Goal: Task Accomplishment & Management: Complete application form

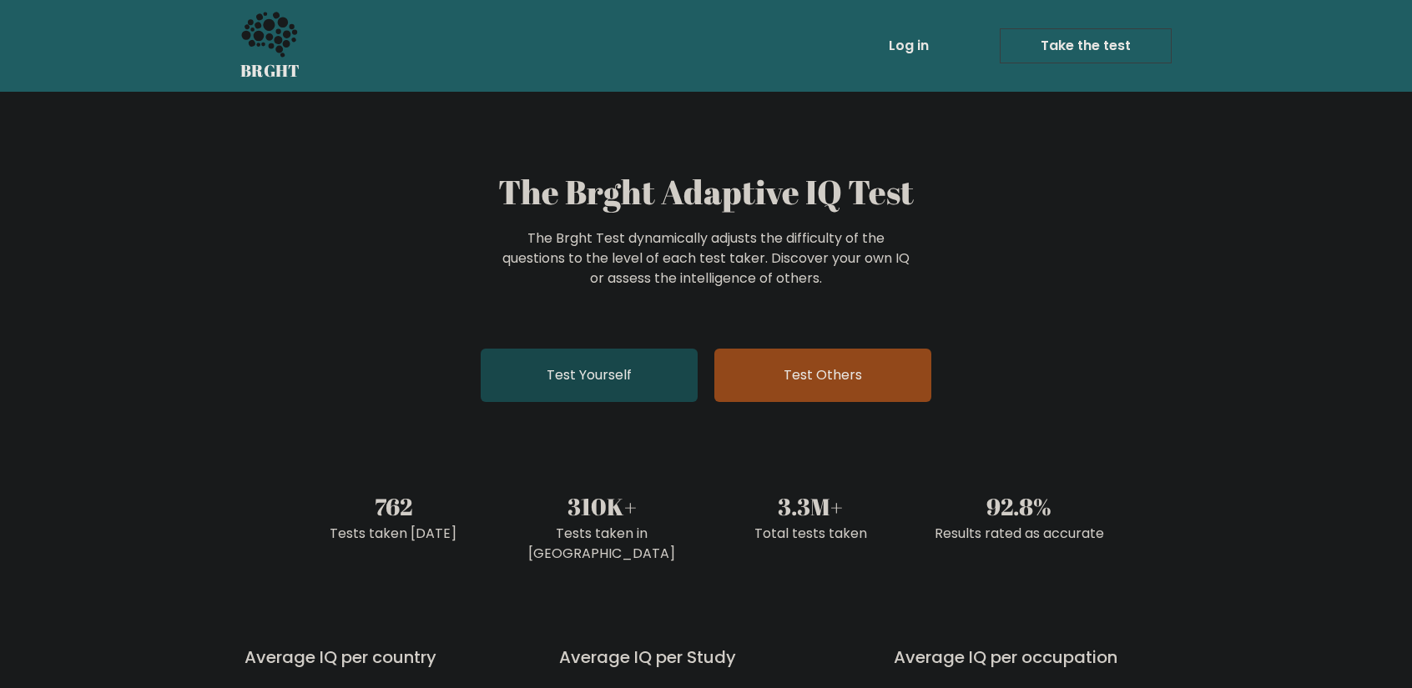
drag, startPoint x: 0, startPoint y: 0, endPoint x: 664, endPoint y: 391, distance: 770.9
click at [664, 391] on link "Test Yourself" at bounding box center [589, 375] width 217 height 53
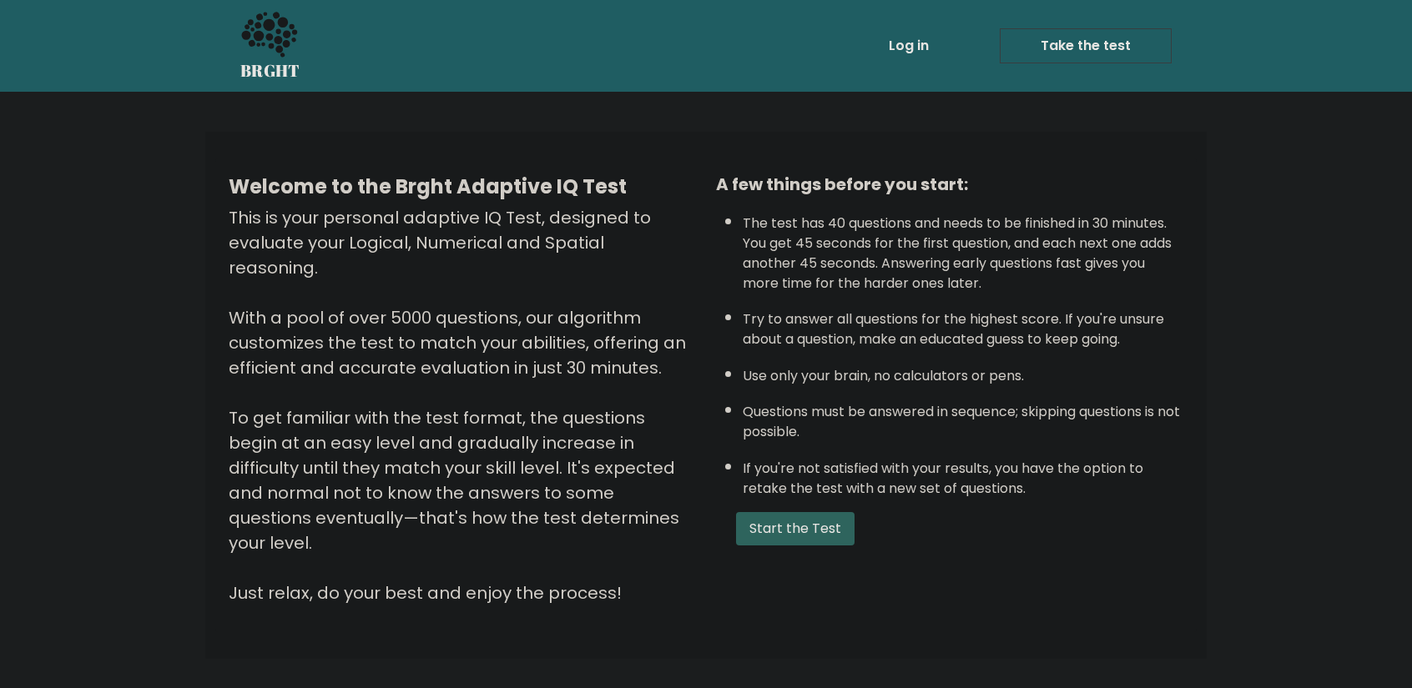
click at [793, 539] on button "Start the Test" at bounding box center [795, 528] width 118 height 33
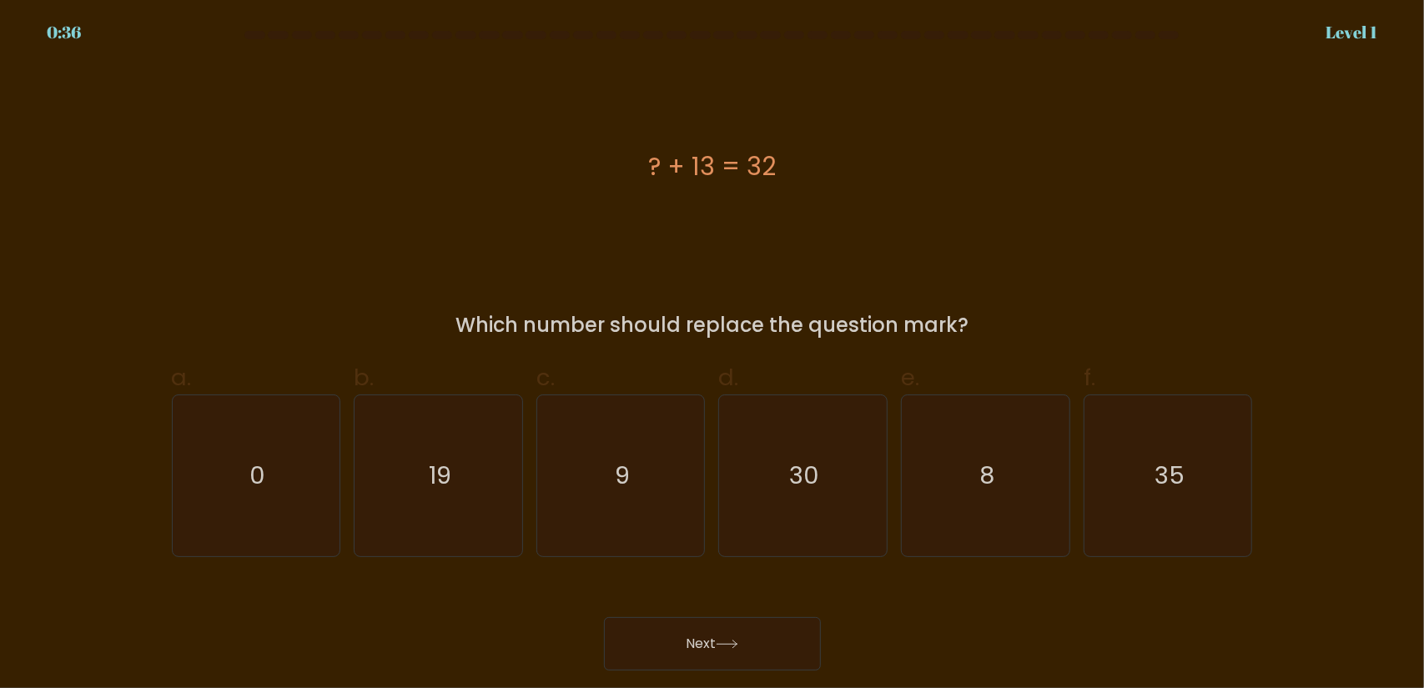
drag, startPoint x: 456, startPoint y: 356, endPoint x: 848, endPoint y: 234, distance: 409.9
click at [848, 234] on div "? + 13 = 32" at bounding box center [712, 166] width 1081 height 207
click at [426, 478] on icon "19" at bounding box center [438, 476] width 161 height 161
click at [713, 355] on input "b. 19" at bounding box center [713, 350] width 1 height 11
radio input "true"
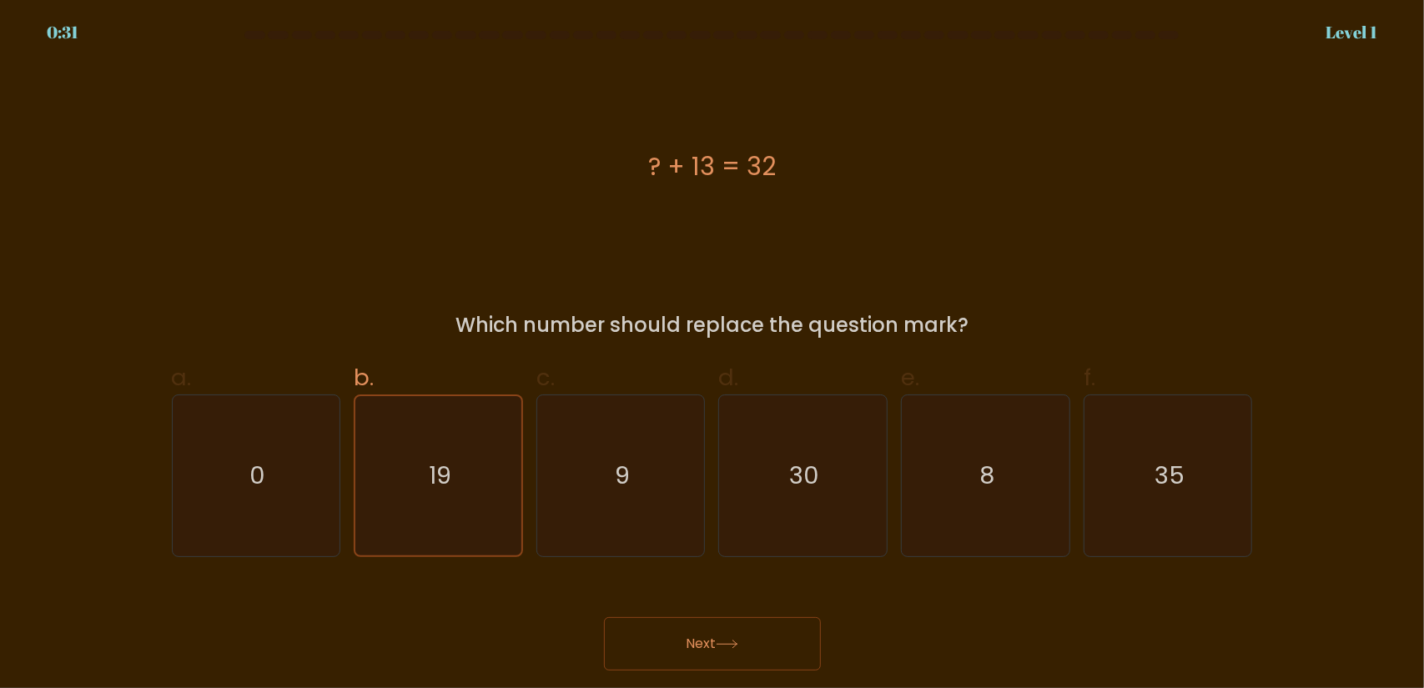
click at [736, 629] on button "Next" at bounding box center [712, 643] width 217 height 53
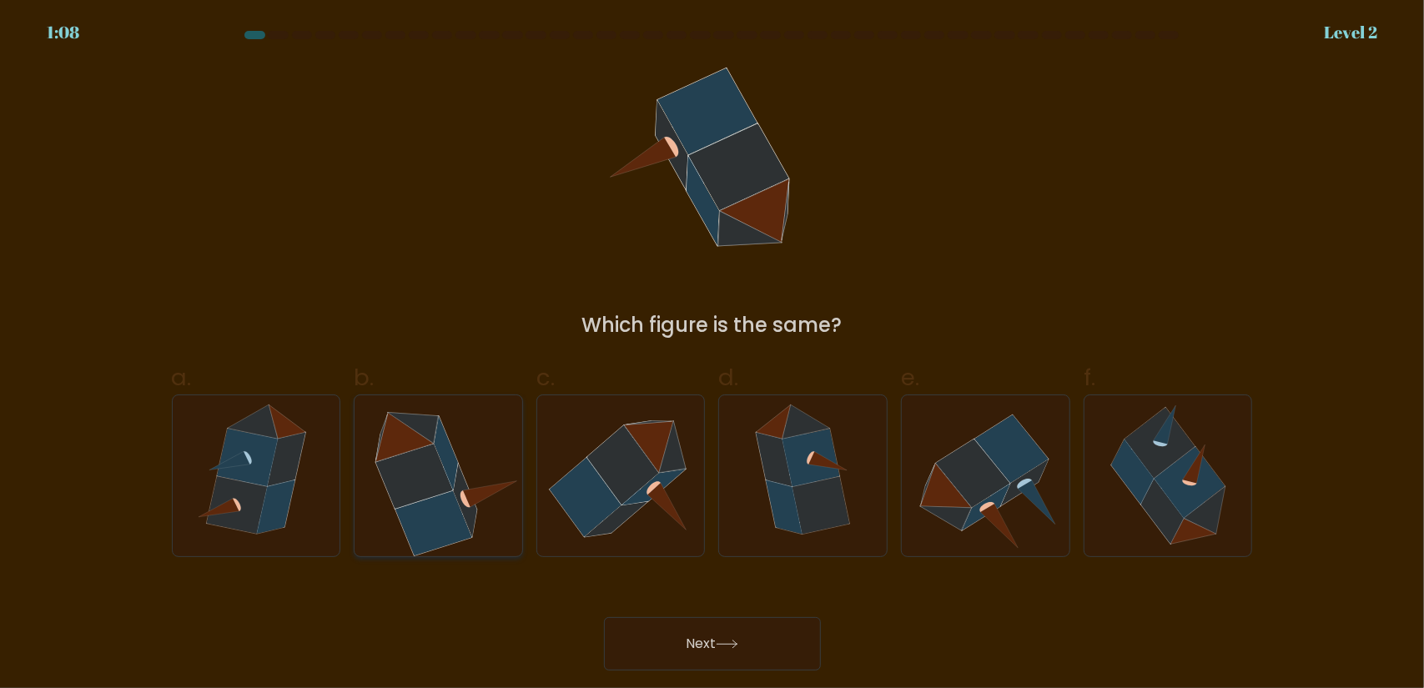
click at [435, 493] on icon at bounding box center [414, 476] width 77 height 64
click at [713, 355] on input "b." at bounding box center [713, 350] width 1 height 11
radio input "true"
click at [671, 455] on icon at bounding box center [621, 476] width 161 height 161
click at [713, 355] on input "c." at bounding box center [713, 350] width 1 height 11
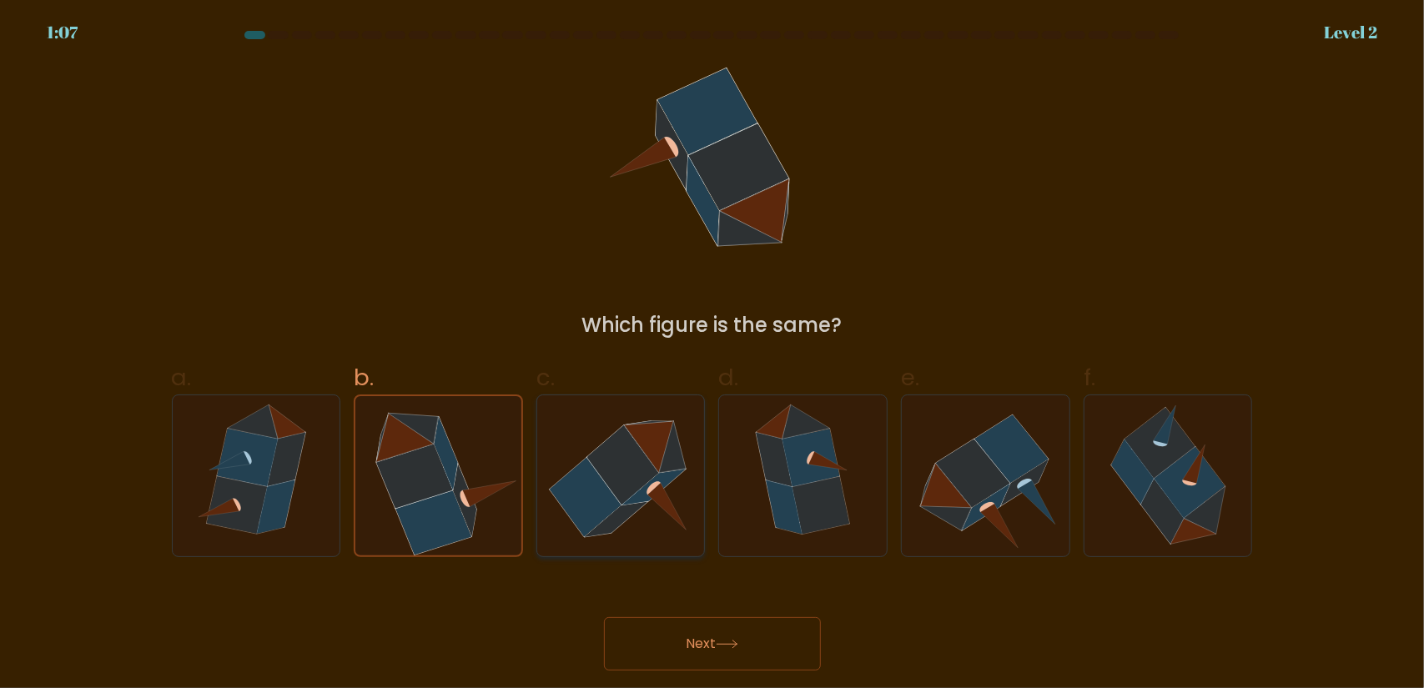
radio input "true"
click at [395, 438] on icon at bounding box center [405, 436] width 58 height 49
click at [713, 355] on input "b." at bounding box center [713, 350] width 1 height 11
radio input "true"
click at [729, 643] on icon at bounding box center [727, 644] width 23 height 9
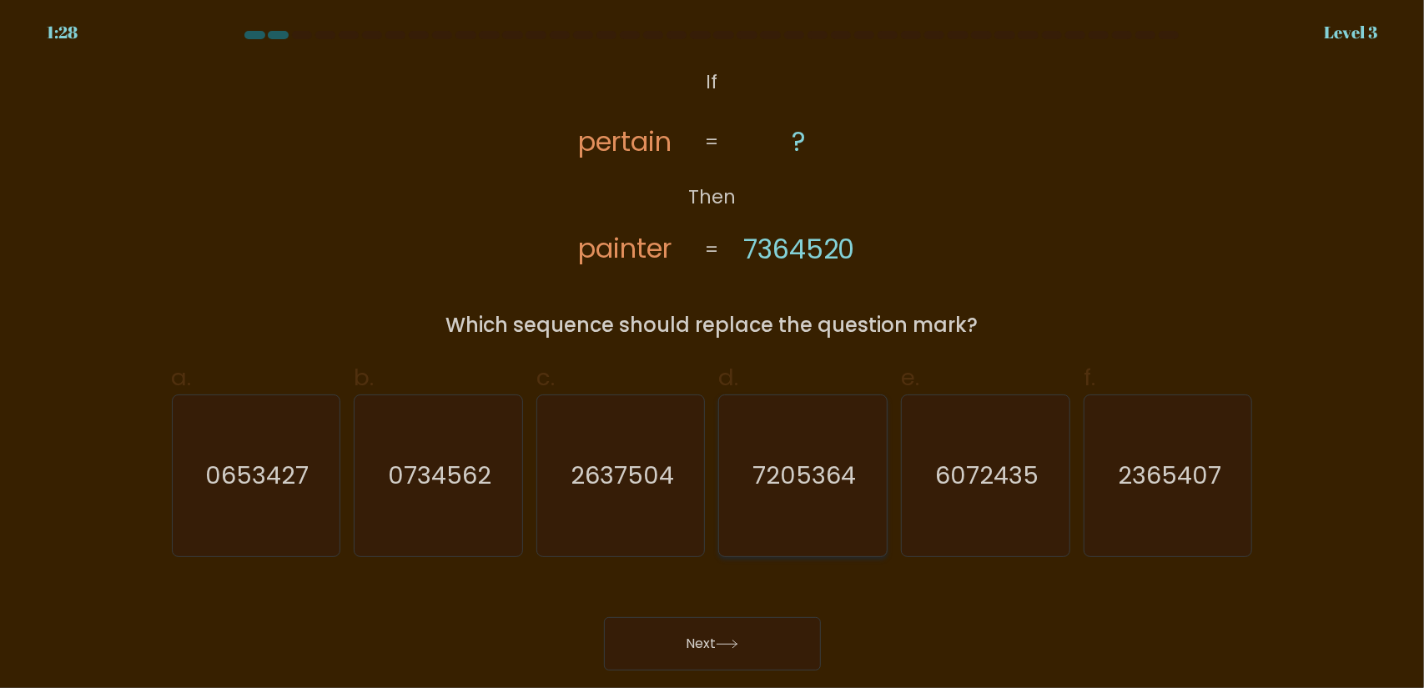
click at [809, 478] on text "7205364" at bounding box center [804, 475] width 103 height 33
click at [713, 355] on input "d. 7205364" at bounding box center [713, 350] width 1 height 11
radio input "true"
click at [686, 635] on button "Next" at bounding box center [712, 643] width 217 height 53
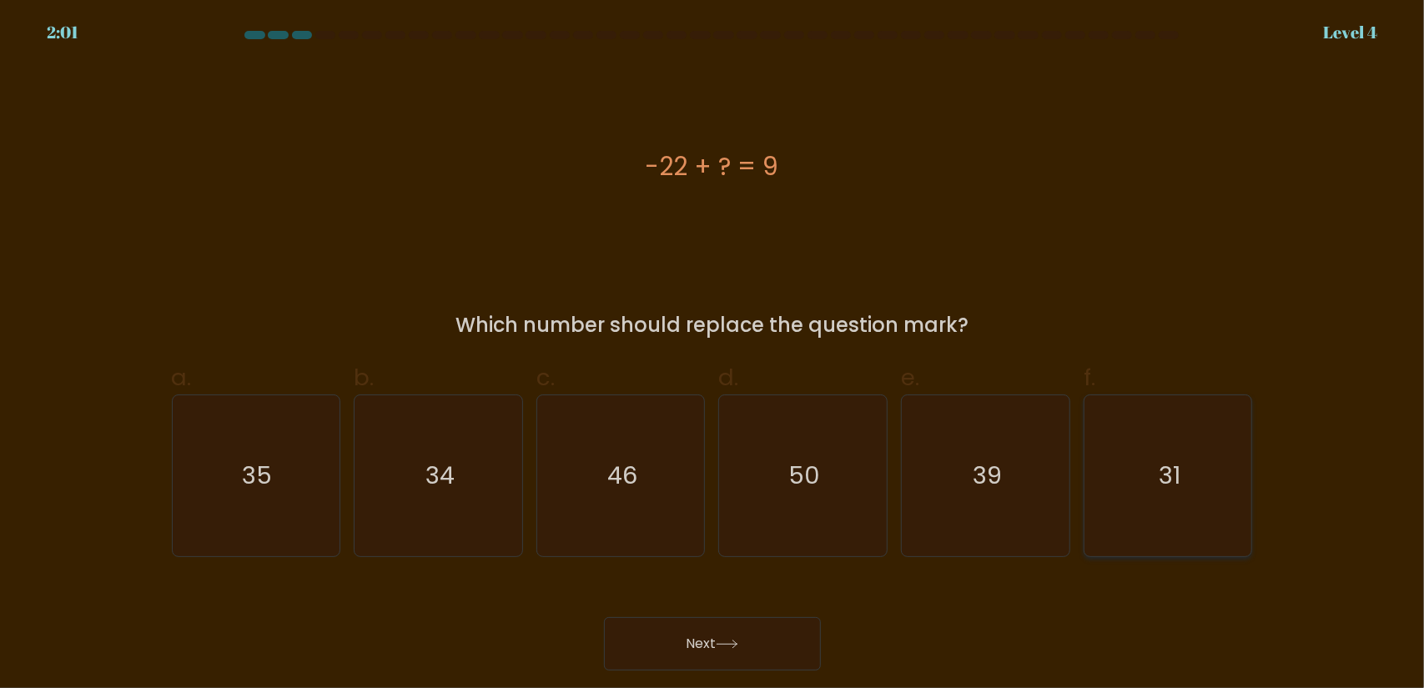
click at [1197, 460] on icon "31" at bounding box center [1168, 476] width 161 height 161
click at [713, 355] on input "f. 31" at bounding box center [713, 350] width 1 height 11
radio input "true"
click at [748, 648] on button "Next" at bounding box center [712, 643] width 217 height 53
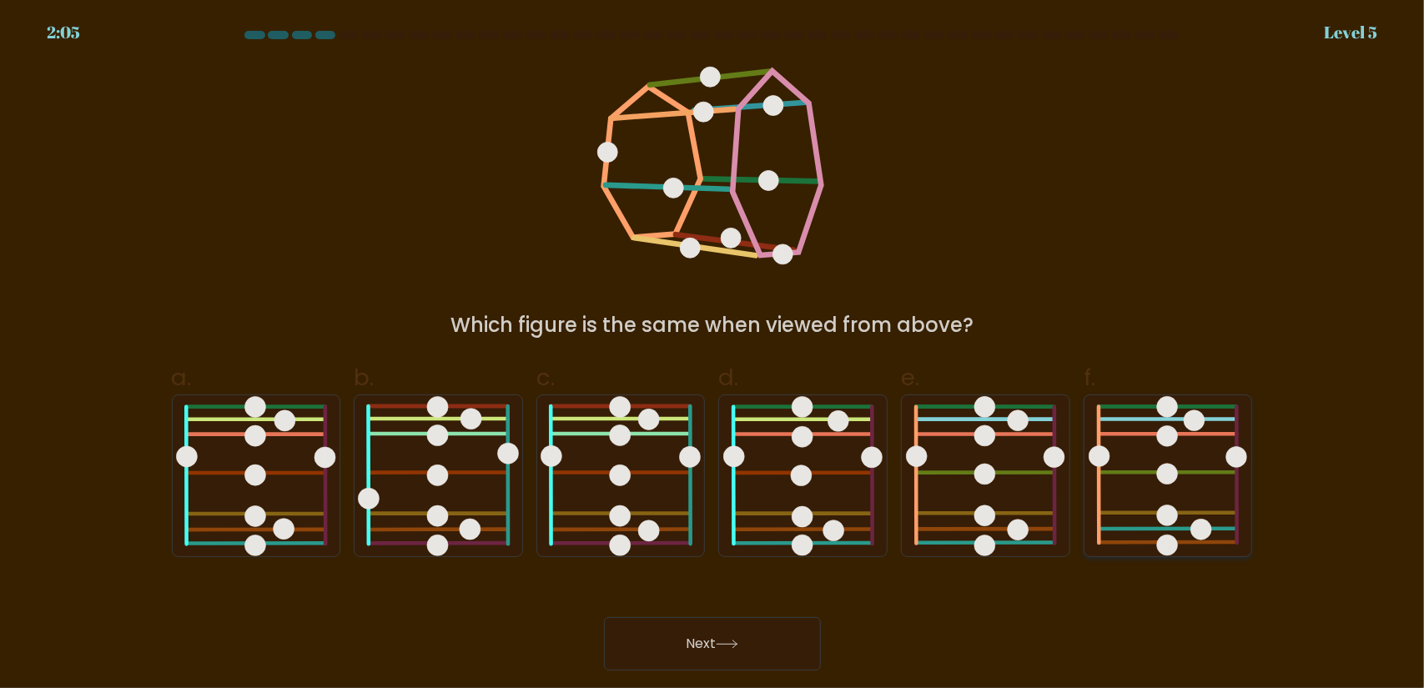
click at [1233, 490] on icon at bounding box center [1168, 476] width 159 height 161
click at [713, 355] on input "f." at bounding box center [713, 350] width 1 height 11
radio input "true"
click at [769, 636] on button "Next" at bounding box center [712, 643] width 217 height 53
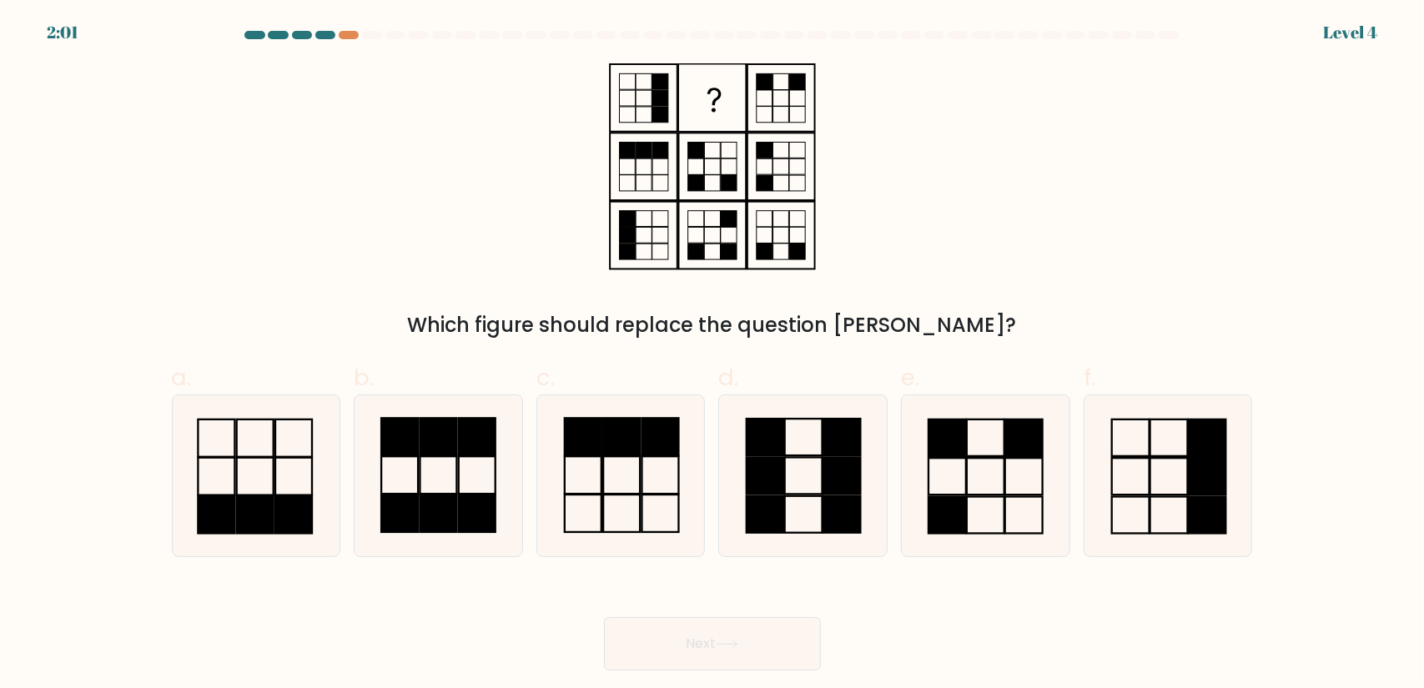
click at [947, 189] on div "Which figure should replace the question mark?" at bounding box center [712, 201] width 1101 height 277
click at [959, 420] on rect at bounding box center [948, 438] width 38 height 37
click at [713, 355] on input "e." at bounding box center [713, 350] width 1 height 11
radio input "true"
click at [736, 645] on icon at bounding box center [727, 644] width 23 height 9
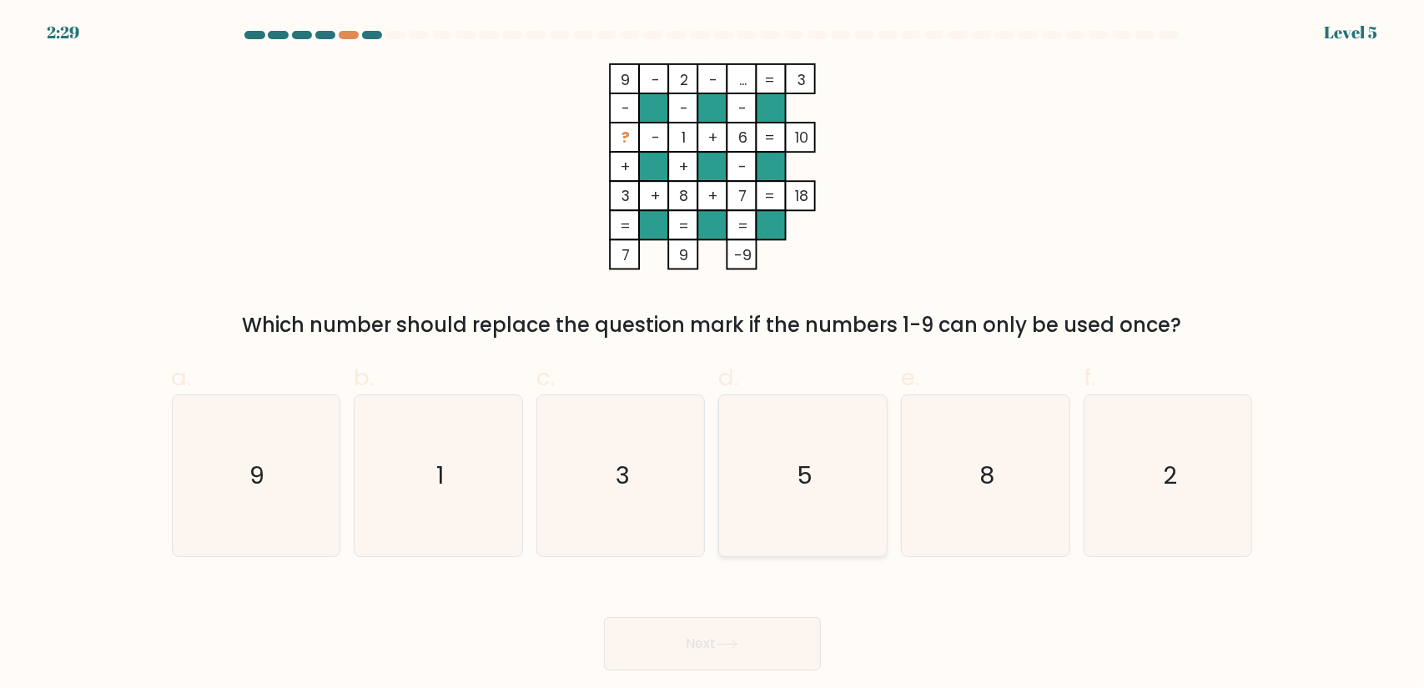
click at [786, 501] on icon "5" at bounding box center [803, 476] width 161 height 161
click at [713, 355] on input "d. 5" at bounding box center [713, 350] width 1 height 11
radio input "true"
click at [716, 632] on button "Next" at bounding box center [712, 643] width 217 height 53
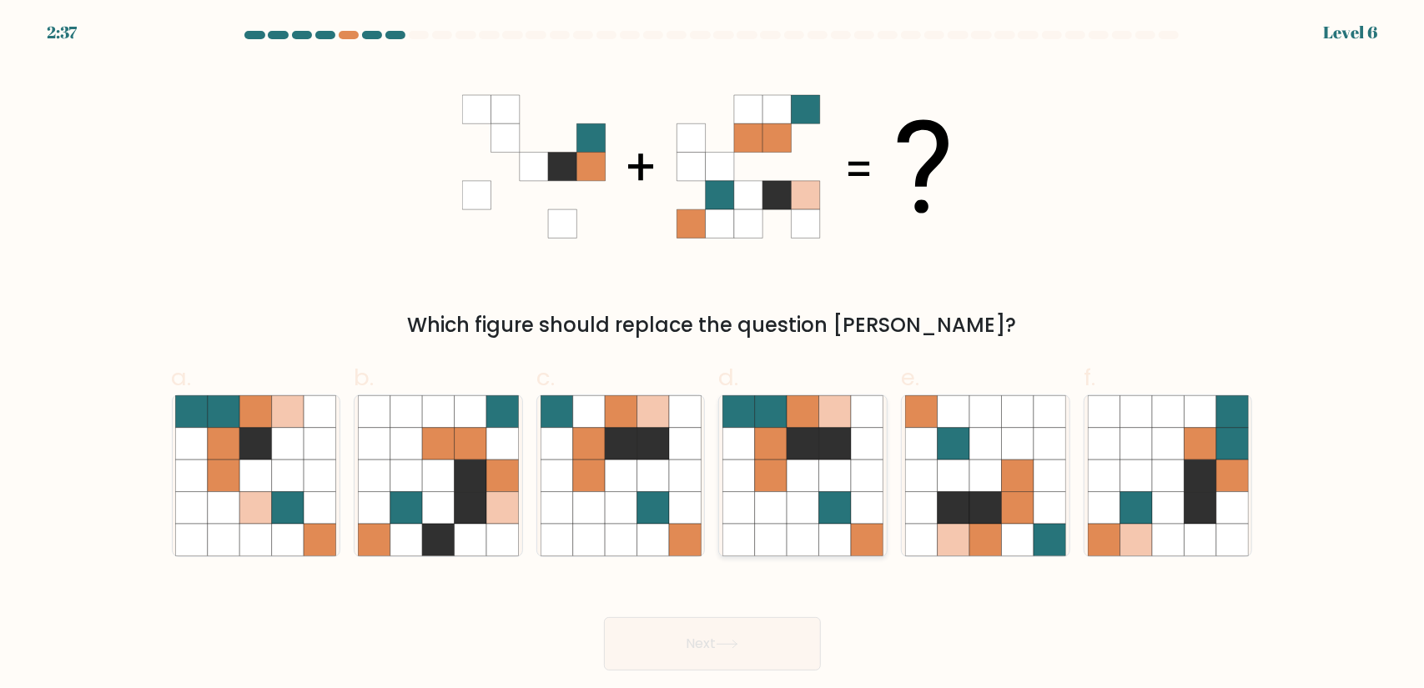
click at [788, 443] on icon at bounding box center [804, 444] width 32 height 32
click at [713, 355] on input "d." at bounding box center [713, 350] width 1 height 11
radio input "true"
drag, startPoint x: 745, startPoint y: 640, endPoint x: 758, endPoint y: 597, distance: 45.2
click at [744, 642] on button "Next" at bounding box center [712, 643] width 217 height 53
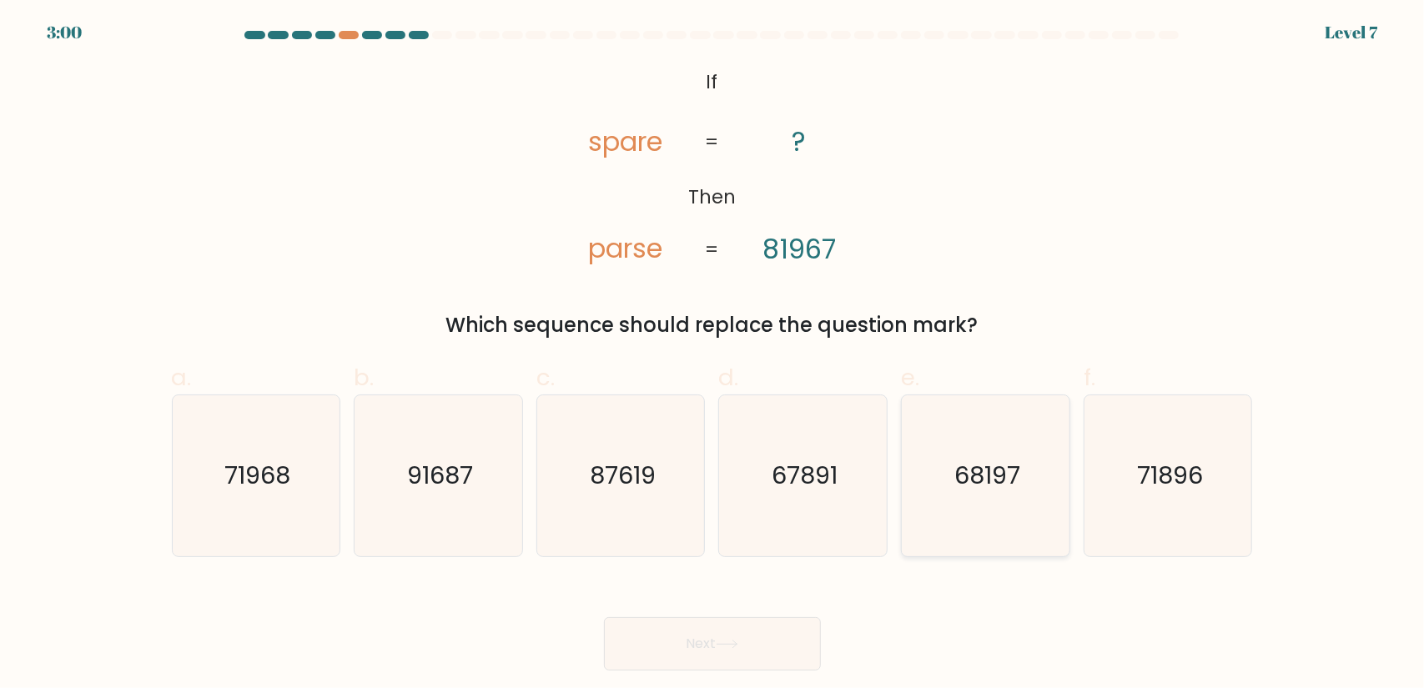
click at [995, 496] on icon "68197" at bounding box center [985, 476] width 161 height 161
click at [713, 355] on input "e. 68197" at bounding box center [713, 350] width 1 height 11
radio input "true"
drag, startPoint x: 742, startPoint y: 603, endPoint x: 744, endPoint y: 632, distance: 28.5
click at [742, 607] on div "Next" at bounding box center [712, 623] width 1101 height 93
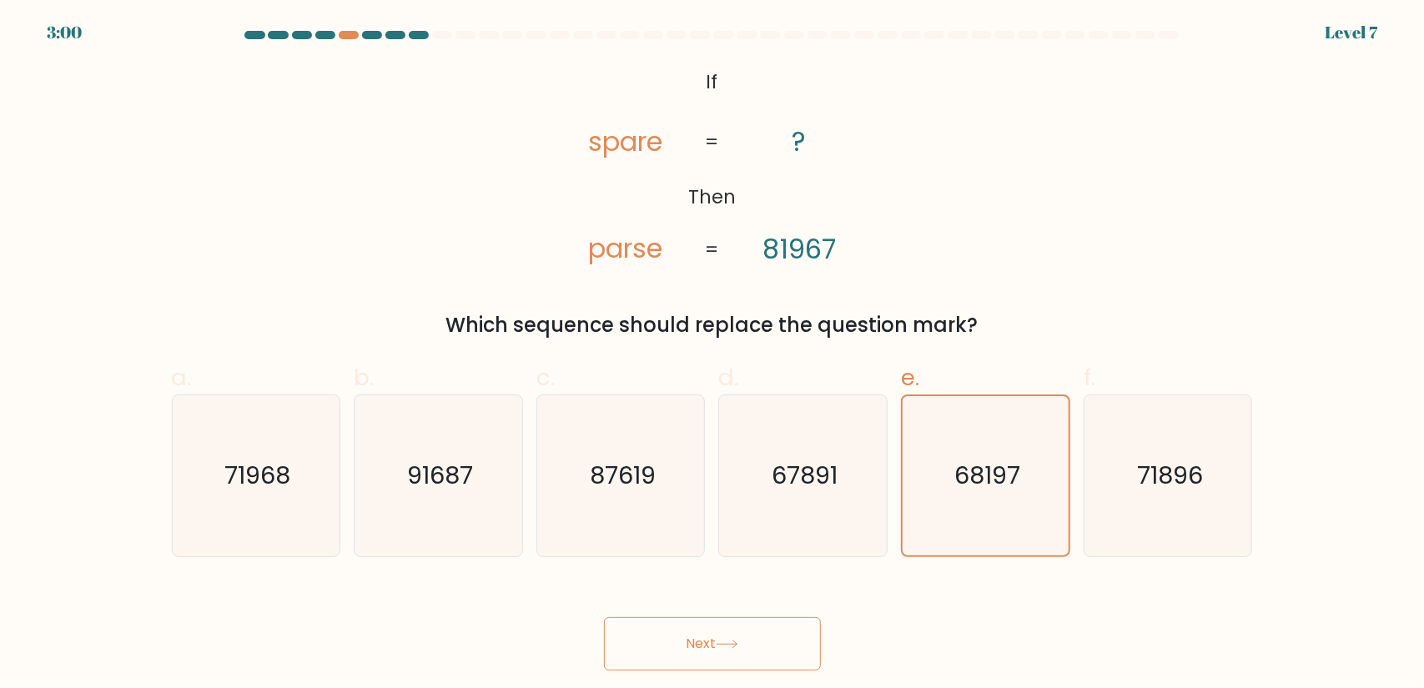
click at [744, 632] on button "Next" at bounding box center [712, 643] width 217 height 53
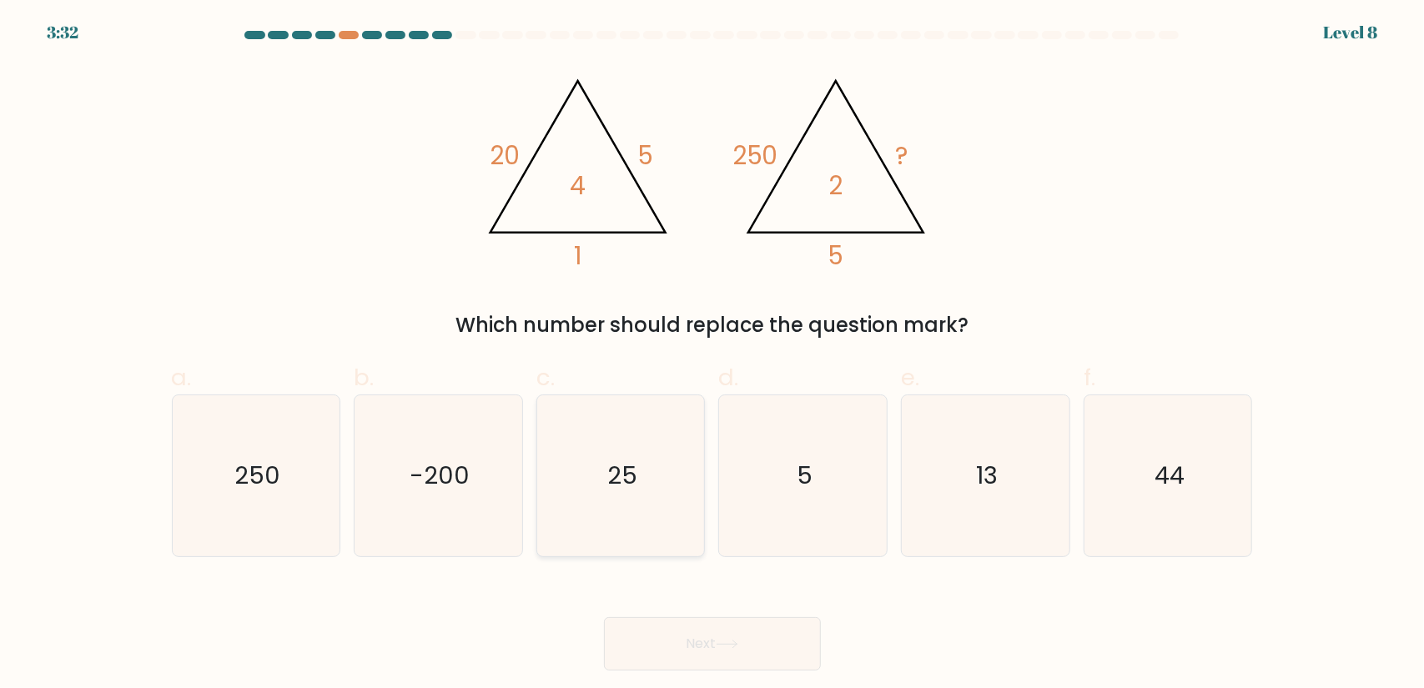
click at [659, 466] on icon "25" at bounding box center [621, 476] width 161 height 161
click at [713, 355] on input "c. 25" at bounding box center [713, 350] width 1 height 11
radio input "true"
click at [744, 633] on button "Next" at bounding box center [712, 643] width 217 height 53
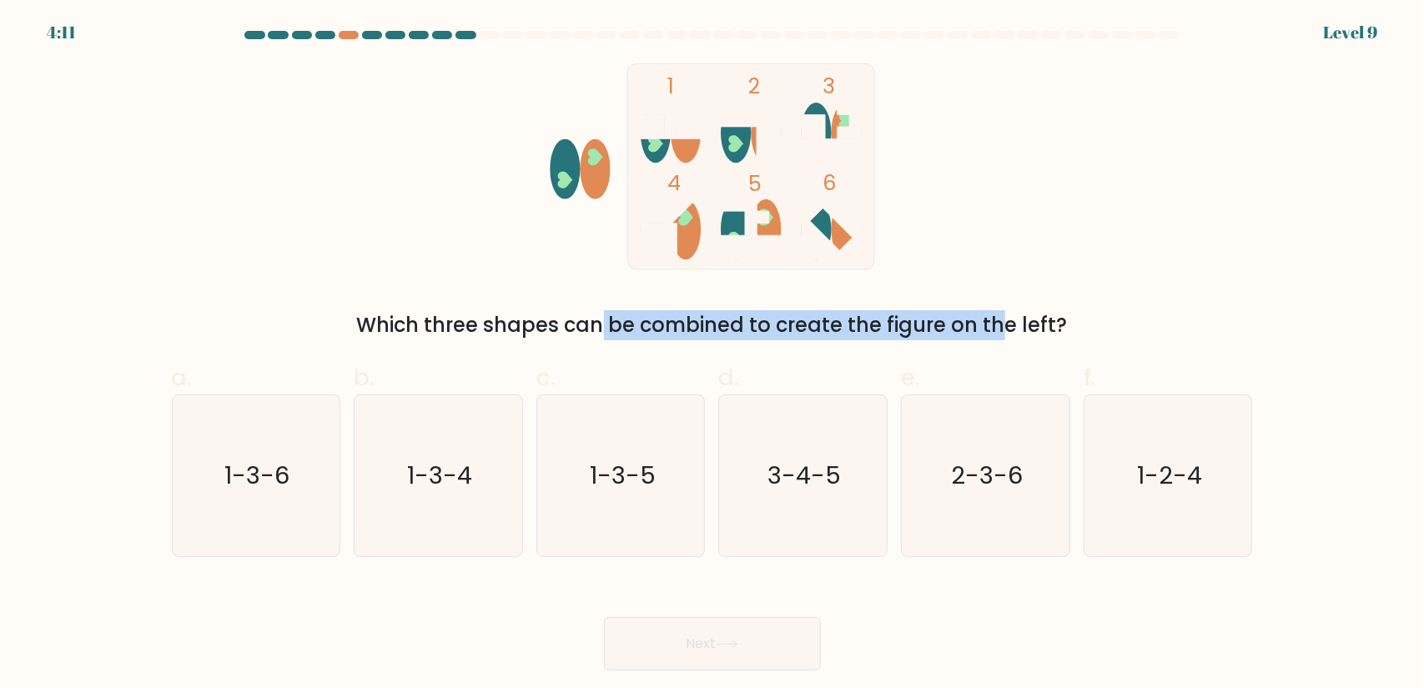
drag, startPoint x: 450, startPoint y: 329, endPoint x: 1006, endPoint y: 323, distance: 556.6
click at [876, 320] on div "Which three shapes can be combined to create the figure on the left?" at bounding box center [712, 325] width 1061 height 30
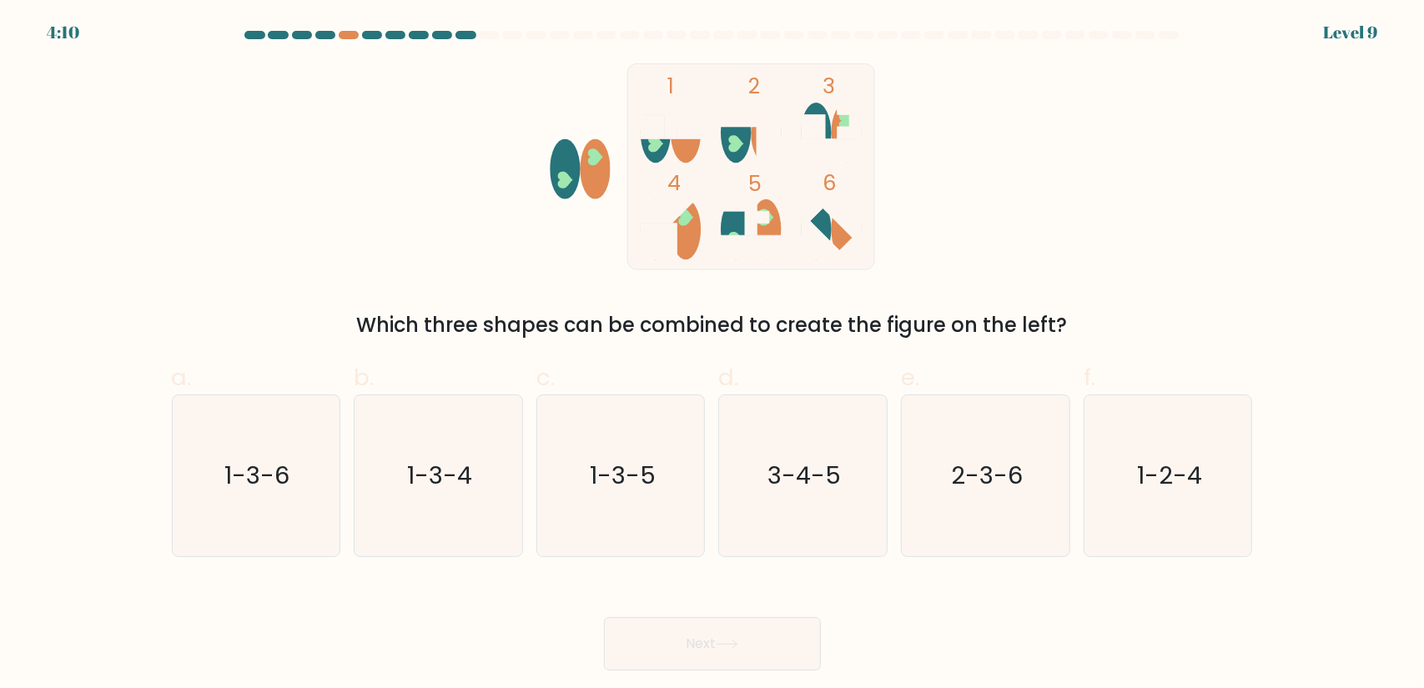
click at [1048, 320] on div "Which three shapes can be combined to create the figure on the left?" at bounding box center [712, 325] width 1061 height 30
drag, startPoint x: 774, startPoint y: 331, endPoint x: 1016, endPoint y: 335, distance: 242.0
click at [1016, 335] on div "Which three shapes can be combined to create the figure on the left?" at bounding box center [712, 325] width 1061 height 30
click at [1098, 315] on div "Which three shapes can be combined to create the figure on the left?" at bounding box center [712, 325] width 1061 height 30
click at [633, 505] on icon "1-3-5" at bounding box center [621, 476] width 161 height 161
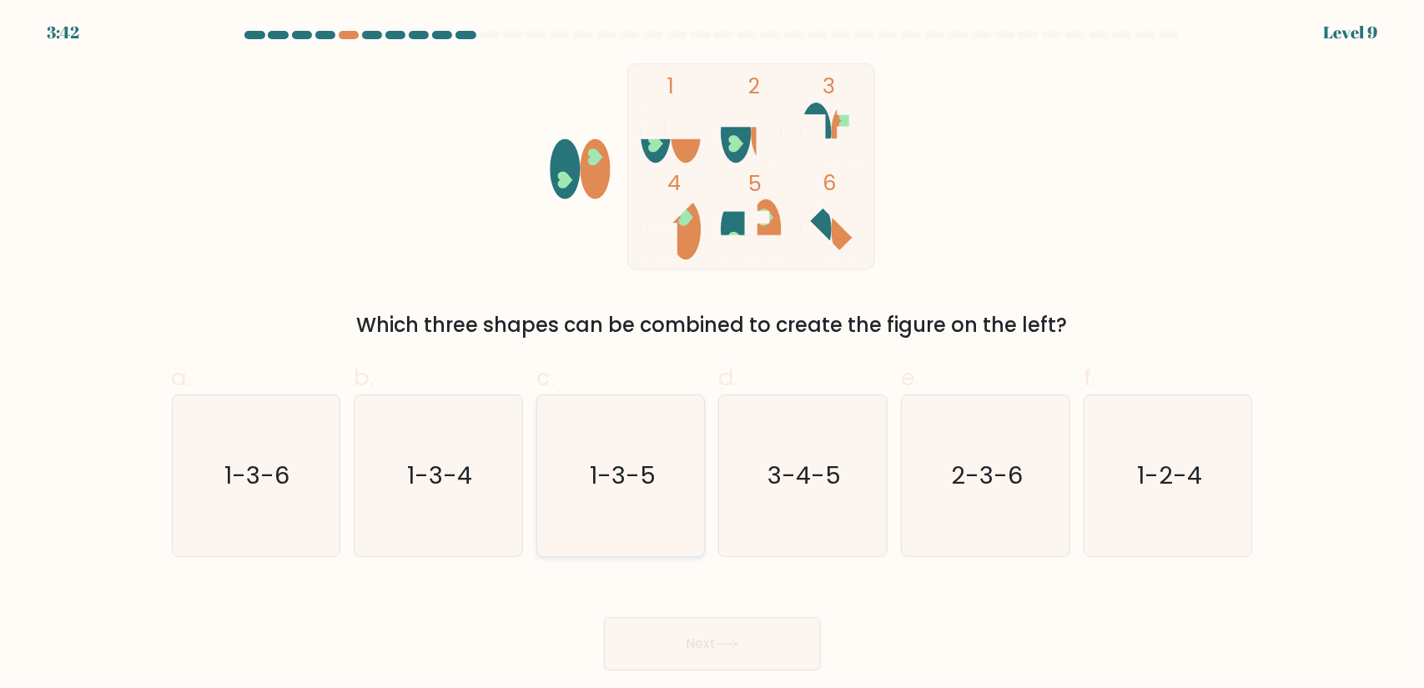
click at [713, 355] on input "c. 1-3-5" at bounding box center [713, 350] width 1 height 11
radio input "true"
click at [733, 648] on icon at bounding box center [727, 644] width 23 height 9
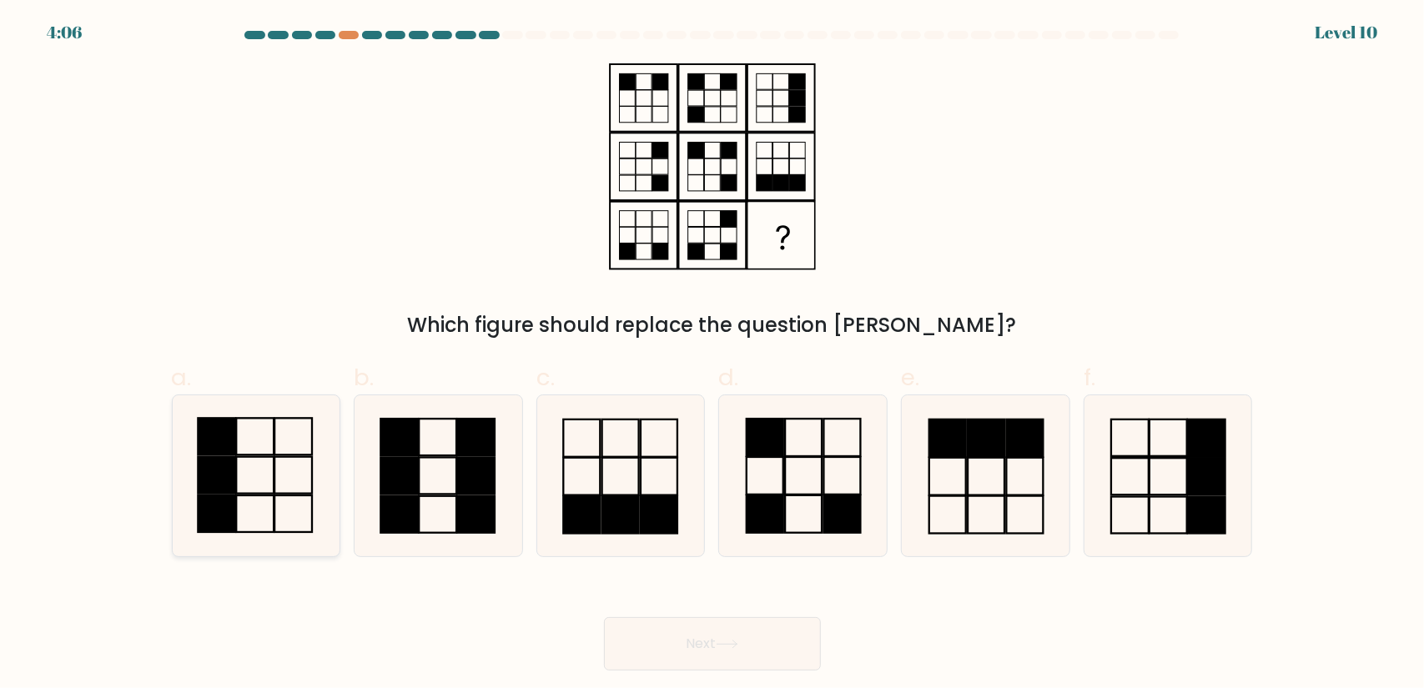
drag, startPoint x: 319, startPoint y: 448, endPoint x: 337, endPoint y: 451, distance: 18.7
click at [317, 448] on icon at bounding box center [255, 476] width 161 height 161
click at [713, 355] on input "a." at bounding box center [713, 350] width 1 height 11
radio input "true"
click at [810, 667] on button "Next" at bounding box center [712, 643] width 217 height 53
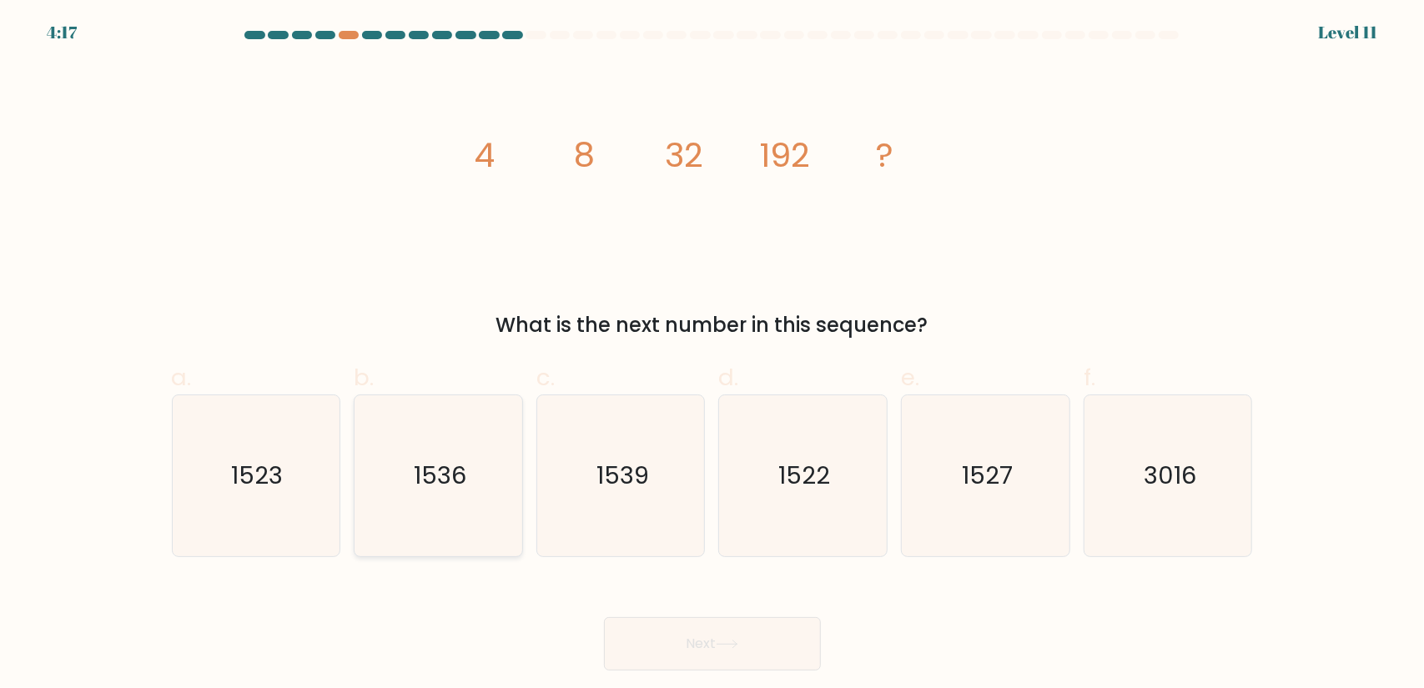
click at [421, 457] on icon "1536" at bounding box center [438, 476] width 161 height 161
click at [713, 355] on input "b. 1536" at bounding box center [713, 350] width 1 height 11
radio input "true"
drag, startPoint x: 754, startPoint y: 653, endPoint x: 746, endPoint y: 652, distance: 8.5
click at [753, 653] on button "Next" at bounding box center [712, 643] width 217 height 53
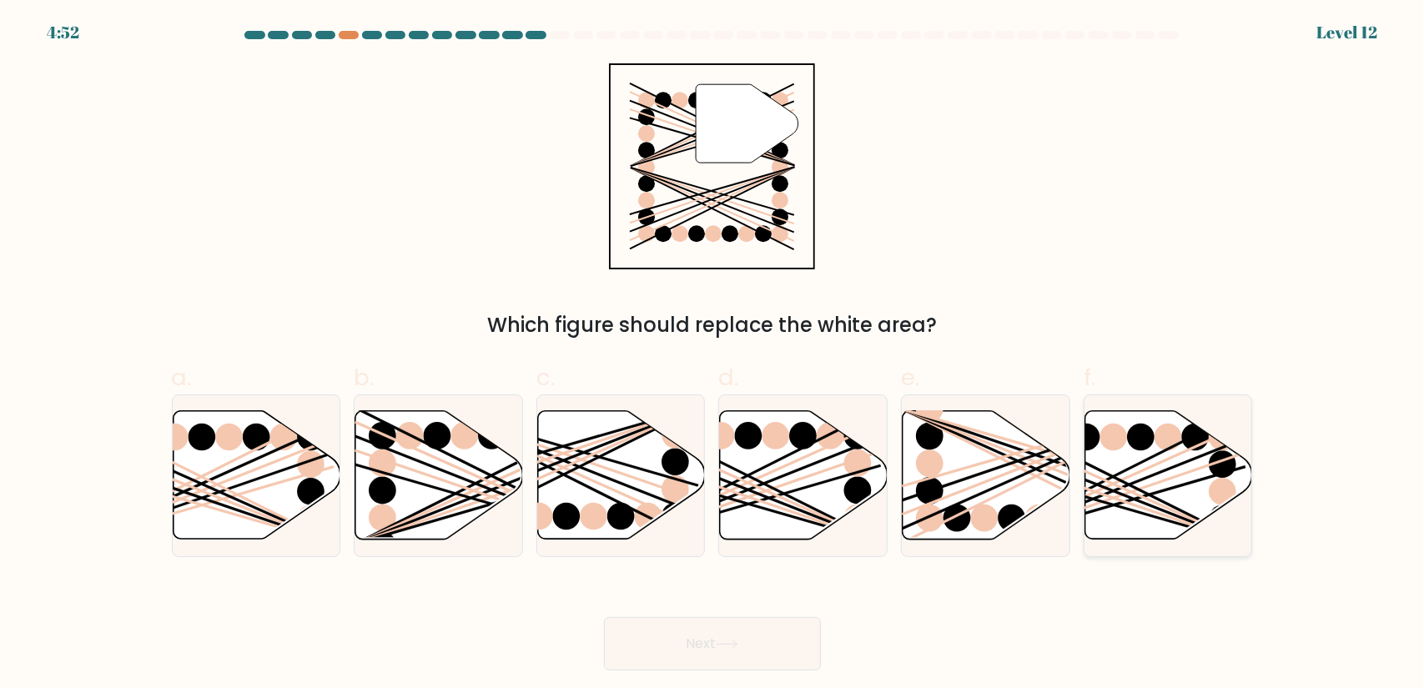
click at [1126, 435] on ellipse at bounding box center [1114, 438] width 28 height 28
click at [713, 355] on input "f." at bounding box center [713, 350] width 1 height 11
radio input "true"
click at [731, 650] on button "Next" at bounding box center [712, 643] width 217 height 53
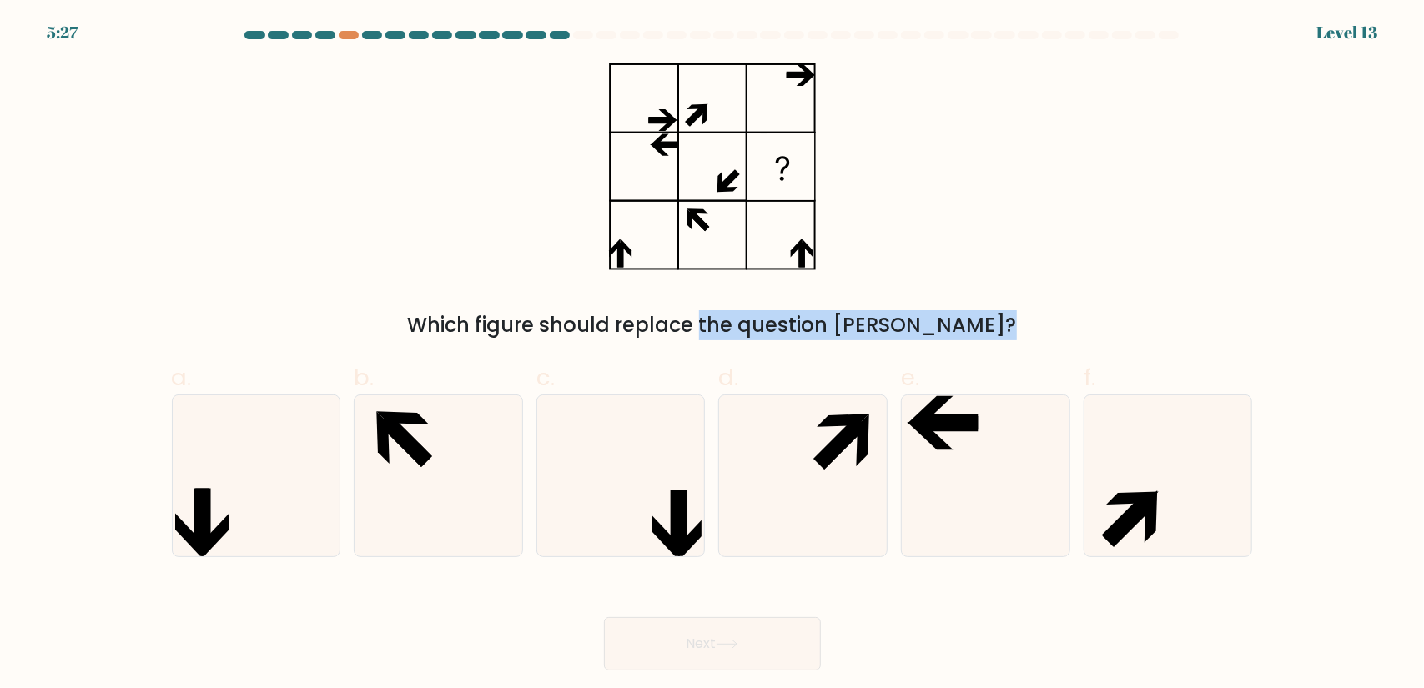
drag, startPoint x: 629, startPoint y: 335, endPoint x: 925, endPoint y: 335, distance: 295.4
click at [894, 335] on div "Which figure should replace the question mark?" at bounding box center [712, 325] width 1061 height 30
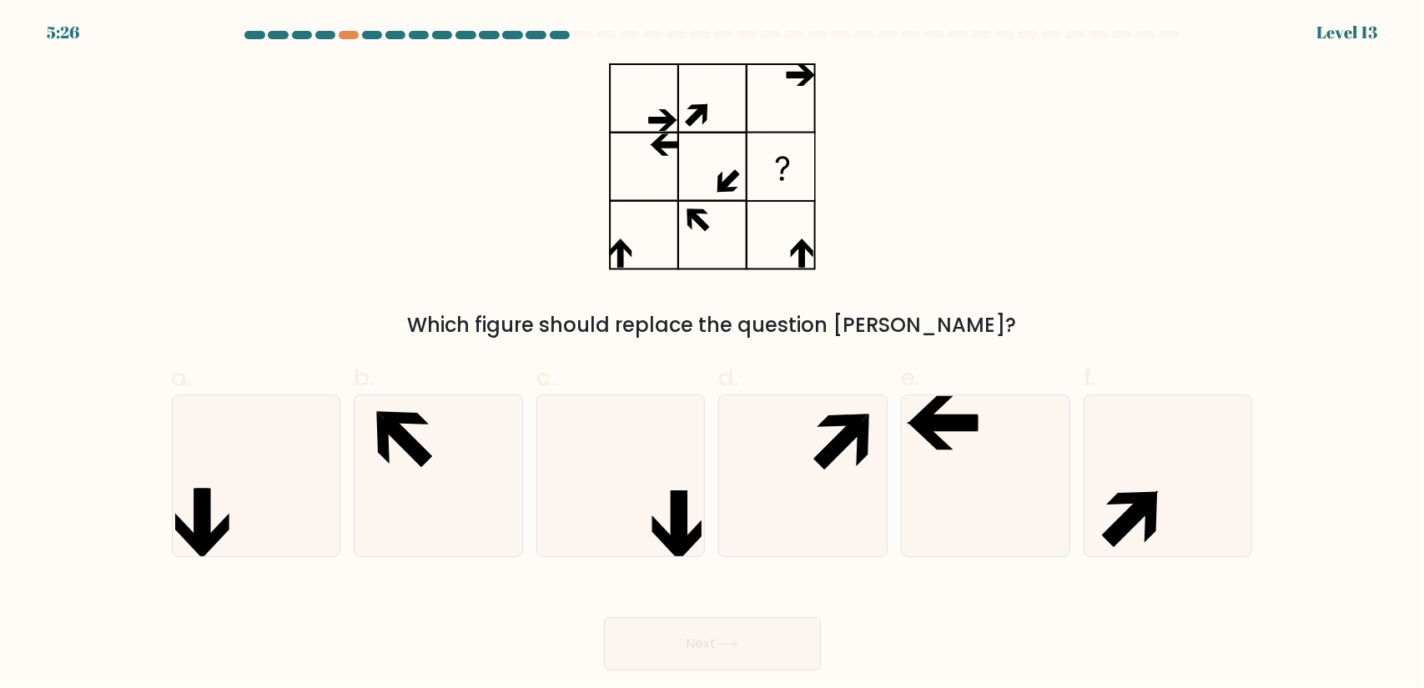
click at [988, 334] on div "Which figure should replace the question mark?" at bounding box center [712, 325] width 1061 height 30
click at [417, 441] on icon at bounding box center [438, 476] width 161 height 161
click at [713, 355] on input "b." at bounding box center [713, 350] width 1 height 11
radio input "true"
click at [250, 538] on icon at bounding box center [255, 476] width 161 height 161
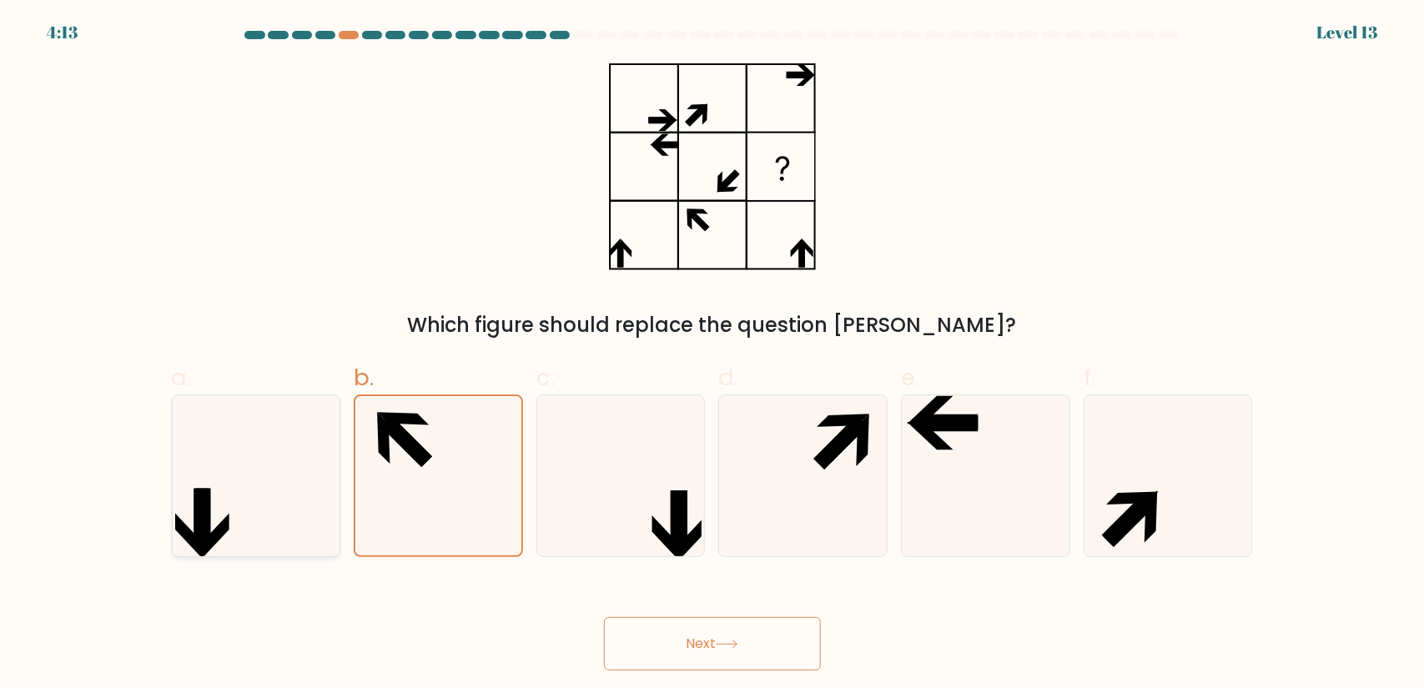
click at [713, 355] on input "a." at bounding box center [713, 350] width 1 height 11
radio input "true"
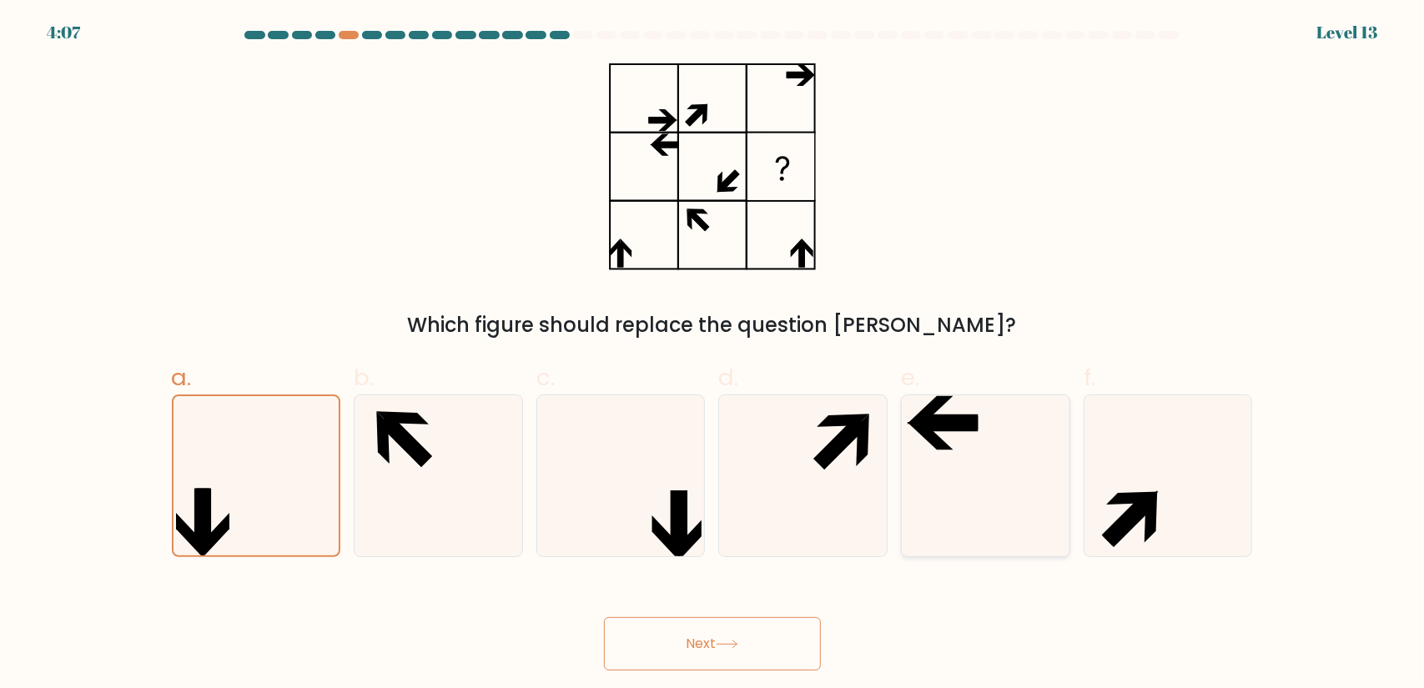
click at [993, 487] on icon at bounding box center [985, 476] width 161 height 161
click at [713, 355] on input "e." at bounding box center [713, 350] width 1 height 11
radio input "true"
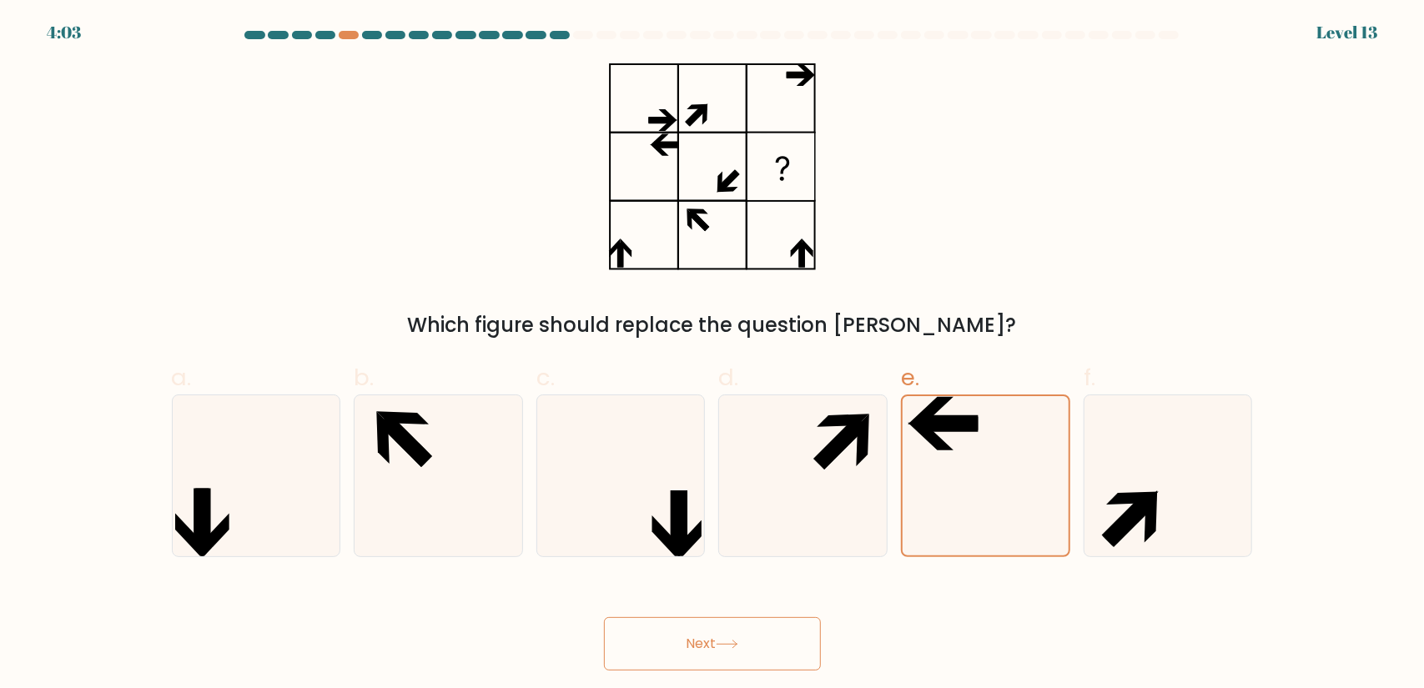
click at [737, 642] on icon at bounding box center [727, 645] width 20 height 8
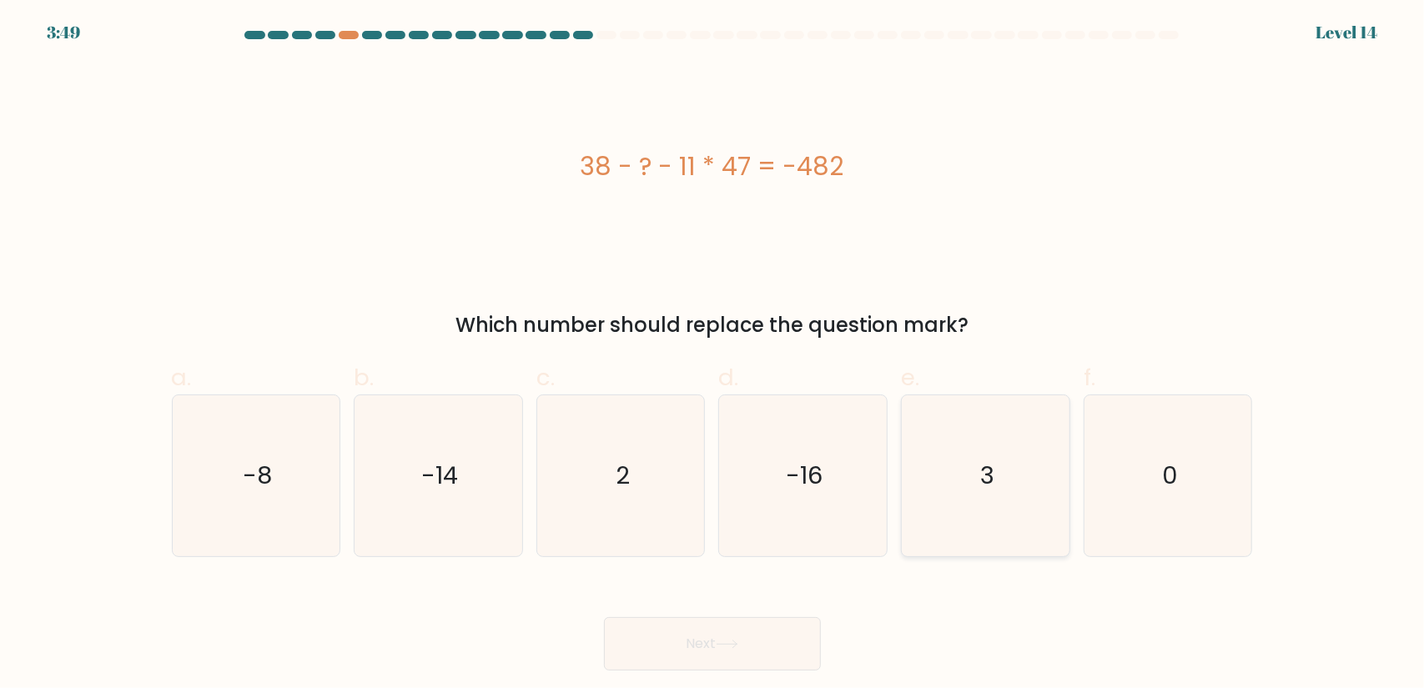
click at [943, 475] on icon "3" at bounding box center [985, 476] width 161 height 161
click at [713, 355] on input "e. 3" at bounding box center [713, 350] width 1 height 11
radio input "true"
click at [743, 652] on button "Next" at bounding box center [712, 643] width 217 height 53
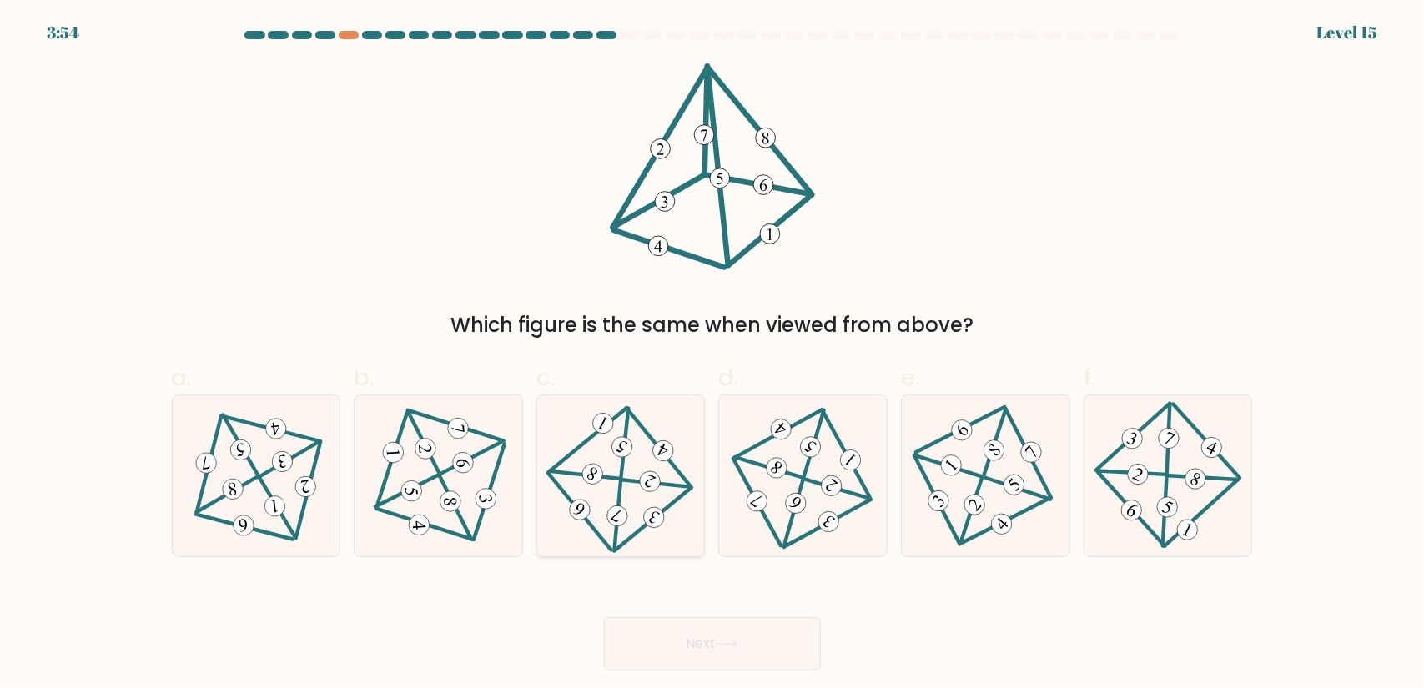
click at [583, 481] on icon at bounding box center [621, 475] width 132 height 129
click at [713, 355] on input "c." at bounding box center [713, 350] width 1 height 11
radio input "true"
click at [745, 632] on button "Next" at bounding box center [712, 643] width 217 height 53
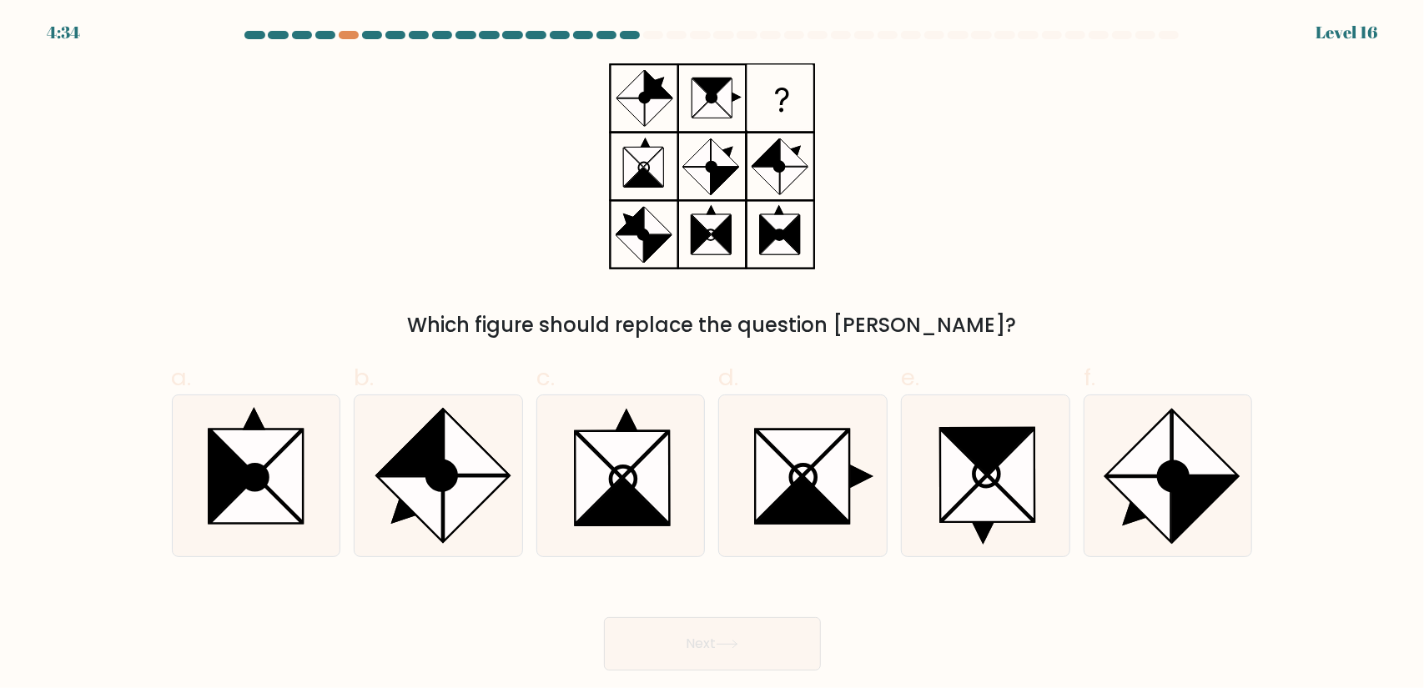
drag, startPoint x: 852, startPoint y: 325, endPoint x: 977, endPoint y: 311, distance: 125.9
click at [940, 325] on div "Which figure should replace the question mark?" at bounding box center [712, 325] width 1061 height 30
click at [1023, 306] on div "Which figure should replace the question mark?" at bounding box center [712, 201] width 1101 height 277
click at [788, 509] on icon at bounding box center [803, 501] width 92 height 46
click at [713, 355] on input "d." at bounding box center [713, 350] width 1 height 11
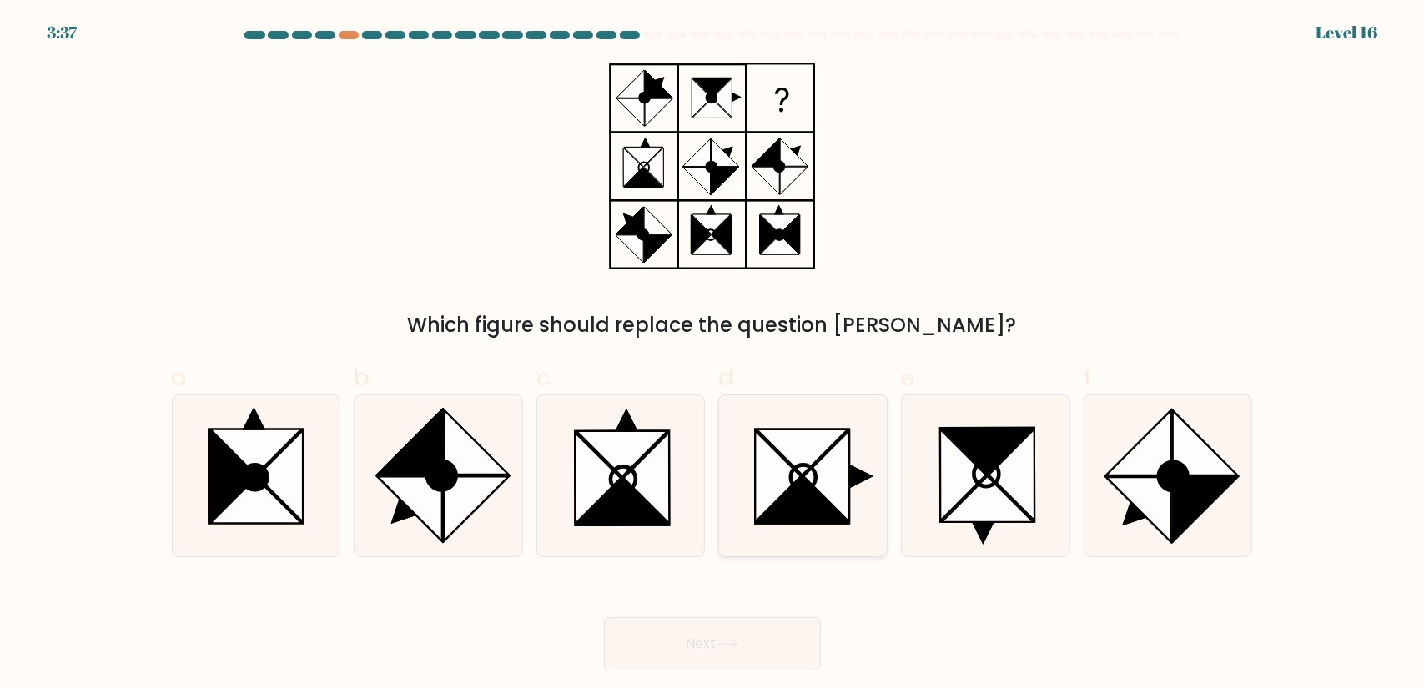
radio input "true"
click at [764, 638] on button "Next" at bounding box center [712, 643] width 217 height 53
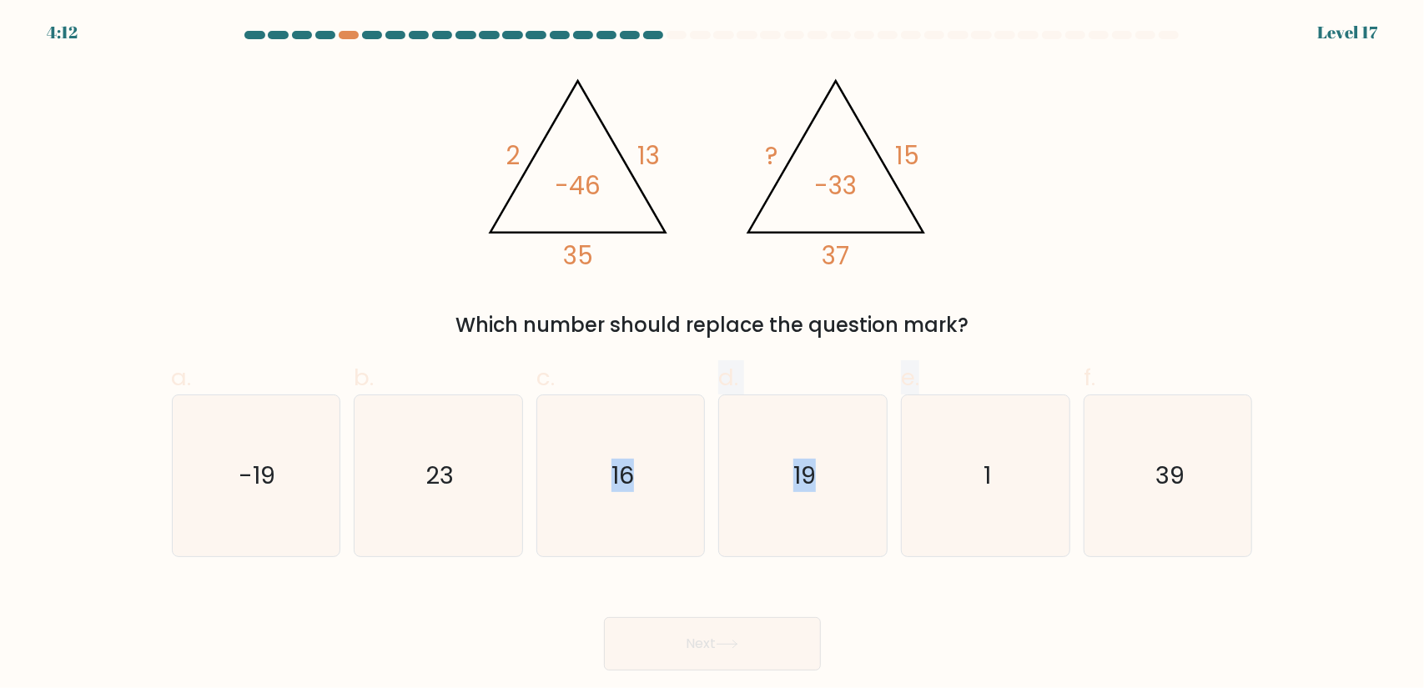
drag, startPoint x: 606, startPoint y: 345, endPoint x: 966, endPoint y: 358, distance: 360.7
click at [966, 358] on form at bounding box center [712, 351] width 1424 height 640
click at [1050, 293] on div "@import url('https://fonts.googleapis.com/css?family=Abril+Fatface:400,100,100i…" at bounding box center [712, 201] width 1101 height 277
drag, startPoint x: 793, startPoint y: 446, endPoint x: 807, endPoint y: 446, distance: 14.2
click at [795, 446] on icon "19" at bounding box center [803, 476] width 161 height 161
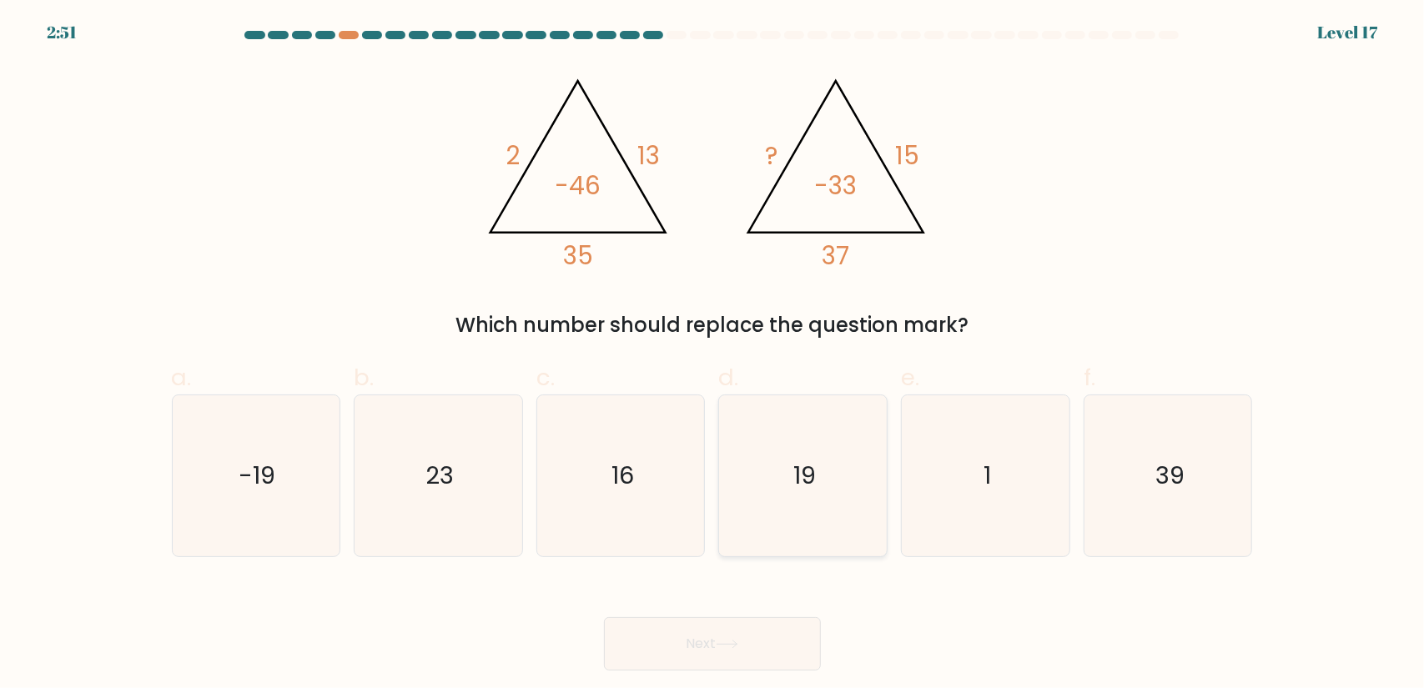
click at [713, 355] on input "d. 19" at bounding box center [713, 350] width 1 height 11
radio input "true"
click at [688, 637] on button "Next" at bounding box center [712, 643] width 217 height 53
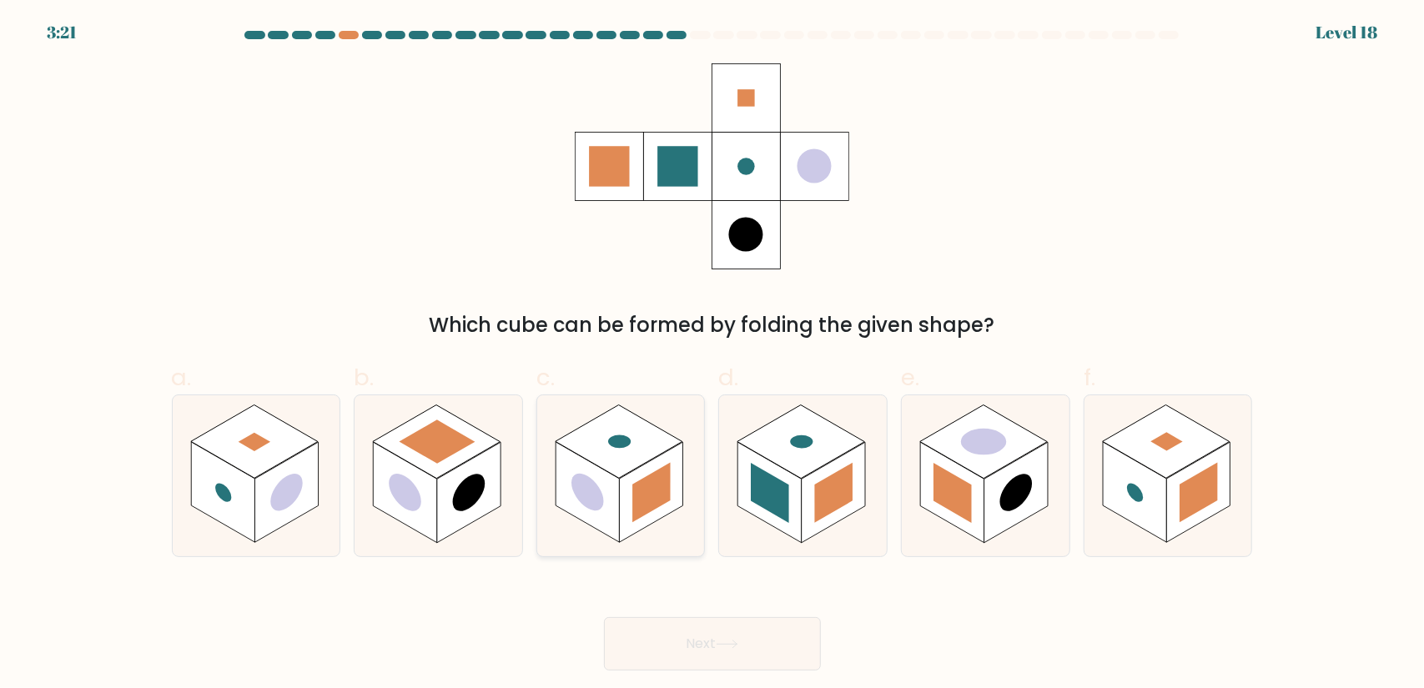
click at [605, 481] on rect at bounding box center [587, 492] width 63 height 101
click at [713, 355] on input "c." at bounding box center [713, 350] width 1 height 11
radio input "true"
click at [255, 491] on rect at bounding box center [286, 492] width 63 height 101
click at [713, 355] on input "a." at bounding box center [713, 350] width 1 height 11
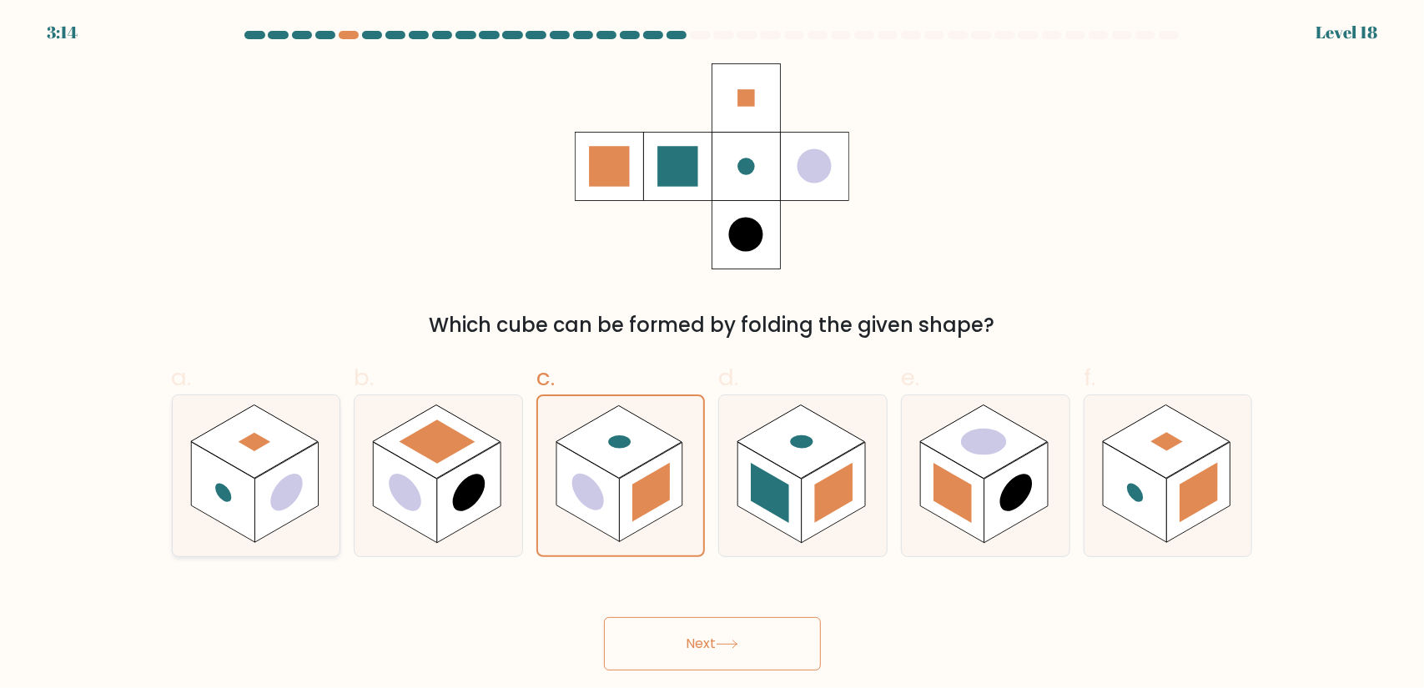
radio input "true"
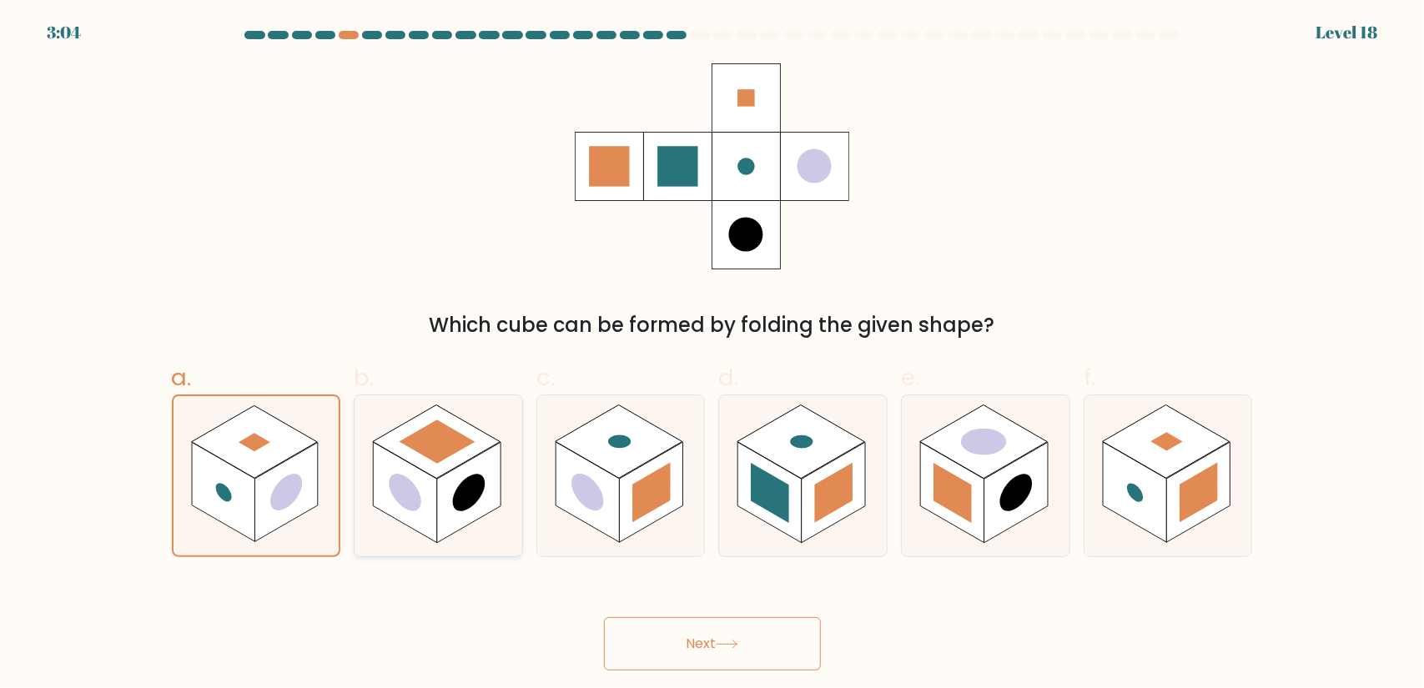
click at [486, 505] on rect at bounding box center [468, 492] width 63 height 101
click at [713, 355] on input "b." at bounding box center [713, 350] width 1 height 11
radio input "true"
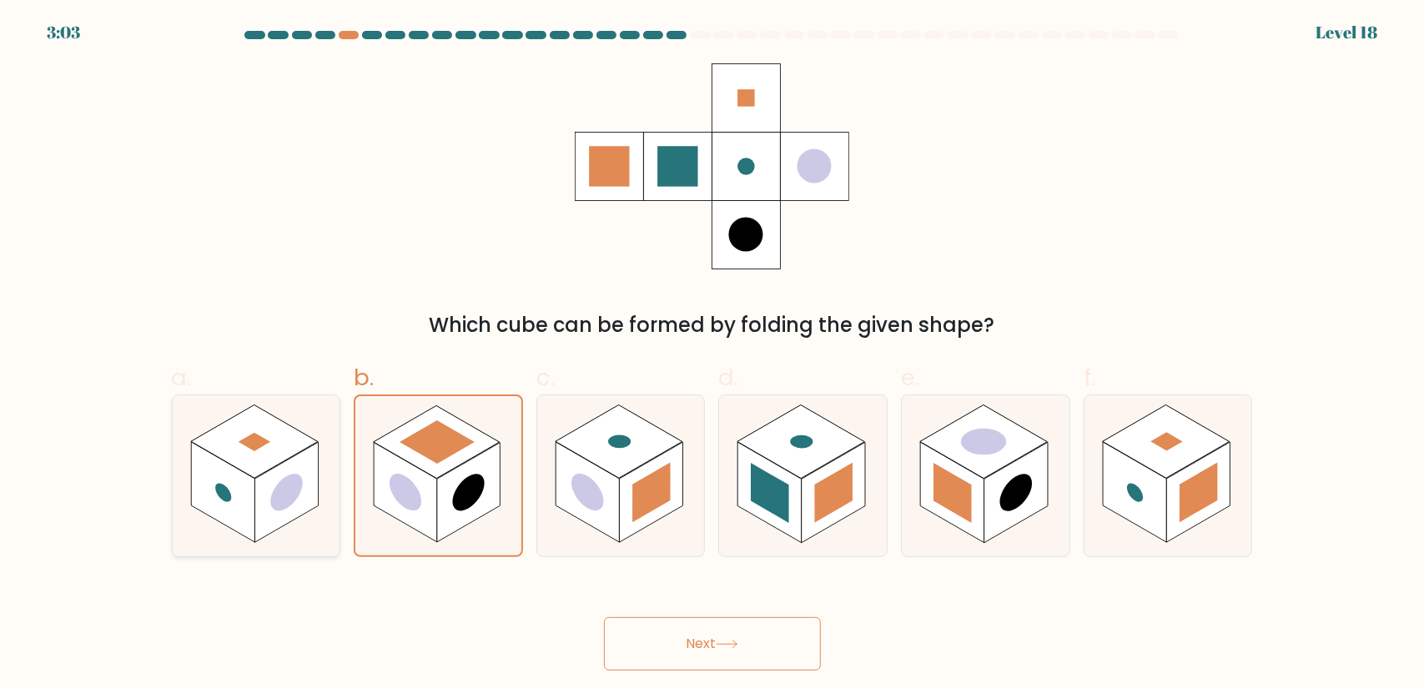
click at [260, 466] on rect at bounding box center [254, 441] width 128 height 73
click at [713, 355] on input "a." at bounding box center [713, 350] width 1 height 11
radio input "true"
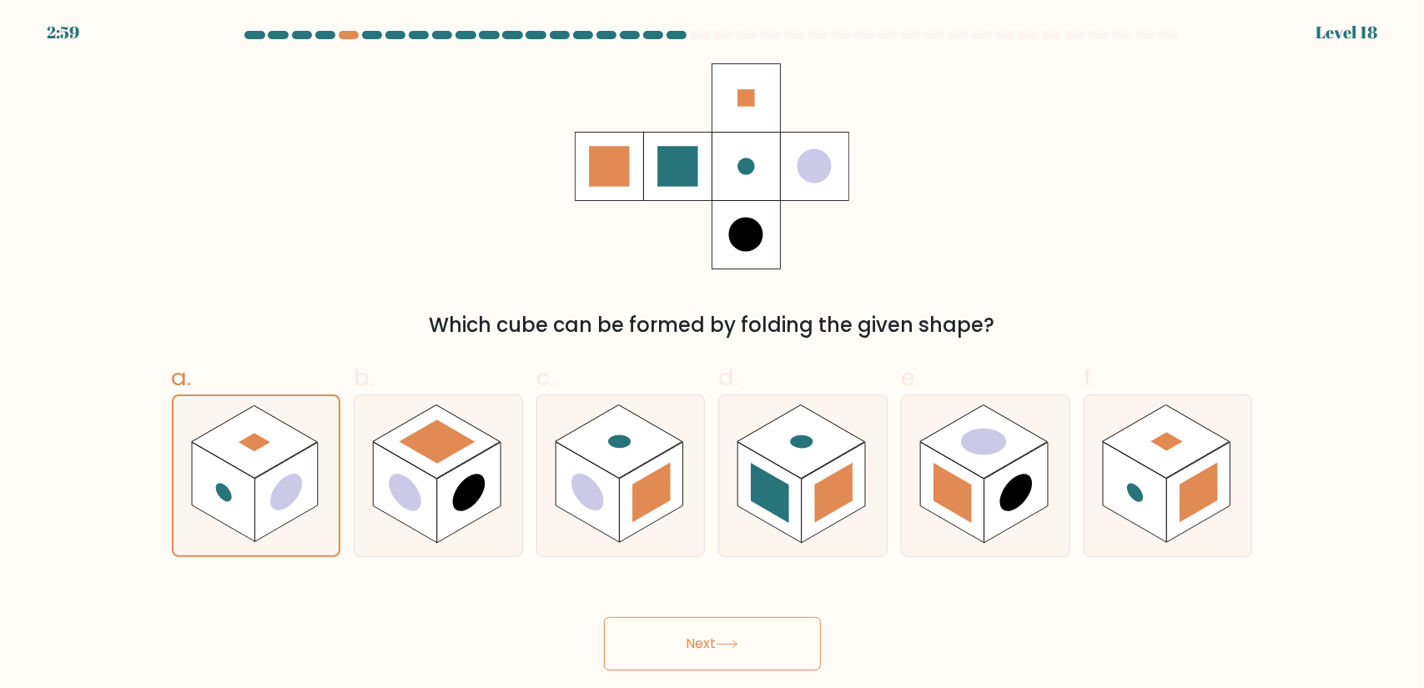
click at [719, 636] on button "Next" at bounding box center [712, 643] width 217 height 53
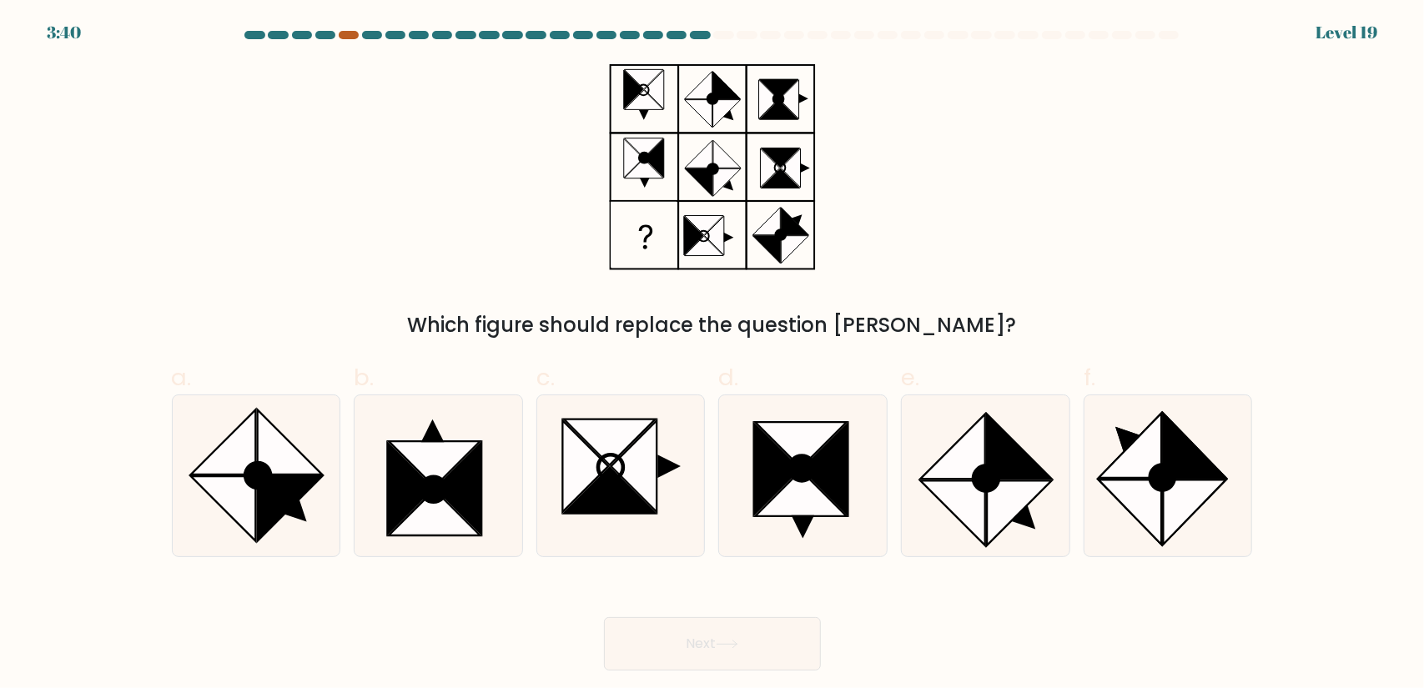
click at [350, 33] on div at bounding box center [349, 35] width 20 height 8
click at [349, 36] on div at bounding box center [349, 35] width 20 height 8
click at [354, 32] on div at bounding box center [349, 35] width 20 height 8
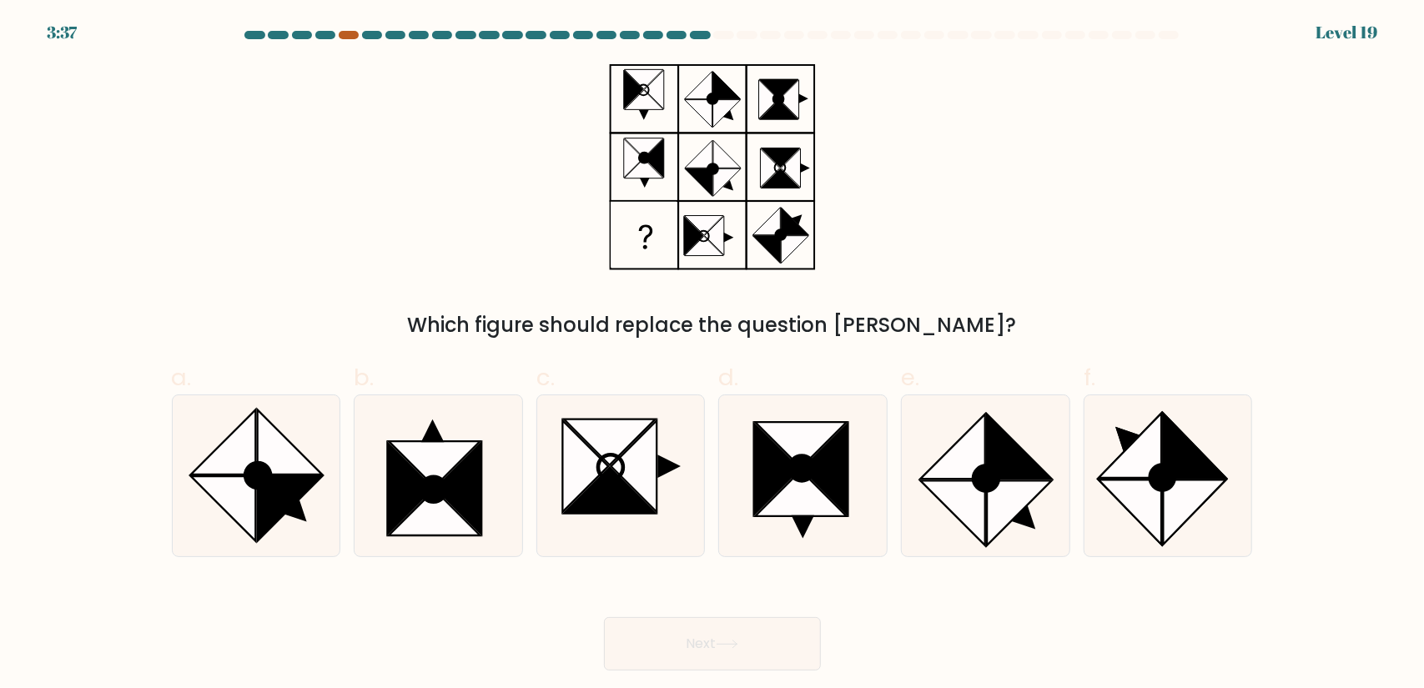
click at [353, 36] on div at bounding box center [349, 35] width 20 height 8
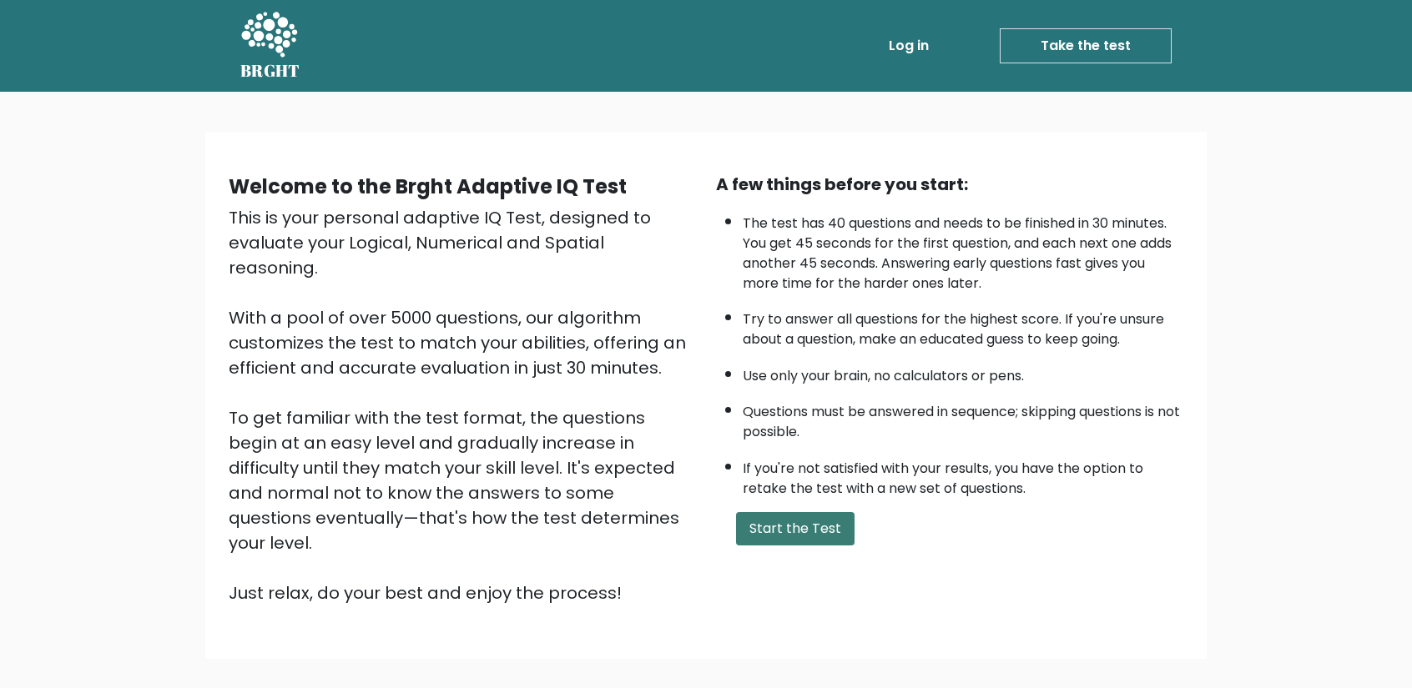
click at [803, 522] on button "Start the Test" at bounding box center [795, 528] width 118 height 33
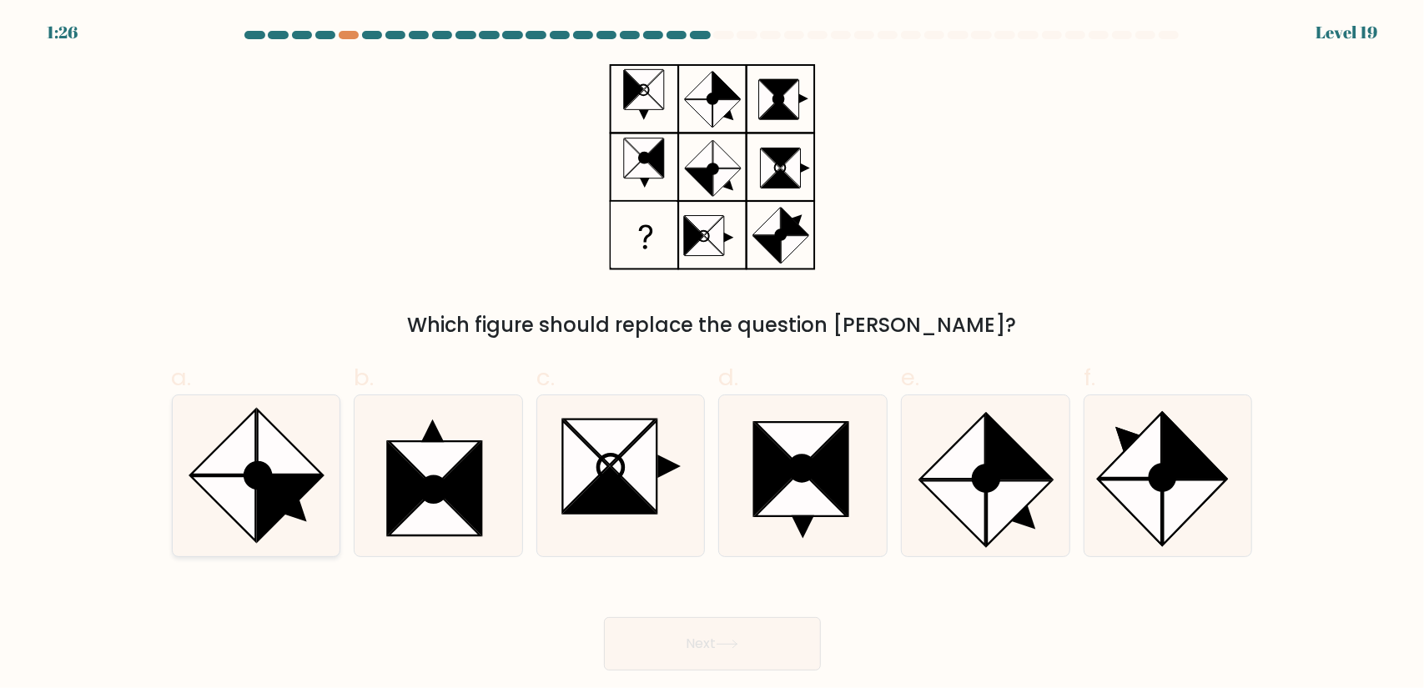
click at [230, 476] on icon at bounding box center [223, 508] width 64 height 64
click at [713, 355] on input "a." at bounding box center [713, 350] width 1 height 11
radio input "true"
click at [718, 633] on button "Next" at bounding box center [712, 643] width 217 height 53
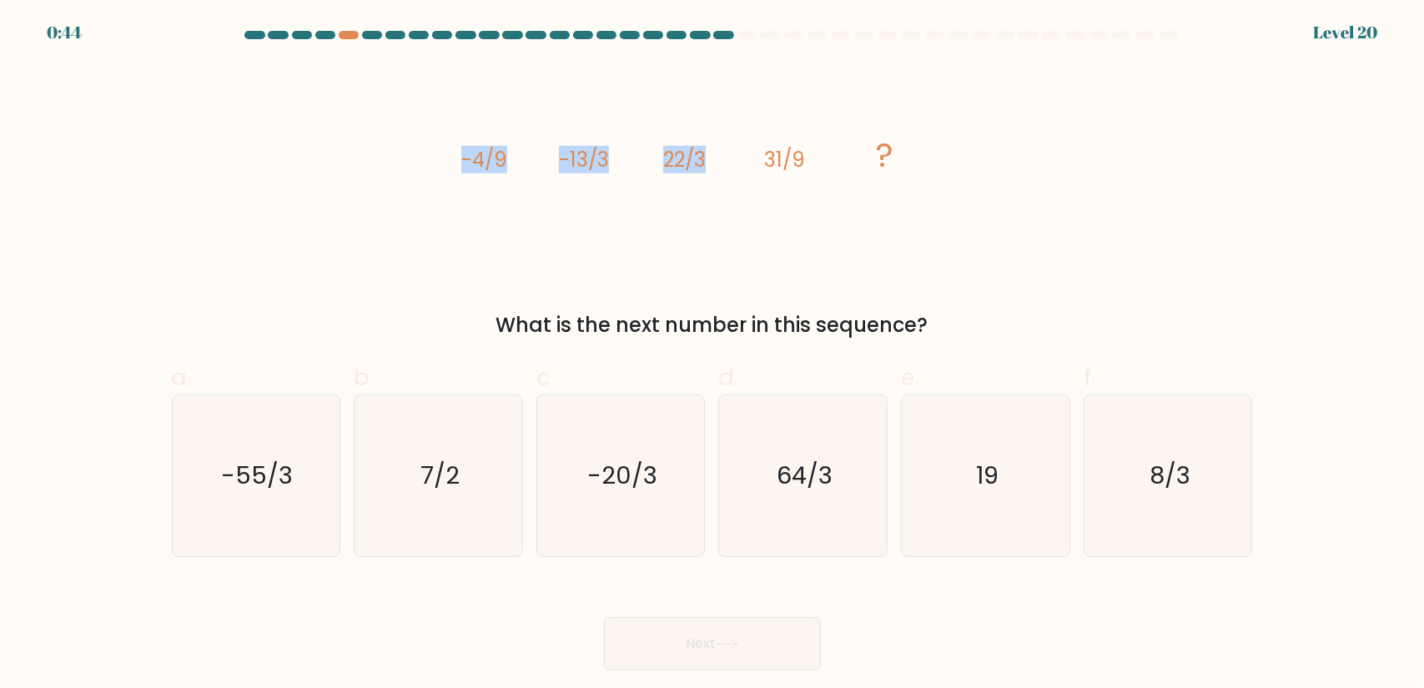
drag, startPoint x: 441, startPoint y: 159, endPoint x: 736, endPoint y: 155, distance: 295.4
click at [728, 155] on div "image/svg+xml -4/9 -13/3 22/3 31/9 ? What is the next number in this sequence?" at bounding box center [712, 201] width 1101 height 277
click at [1002, 154] on div "image/svg+xml -4/9 -13/3 22/3 31/9 ? What is the next number in this sequence?" at bounding box center [712, 201] width 1101 height 277
drag, startPoint x: 462, startPoint y: 156, endPoint x: 896, endPoint y: 150, distance: 433.9
click at [896, 150] on icon "image/svg+xml -4/9 -13/3 22/3 31/9 ?" at bounding box center [712, 166] width 501 height 207
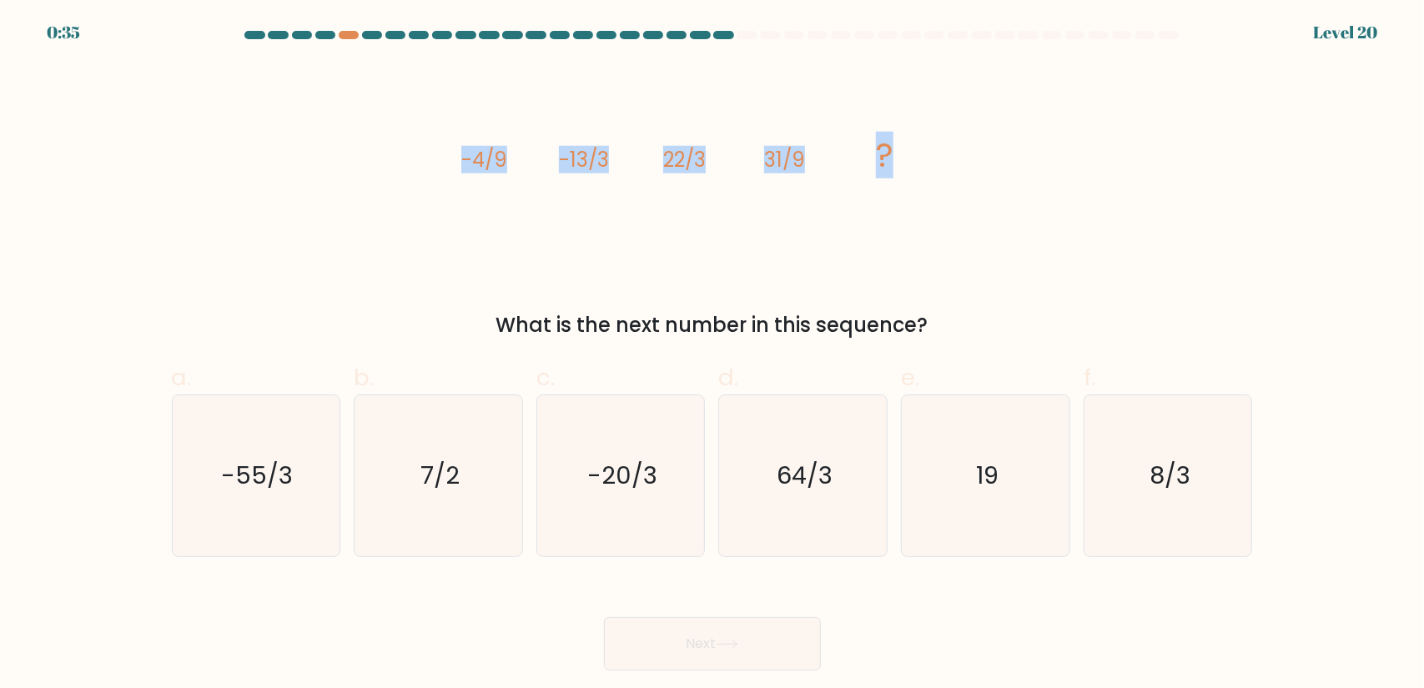
drag, startPoint x: 1026, startPoint y: 128, endPoint x: 1020, endPoint y: 174, distance: 46.4
click at [1026, 127] on div "image/svg+xml -4/9 -13/3 22/3 31/9 ? What is the next number in this sequence?" at bounding box center [712, 201] width 1101 height 277
click at [1323, 270] on form at bounding box center [712, 351] width 1424 height 640
click at [944, 520] on icon "19" at bounding box center [985, 476] width 161 height 161
click at [713, 355] on input "e. 19" at bounding box center [713, 350] width 1 height 11
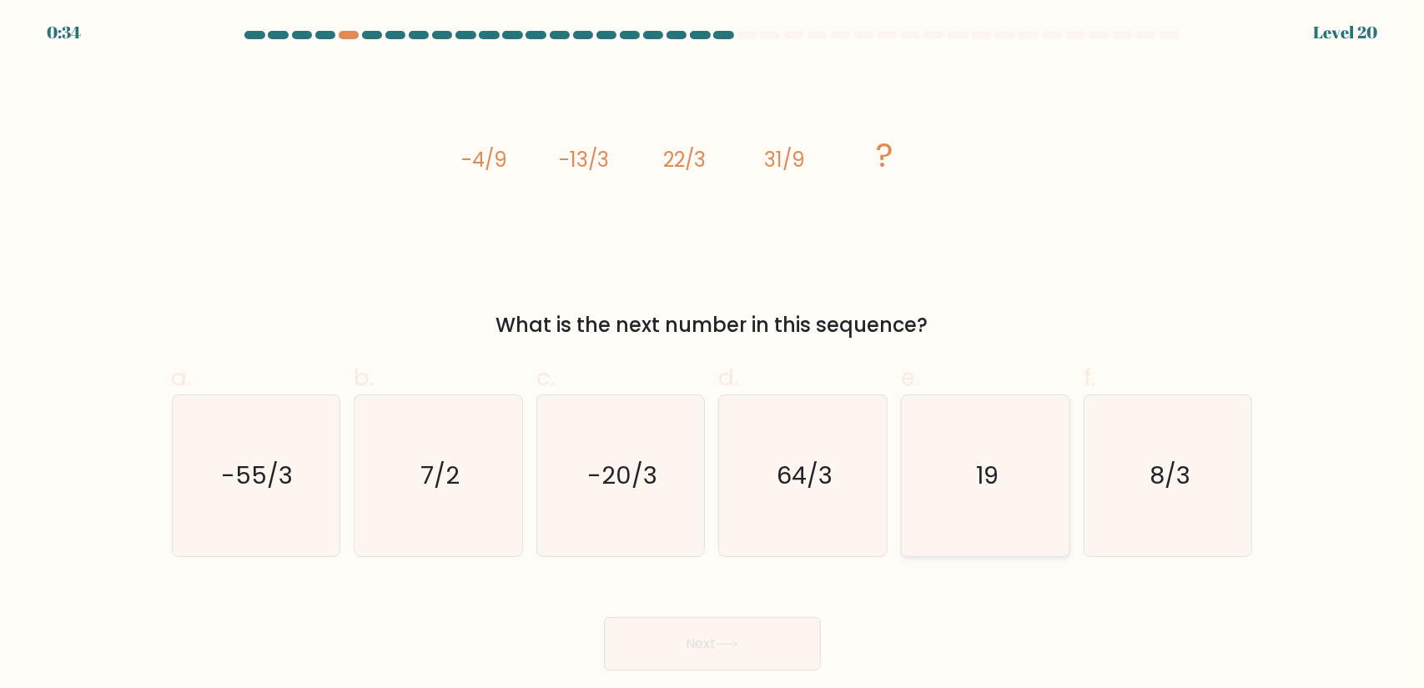
radio input "true"
click at [1167, 495] on icon "8/3" at bounding box center [1168, 476] width 161 height 161
click at [713, 355] on input "f. 8/3" at bounding box center [713, 350] width 1 height 11
radio input "true"
click at [834, 505] on icon "64/3" at bounding box center [803, 476] width 161 height 161
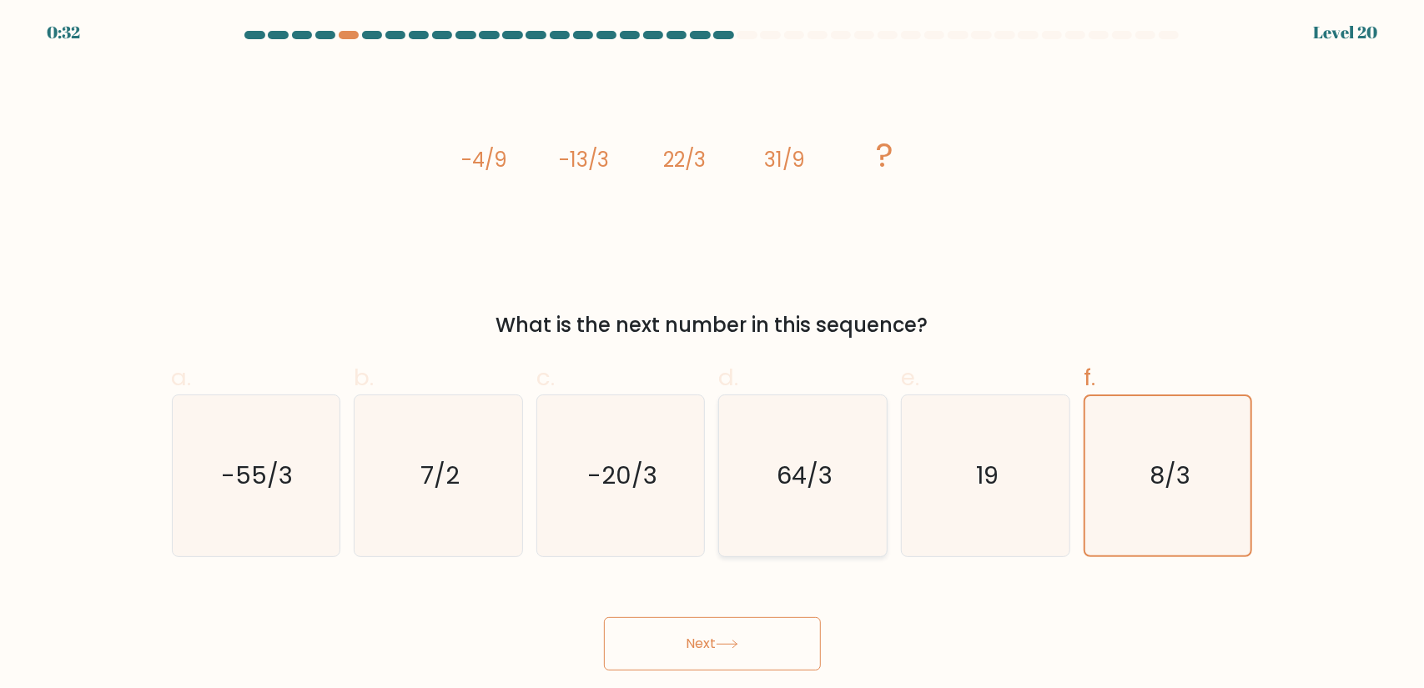
click at [713, 355] on input "d. 64/3" at bounding box center [713, 350] width 1 height 11
radio input "true"
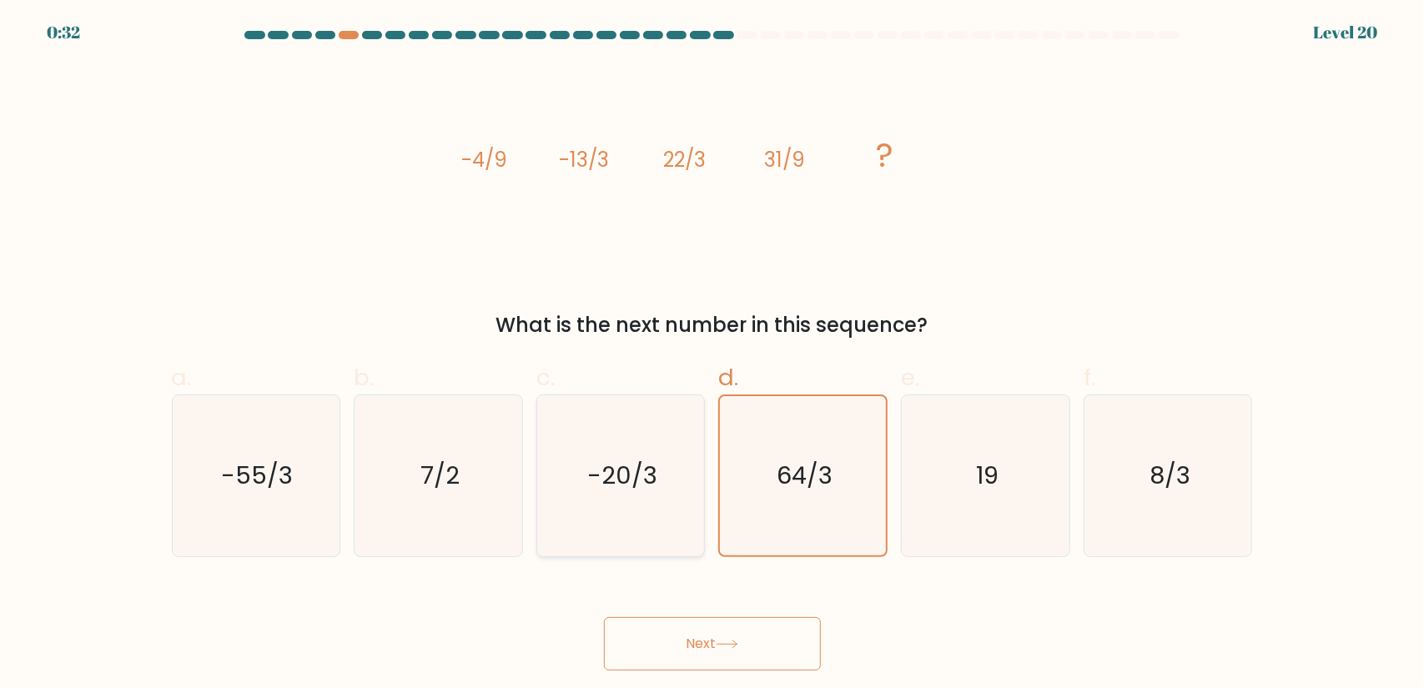
click at [571, 493] on icon "-20/3" at bounding box center [621, 476] width 161 height 161
click at [713, 355] on input "c. -20/3" at bounding box center [713, 350] width 1 height 11
radio input "true"
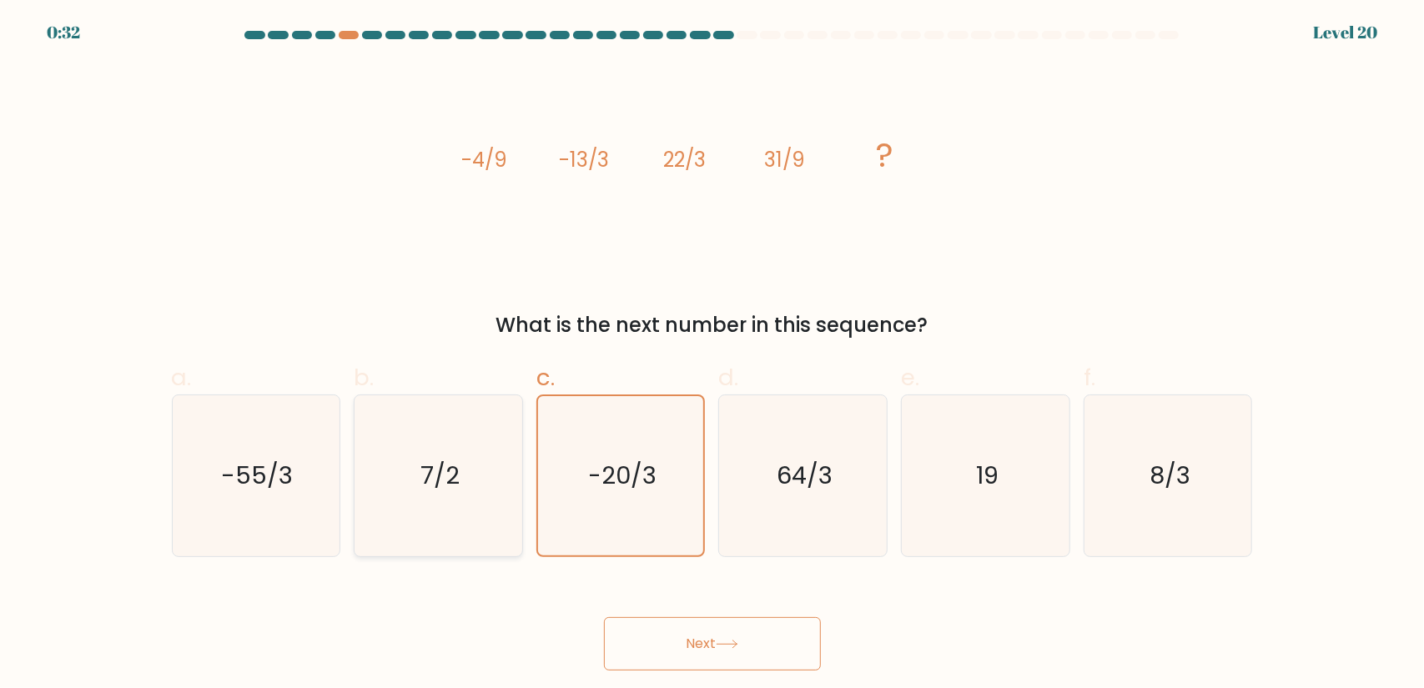
click at [427, 491] on text "7/2" at bounding box center [440, 475] width 39 height 33
click at [713, 355] on input "b. 7/2" at bounding box center [713, 350] width 1 height 11
radio input "true"
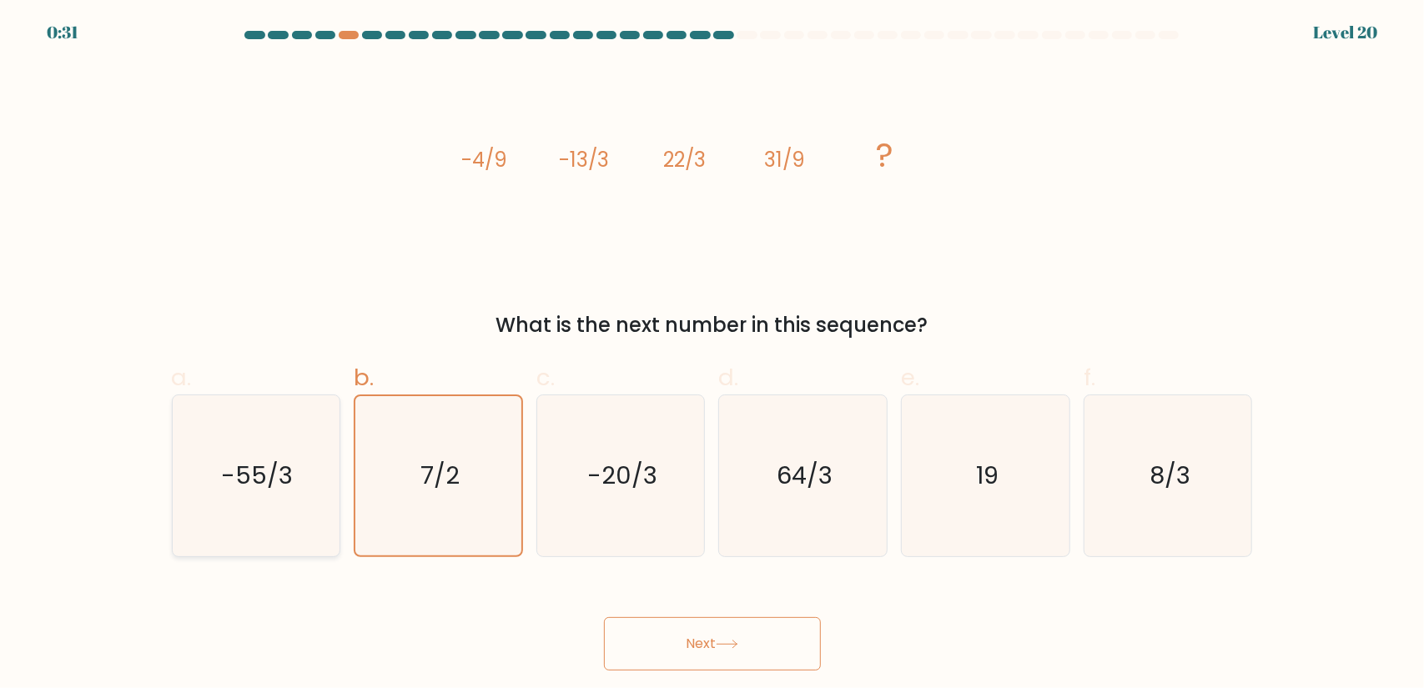
click at [300, 476] on icon "-55/3" at bounding box center [255, 476] width 161 height 161
click at [713, 355] on input "a. -55/3" at bounding box center [713, 350] width 1 height 11
radio input "true"
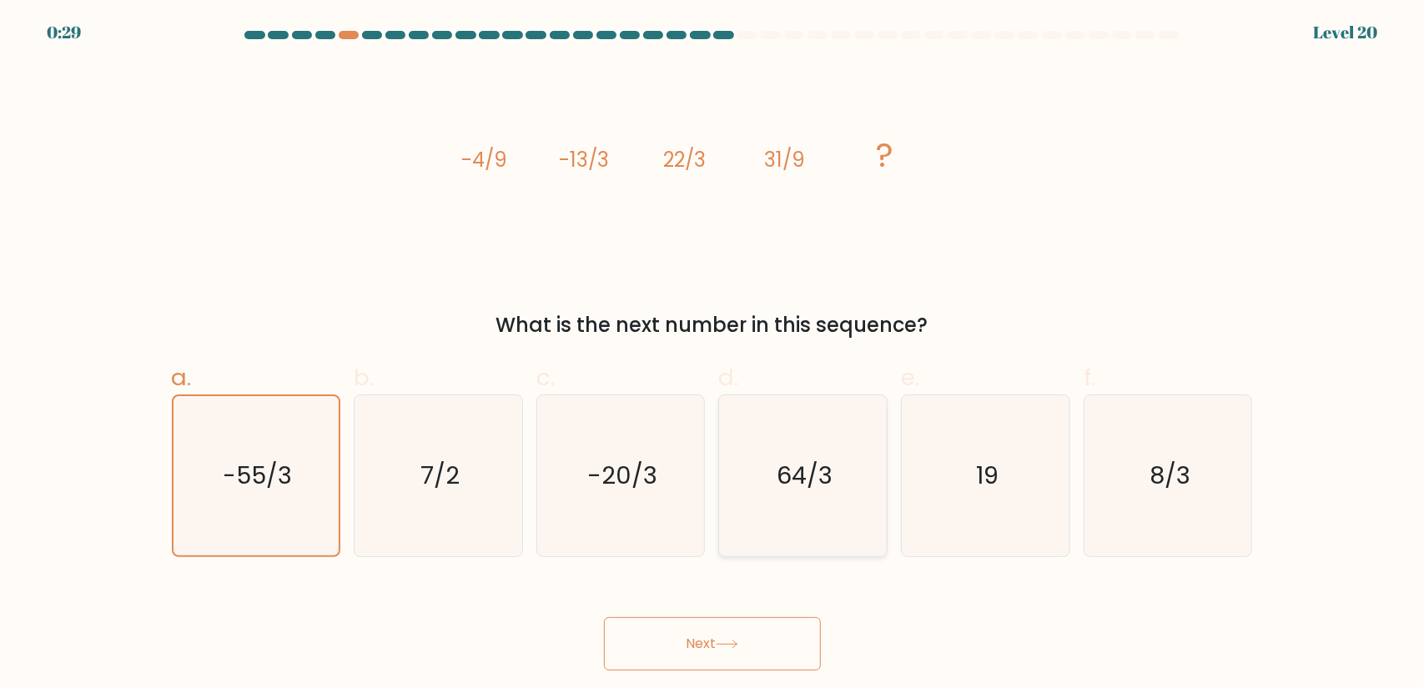
click at [823, 493] on icon "64/3" at bounding box center [803, 476] width 161 height 161
click at [713, 355] on input "d. 64/3" at bounding box center [713, 350] width 1 height 11
radio input "true"
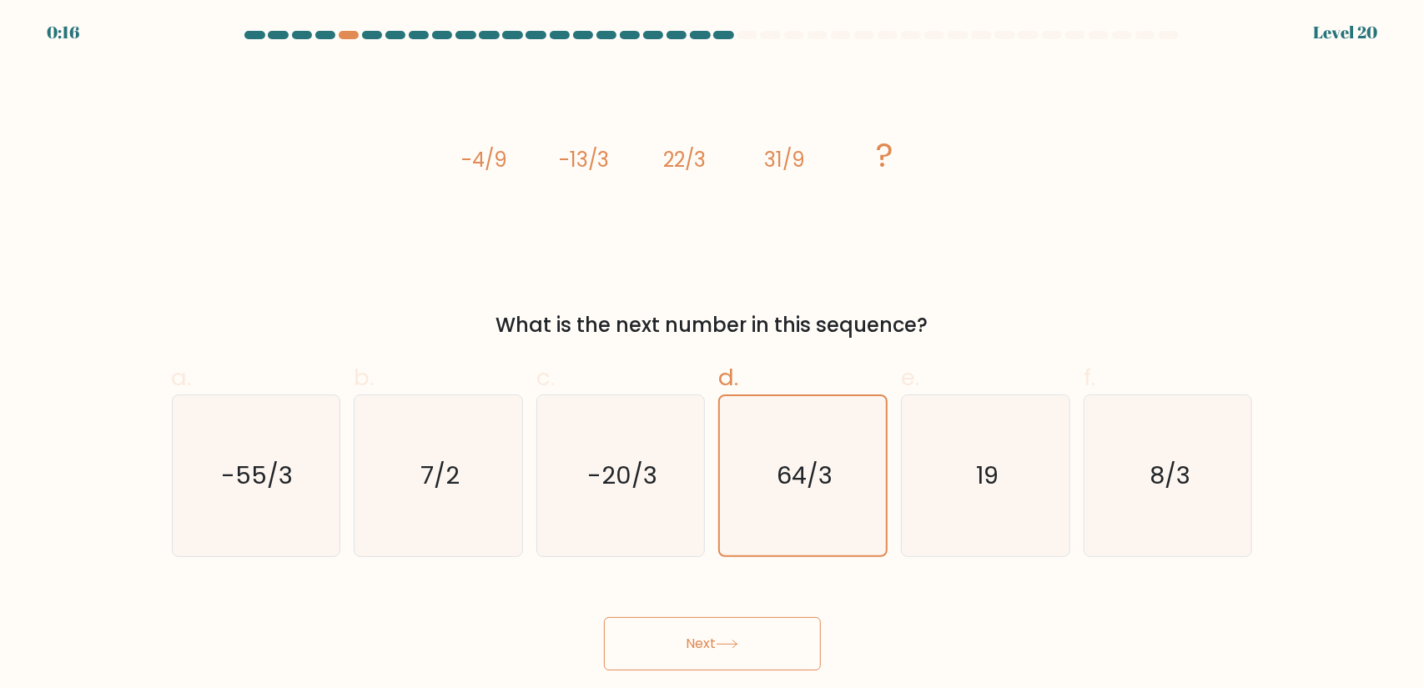
click at [771, 641] on button "Next" at bounding box center [712, 643] width 217 height 53
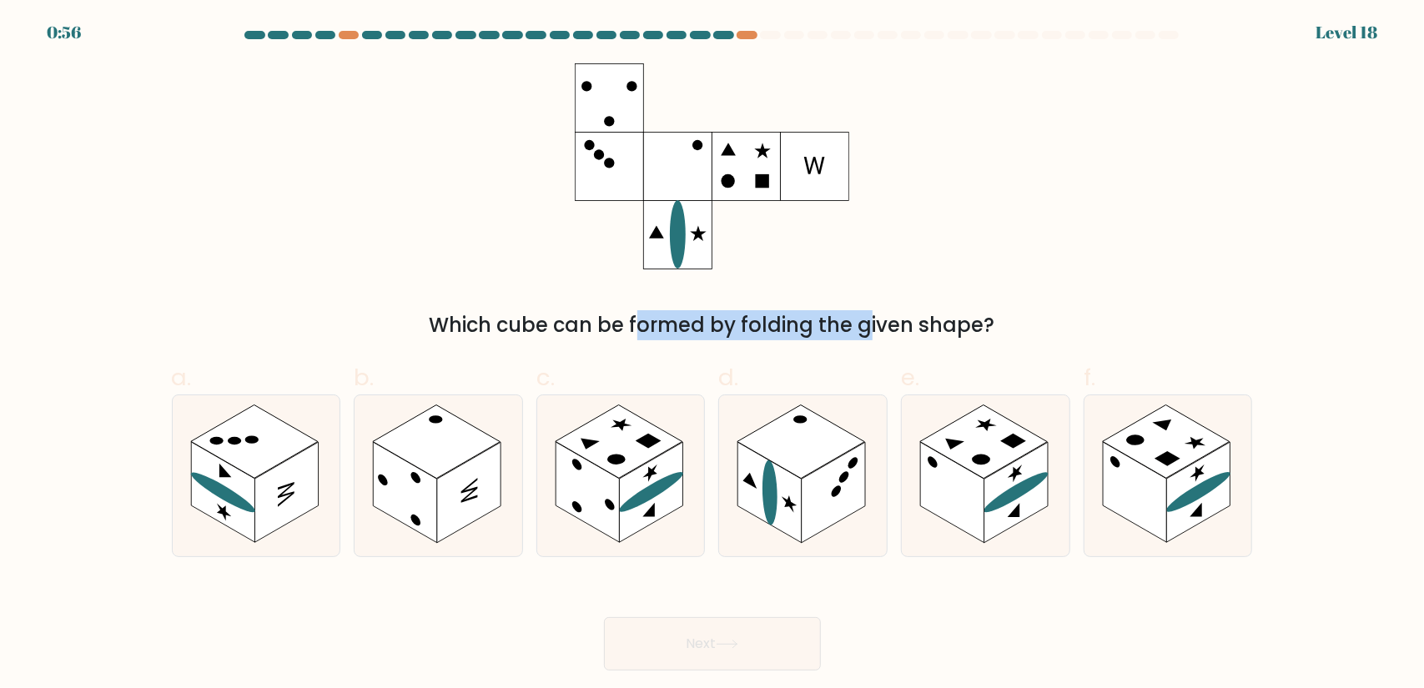
drag, startPoint x: 499, startPoint y: 331, endPoint x: 785, endPoint y: 320, distance: 286.4
click at [748, 323] on div "Which cube can be formed by folding the given shape?" at bounding box center [712, 325] width 1061 height 30
click at [916, 318] on div "Which cube can be formed by folding the given shape?" at bounding box center [712, 325] width 1061 height 30
drag, startPoint x: 753, startPoint y: 315, endPoint x: 969, endPoint y: 321, distance: 215.4
click at [960, 321] on div "Which cube can be formed by folding the given shape?" at bounding box center [712, 325] width 1061 height 30
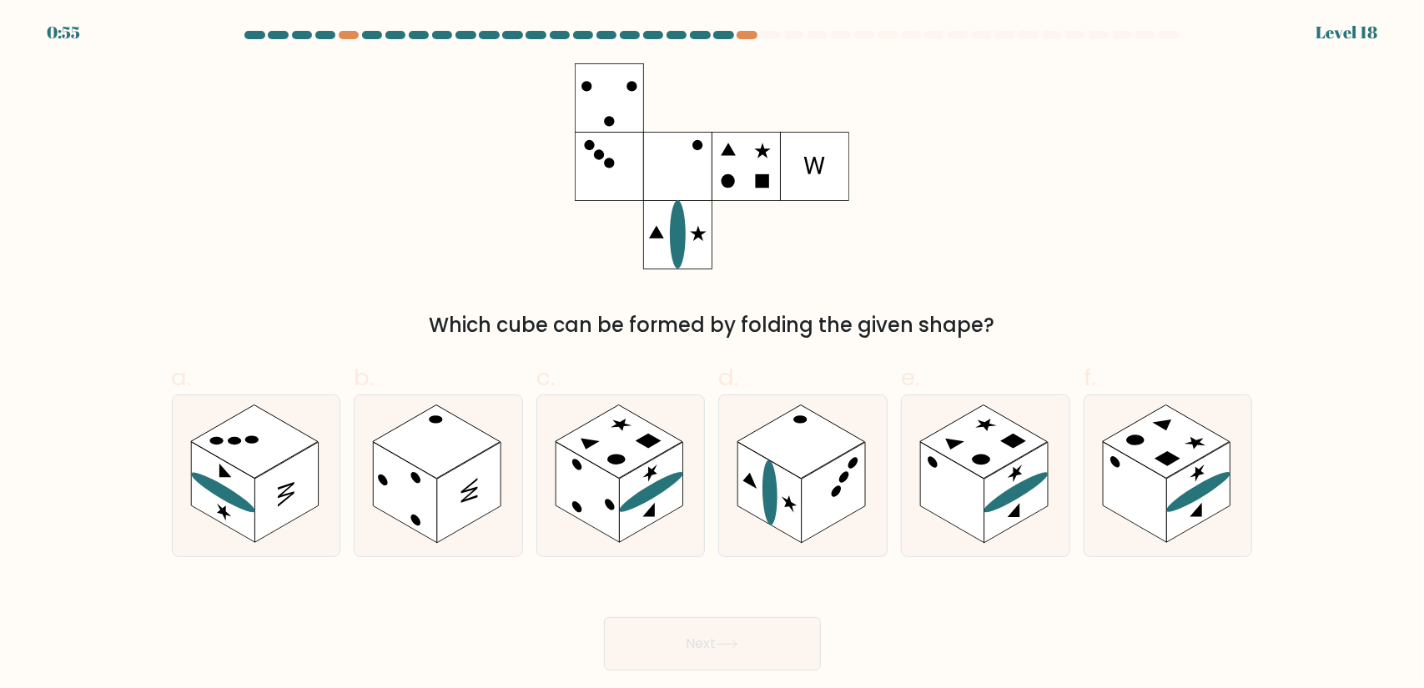
click at [1021, 324] on div "Which cube can be formed by folding the given shape?" at bounding box center [712, 325] width 1061 height 30
click at [1005, 491] on rect at bounding box center [1016, 492] width 63 height 101
click at [713, 355] on input "e." at bounding box center [713, 350] width 1 height 11
radio input "true"
click at [744, 647] on button "Next" at bounding box center [712, 643] width 217 height 53
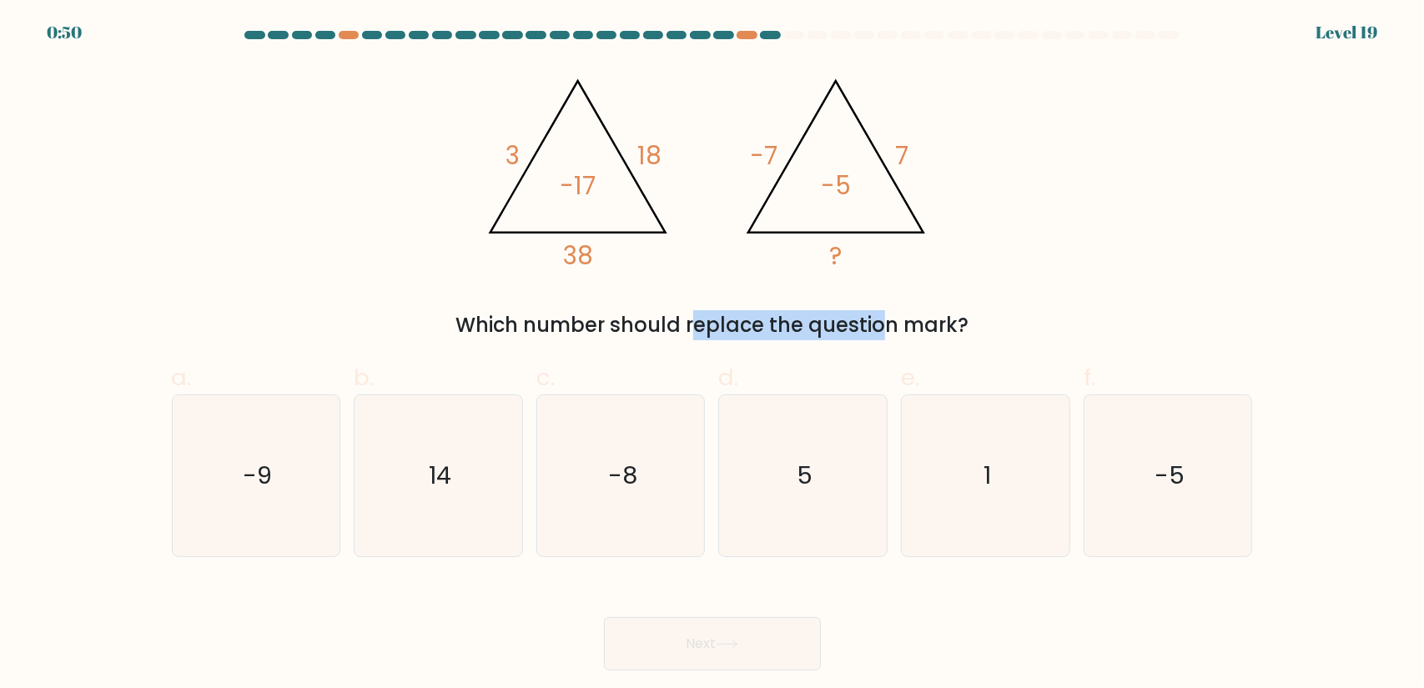
drag, startPoint x: 544, startPoint y: 331, endPoint x: 824, endPoint y: 327, distance: 279.6
click at [746, 326] on div "Which number should replace the question mark?" at bounding box center [712, 325] width 1061 height 30
click at [864, 328] on div "Which number should replace the question mark?" at bounding box center [712, 325] width 1061 height 30
drag, startPoint x: 768, startPoint y: 327, endPoint x: 934, endPoint y: 330, distance: 166.1
click at [932, 330] on div "Which number should replace the question mark?" at bounding box center [712, 325] width 1061 height 30
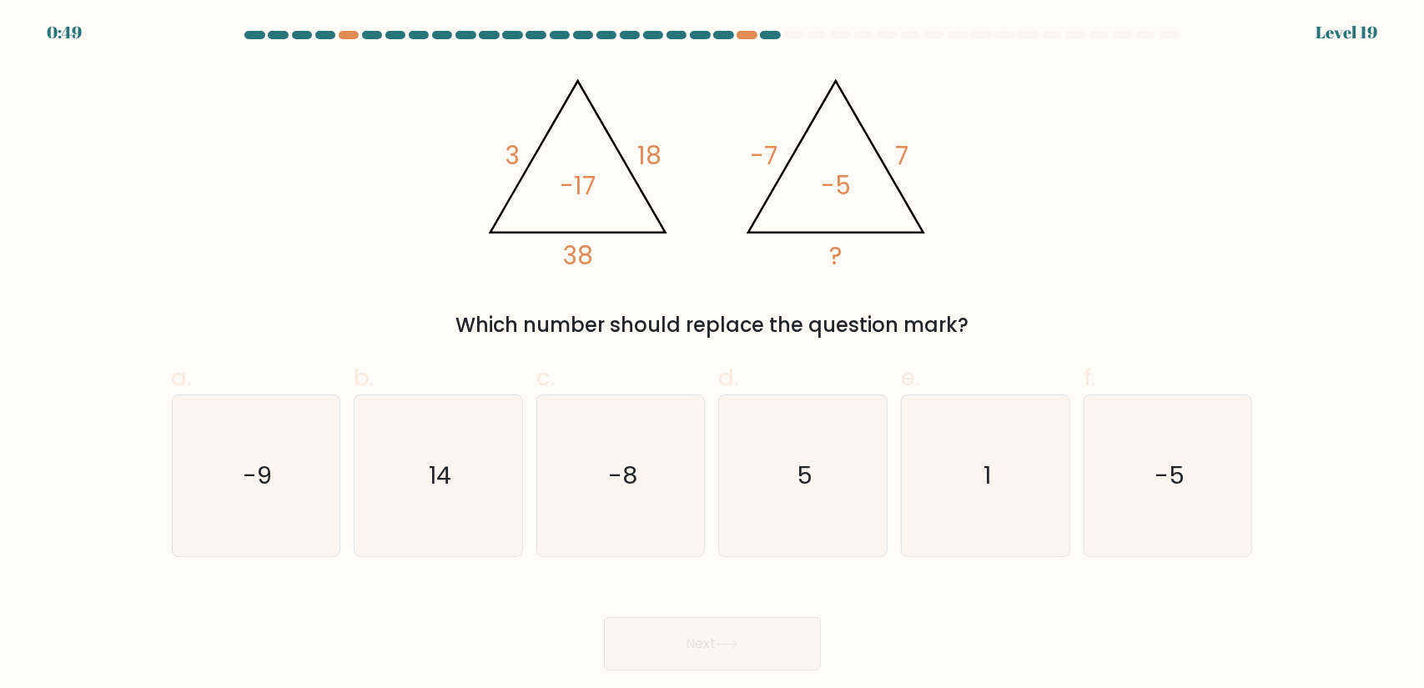
click at [993, 331] on div "Which number should replace the question mark?" at bounding box center [712, 325] width 1061 height 30
click at [766, 525] on icon "5" at bounding box center [803, 476] width 161 height 161
click at [713, 355] on input "d. 5" at bounding box center [713, 350] width 1 height 11
radio input "true"
click at [738, 640] on icon at bounding box center [727, 644] width 23 height 9
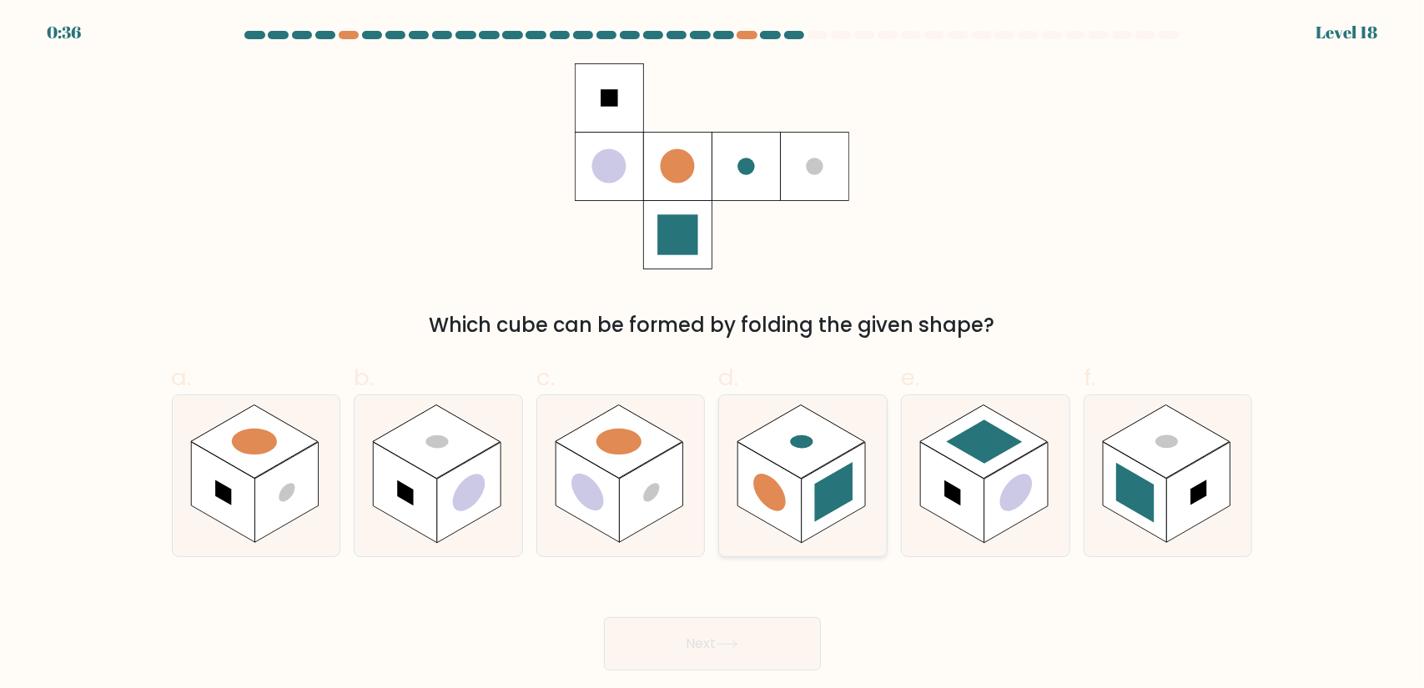
click at [804, 470] on rect at bounding box center [802, 441] width 128 height 73
click at [713, 355] on input "d." at bounding box center [713, 350] width 1 height 11
radio input "true"
click at [764, 653] on button "Next" at bounding box center [712, 643] width 217 height 53
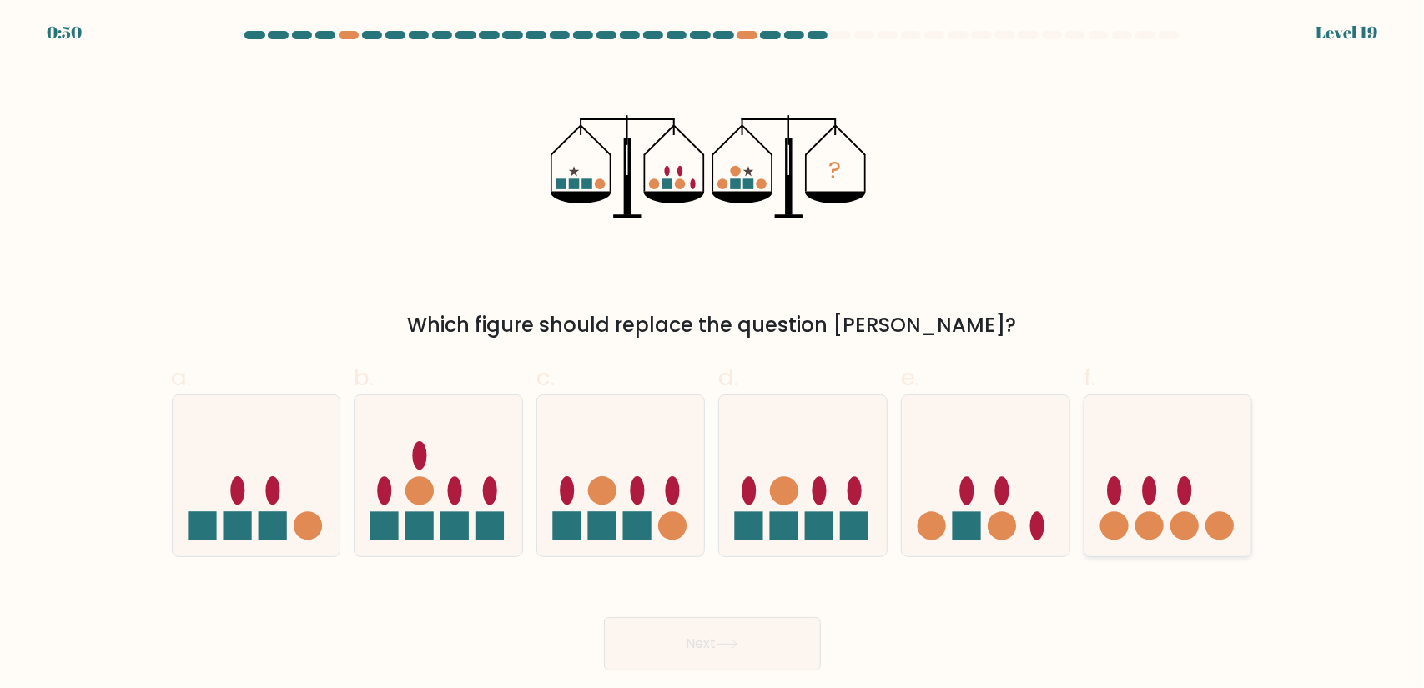
click at [1151, 500] on ellipse at bounding box center [1149, 491] width 14 height 28
click at [713, 355] on input "f." at bounding box center [713, 350] width 1 height 11
radio input "true"
click at [1005, 473] on icon at bounding box center [986, 475] width 168 height 139
click at [713, 355] on input "e." at bounding box center [713, 350] width 1 height 11
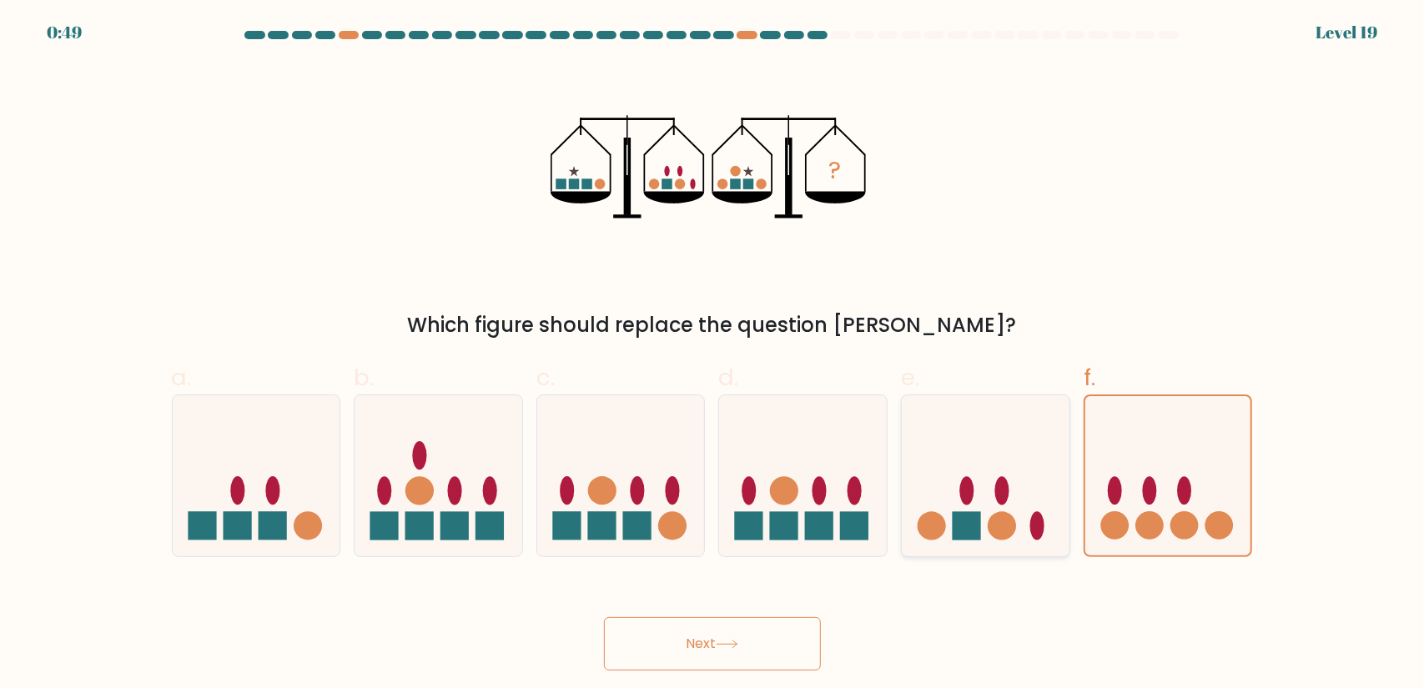
radio input "true"
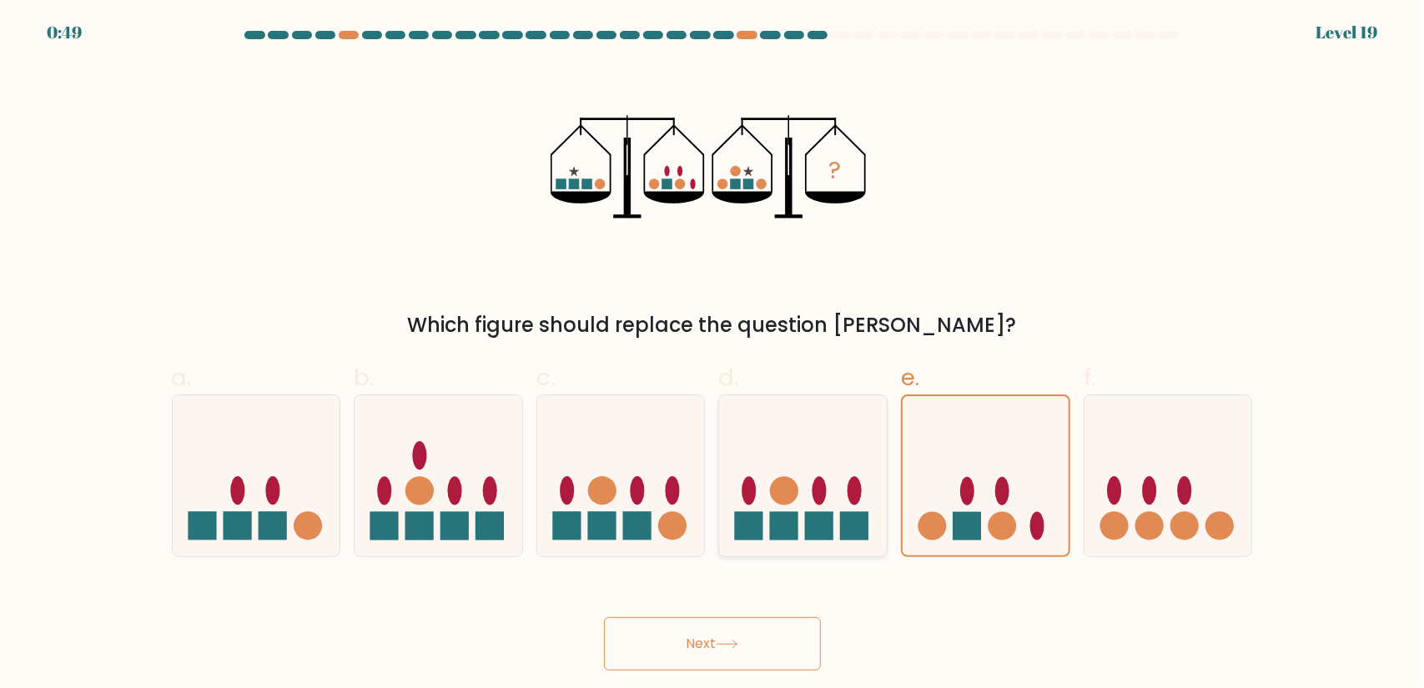
click at [864, 451] on icon at bounding box center [803, 475] width 168 height 139
click at [713, 355] on input "d." at bounding box center [713, 350] width 1 height 11
radio input "true"
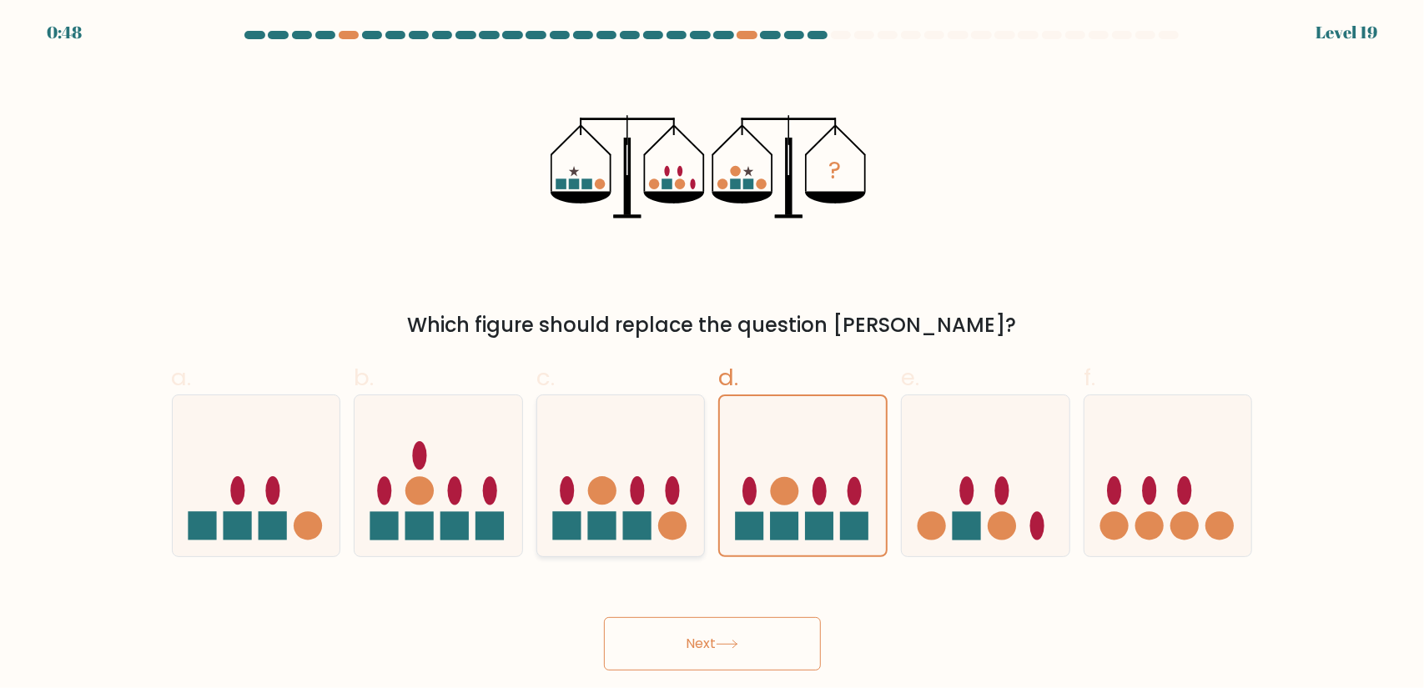
click at [663, 440] on icon at bounding box center [621, 475] width 168 height 139
click at [713, 355] on input "c." at bounding box center [713, 350] width 1 height 11
radio input "true"
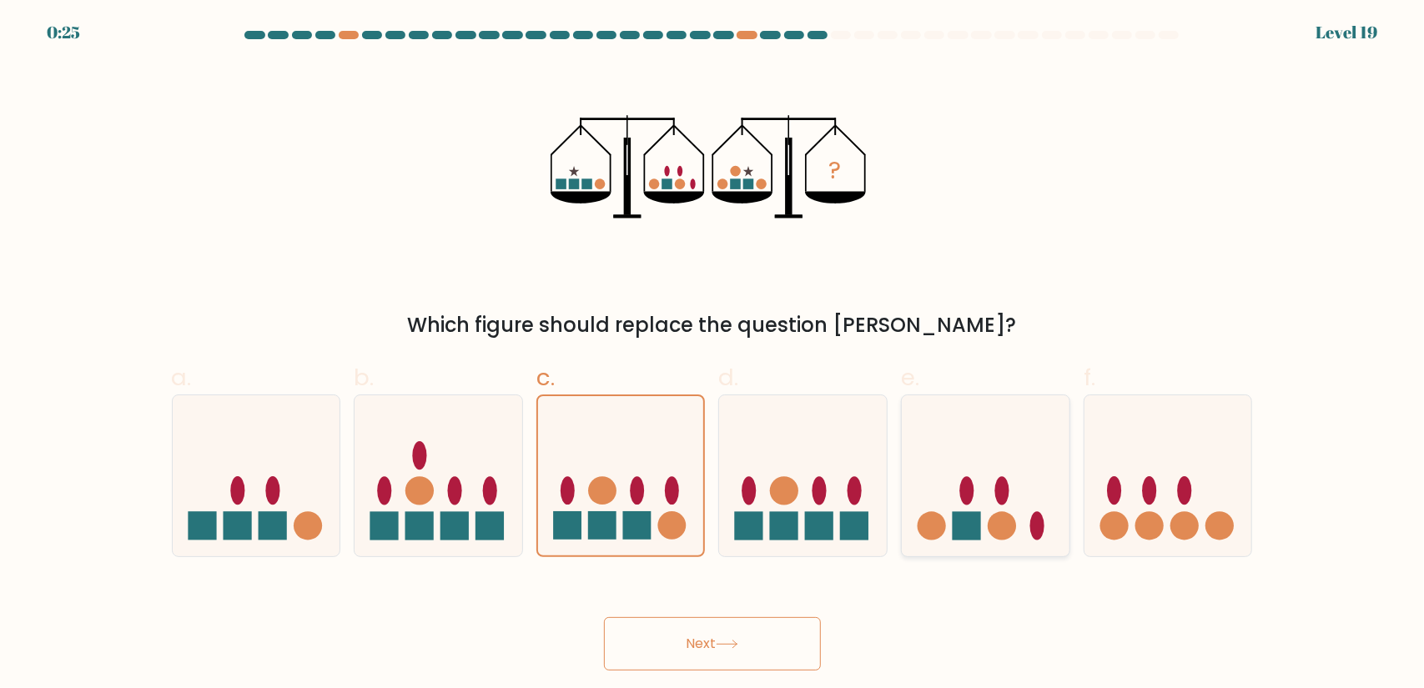
click at [1027, 498] on icon at bounding box center [986, 475] width 168 height 139
click at [713, 355] on input "e." at bounding box center [713, 350] width 1 height 11
radio input "true"
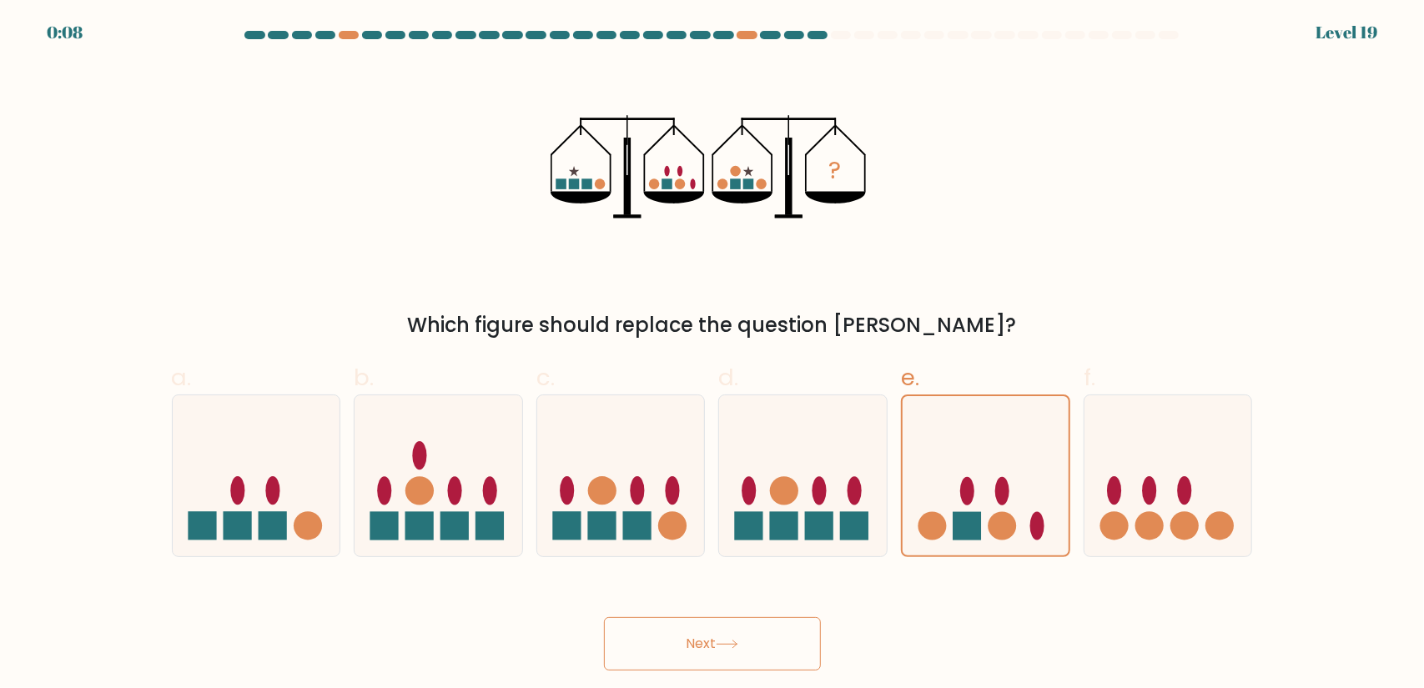
click at [726, 641] on icon at bounding box center [727, 644] width 23 height 9
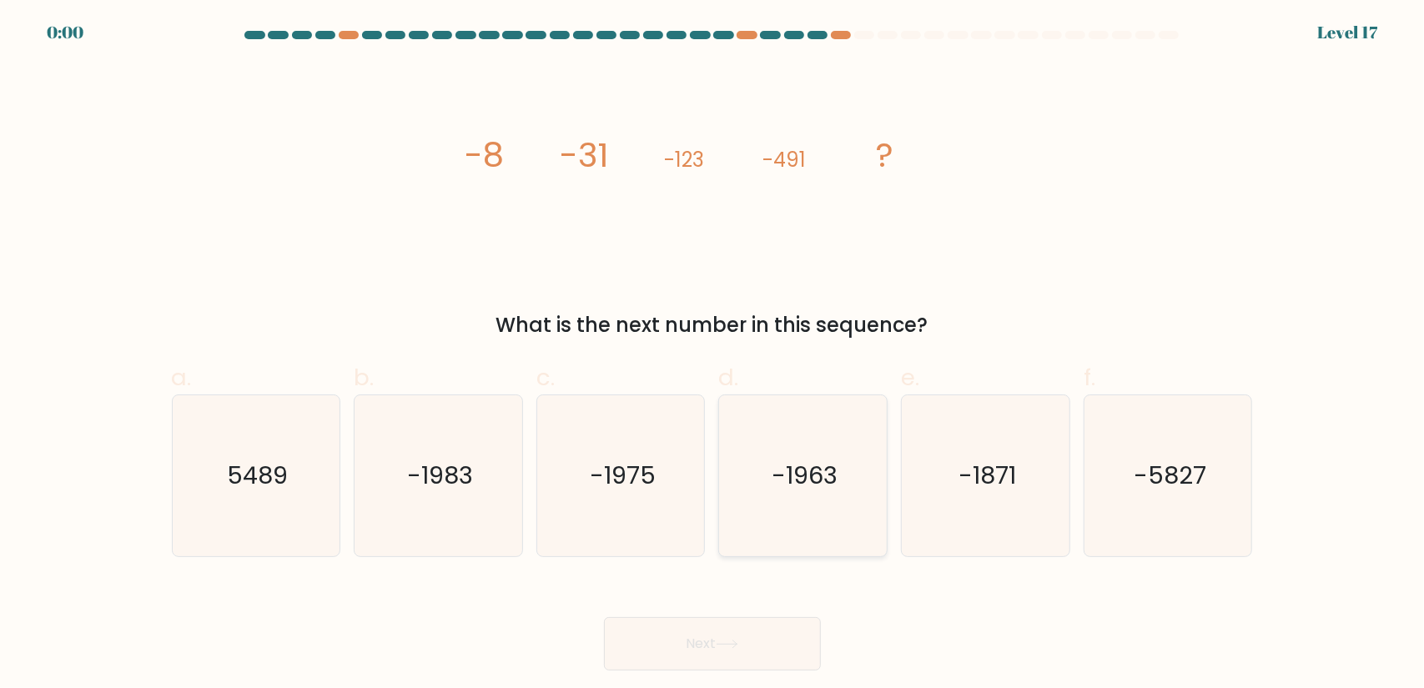
click at [804, 473] on text "-1963" at bounding box center [805, 475] width 66 height 33
click at [713, 355] on input "d. -1963" at bounding box center [713, 350] width 1 height 11
radio input "true"
click at [732, 636] on button "Next" at bounding box center [712, 643] width 217 height 53
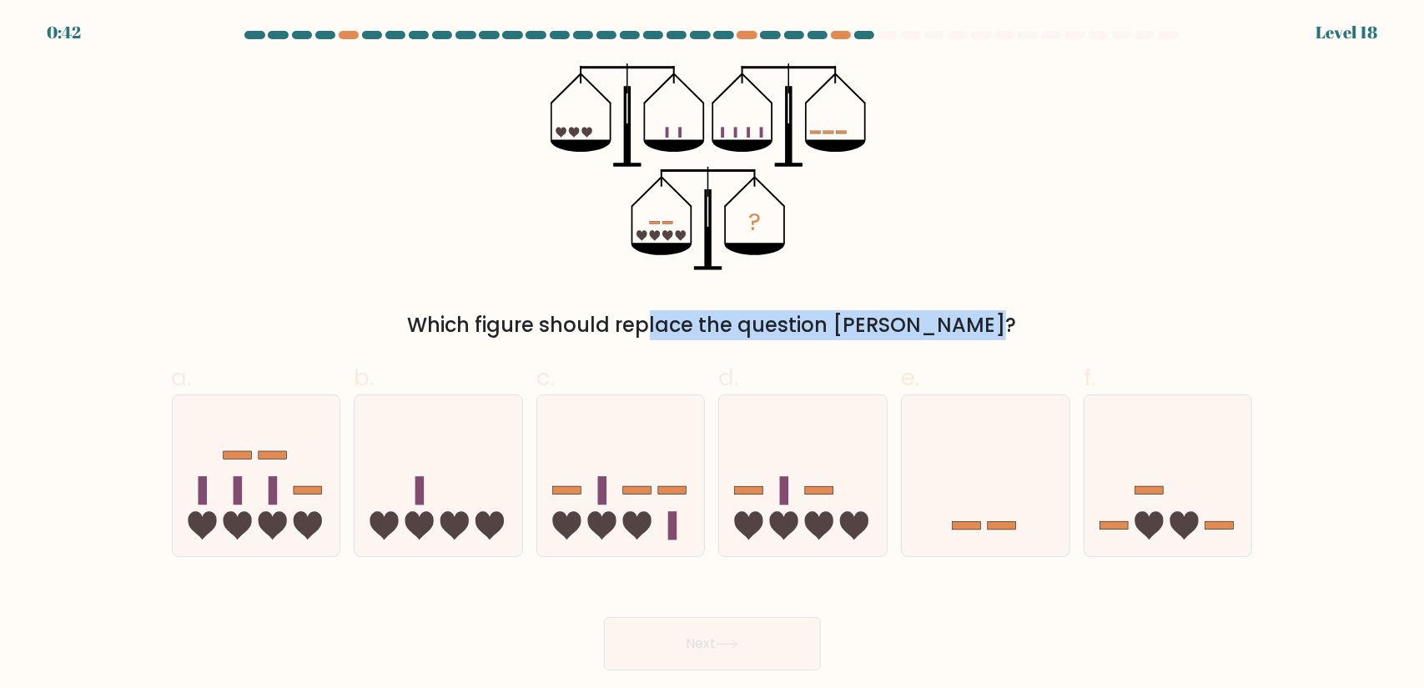
drag, startPoint x: 566, startPoint y: 316, endPoint x: 880, endPoint y: 325, distance: 314.7
click at [879, 325] on div "Which figure should replace the question mark?" at bounding box center [712, 325] width 1061 height 30
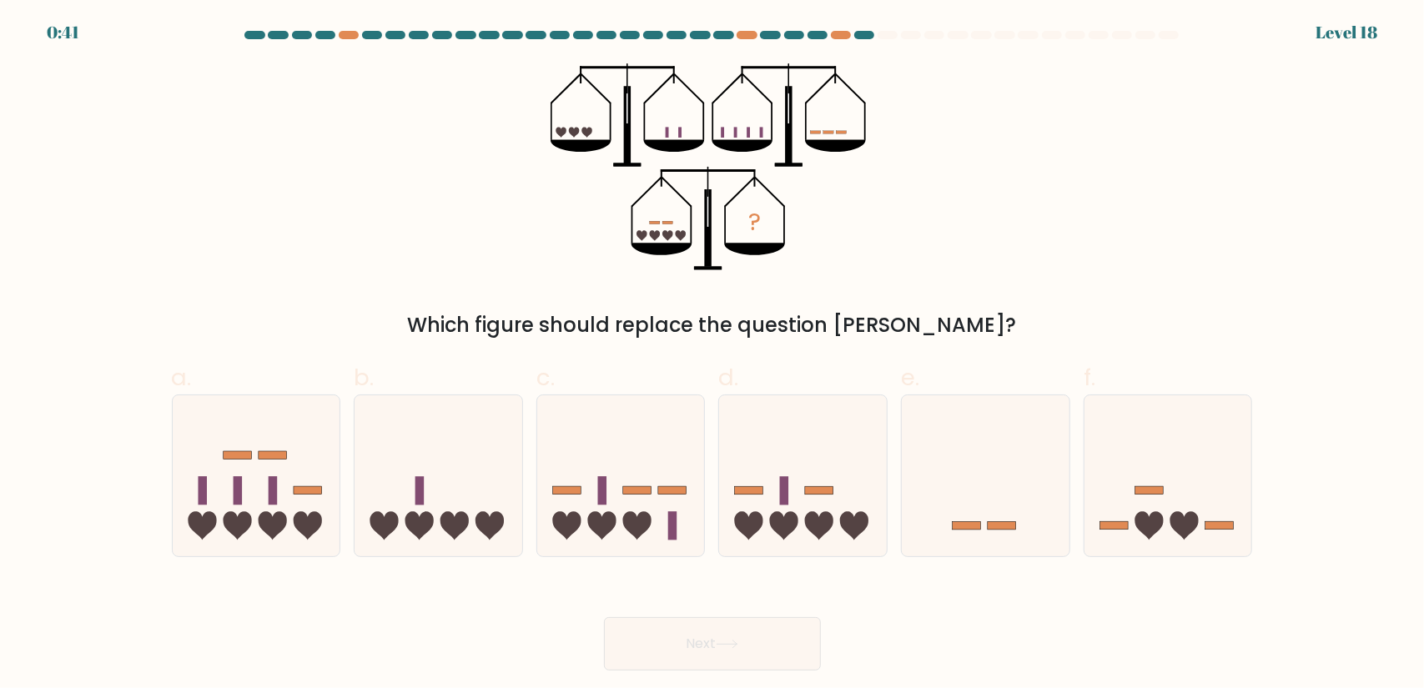
click at [1004, 316] on div "Which figure should replace the question mark?" at bounding box center [712, 325] width 1061 height 30
click at [774, 493] on icon at bounding box center [803, 475] width 168 height 139
click at [713, 355] on input "d." at bounding box center [713, 350] width 1 height 11
radio input "true"
click at [731, 645] on icon at bounding box center [727, 644] width 23 height 9
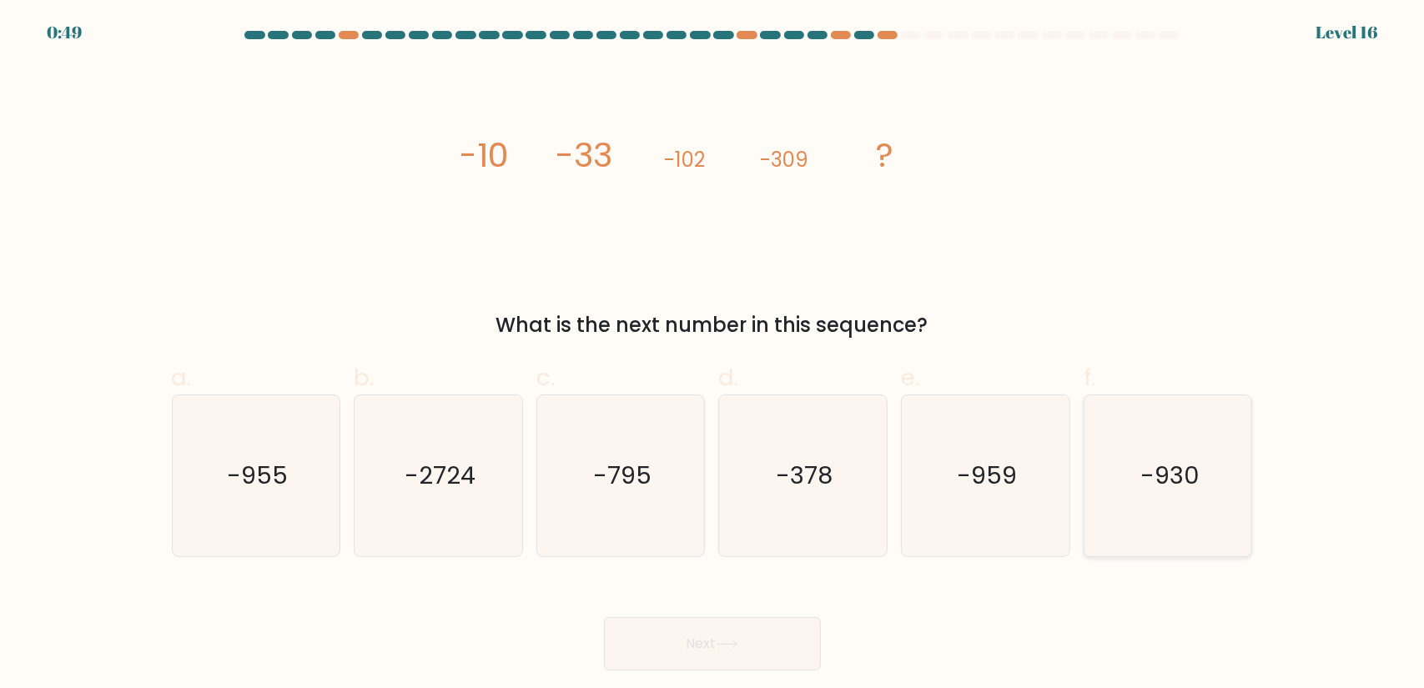
drag, startPoint x: 1167, startPoint y: 497, endPoint x: 1155, endPoint y: 503, distance: 13.8
click at [1167, 497] on icon "-930" at bounding box center [1168, 476] width 161 height 161
click at [713, 355] on input "f. -930" at bounding box center [713, 350] width 1 height 11
radio input "true"
click at [711, 645] on button "Next" at bounding box center [712, 643] width 217 height 53
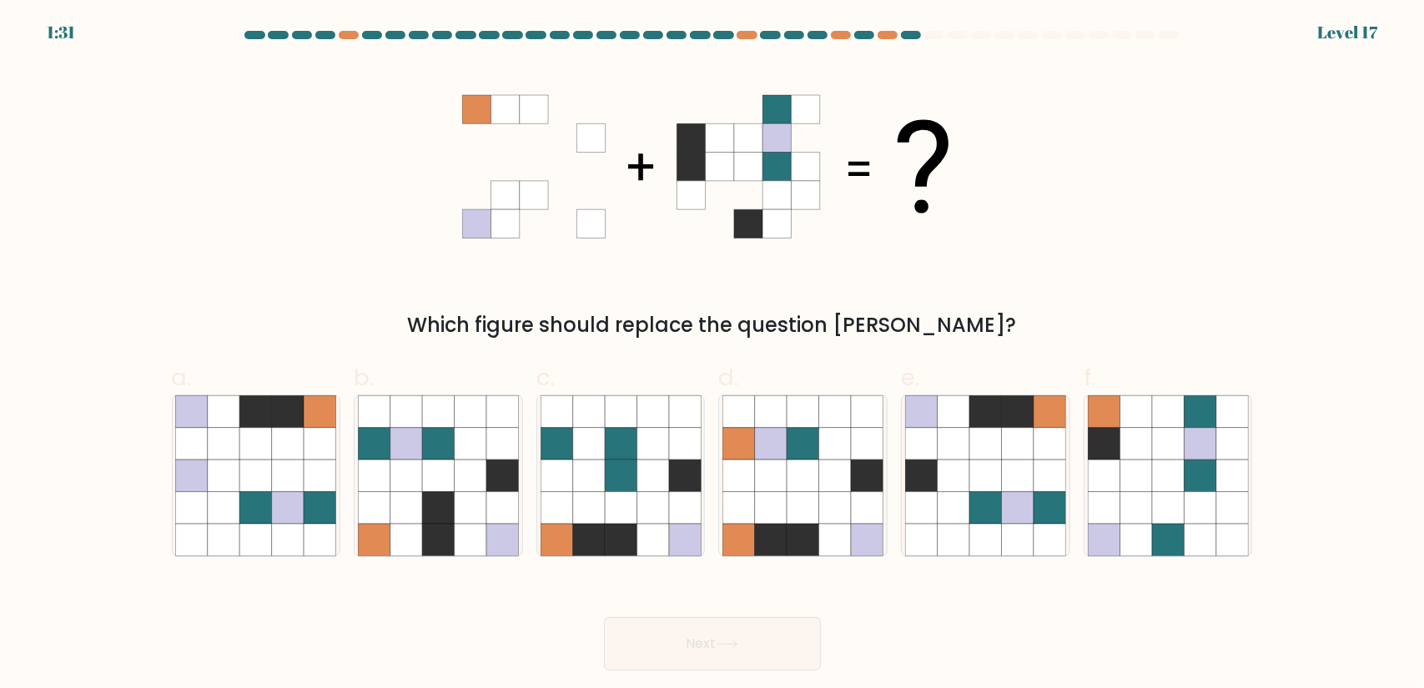
drag, startPoint x: 621, startPoint y: 323, endPoint x: 940, endPoint y: 325, distance: 318.8
click at [940, 325] on div "Which figure should replace the question mark?" at bounding box center [712, 325] width 1061 height 30
click at [1016, 318] on div "Which figure should replace the question mark?" at bounding box center [712, 325] width 1061 height 30
drag, startPoint x: 727, startPoint y: 316, endPoint x: 990, endPoint y: 307, distance: 263.0
click at [990, 307] on div "Which figure should replace the question mark?" at bounding box center [712, 201] width 1101 height 277
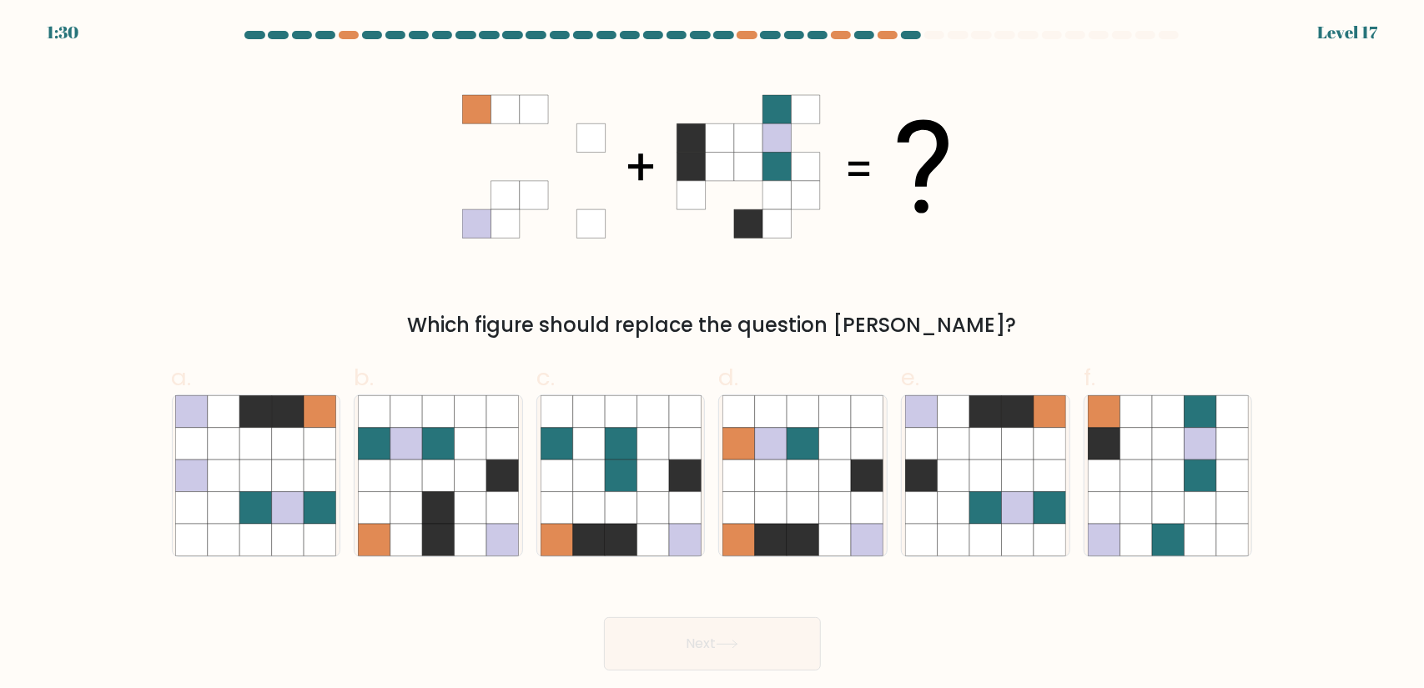
click at [1030, 283] on div "Which figure should replace the question mark?" at bounding box center [712, 201] width 1101 height 277
click at [1036, 493] on icon at bounding box center [1050, 508] width 32 height 32
click at [713, 355] on input "e." at bounding box center [713, 350] width 1 height 11
radio input "true"
click at [733, 633] on button "Next" at bounding box center [712, 643] width 217 height 53
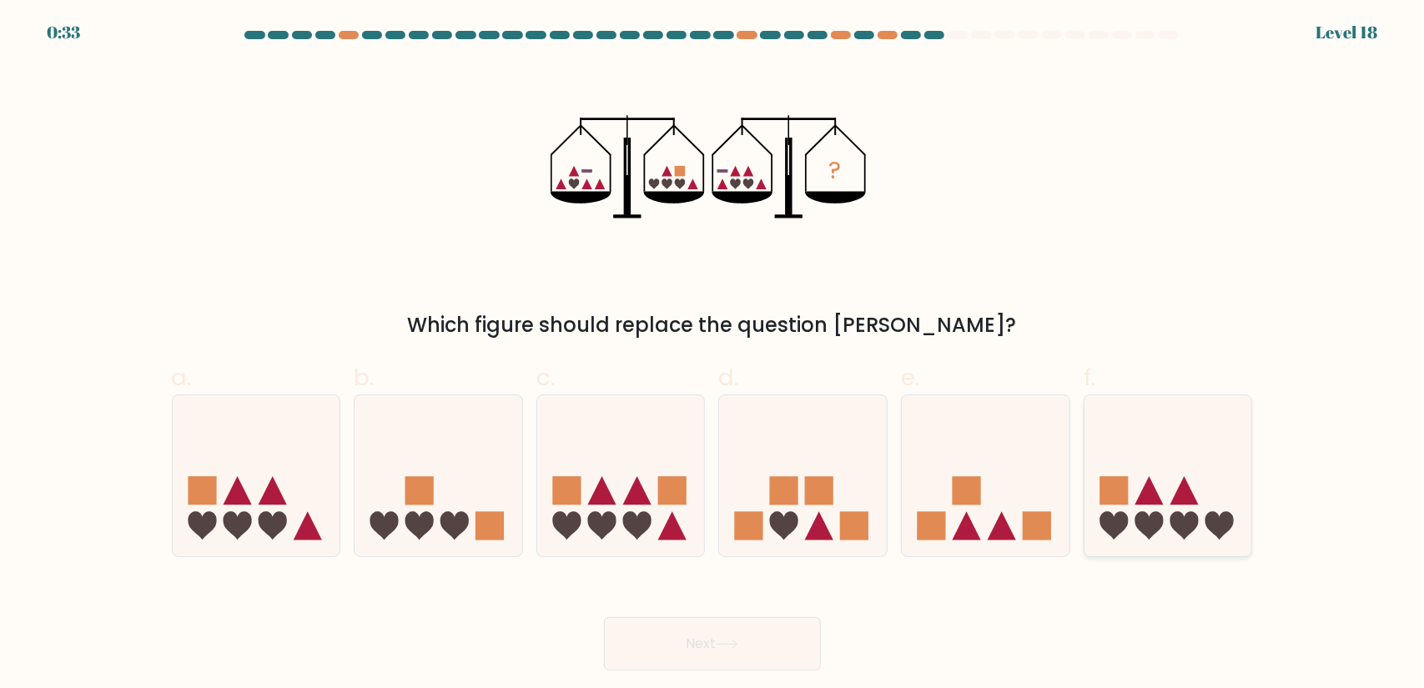
click at [1152, 483] on icon at bounding box center [1150, 491] width 28 height 28
click at [713, 355] on input "f." at bounding box center [713, 350] width 1 height 11
radio input "true"
click at [749, 650] on button "Next" at bounding box center [712, 643] width 217 height 53
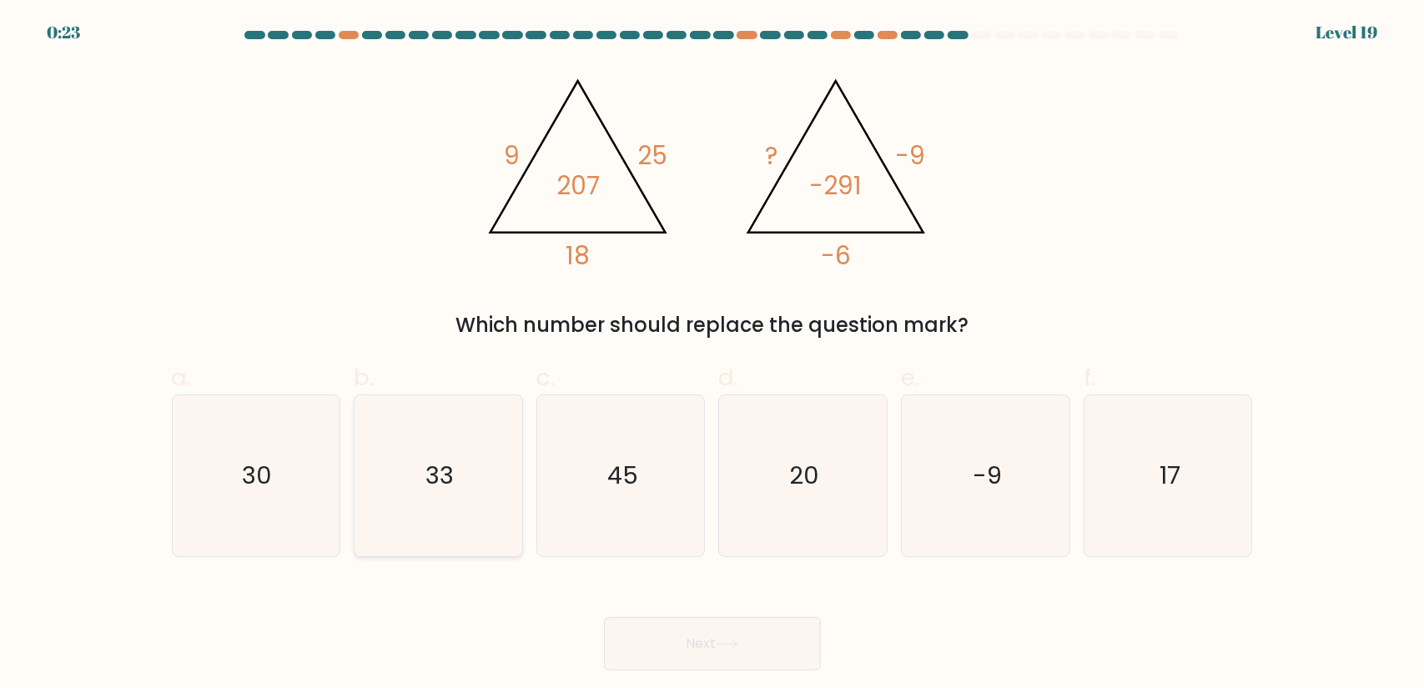
drag, startPoint x: 370, startPoint y: 485, endPoint x: 389, endPoint y: 483, distance: 19.3
click at [371, 485] on icon "33" at bounding box center [438, 476] width 161 height 161
click at [713, 355] on input "b. 33" at bounding box center [713, 350] width 1 height 11
radio input "true"
click at [775, 648] on button "Next" at bounding box center [712, 643] width 217 height 53
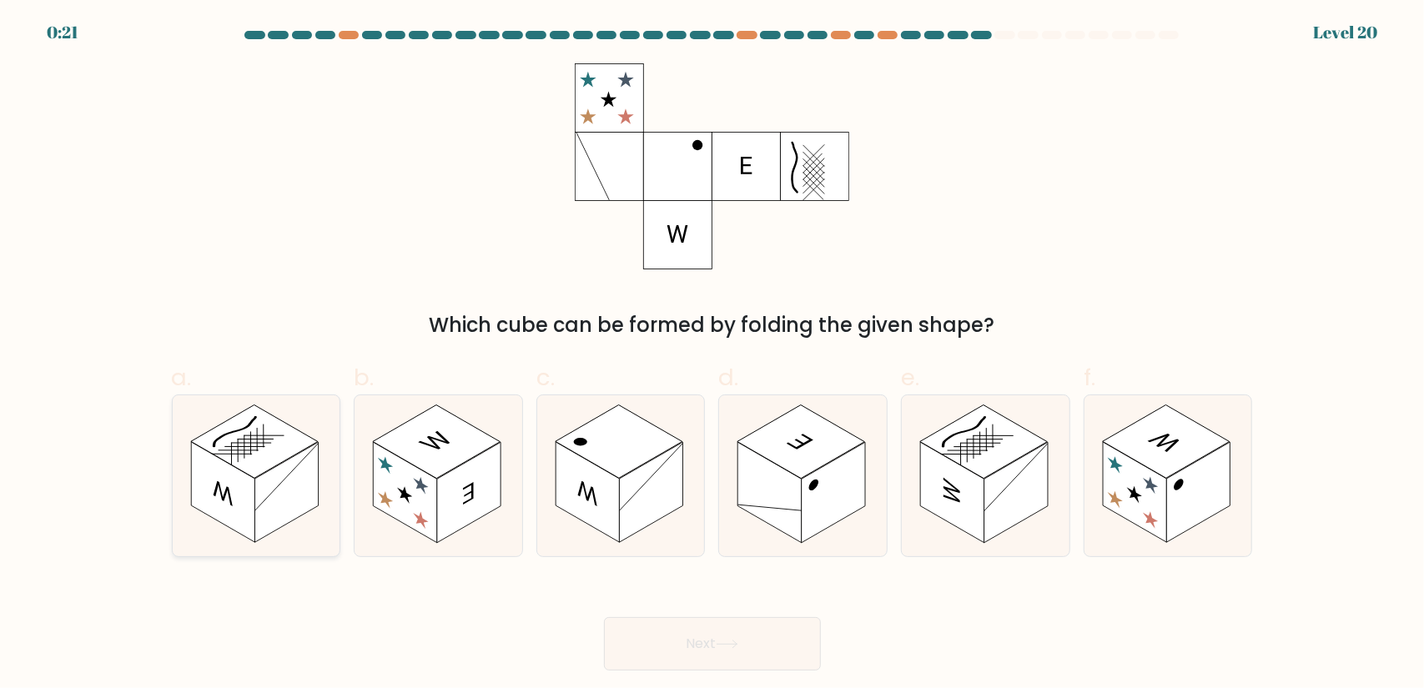
click at [234, 507] on rect at bounding box center [222, 492] width 63 height 101
click at [713, 355] on input "a." at bounding box center [713, 350] width 1 height 11
radio input "true"
click at [715, 626] on button "Next" at bounding box center [712, 643] width 217 height 53
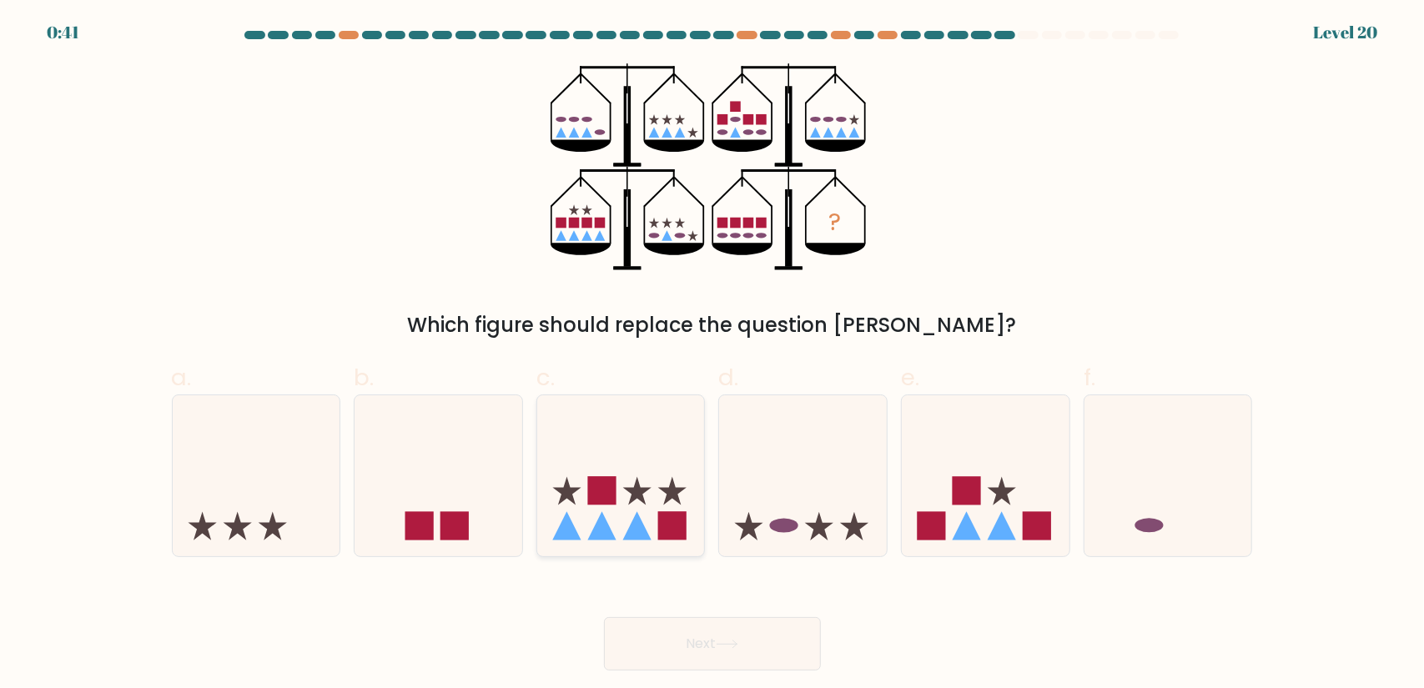
click at [624, 459] on icon at bounding box center [621, 475] width 168 height 139
click at [713, 355] on input "c." at bounding box center [713, 350] width 1 height 11
radio input "true"
click at [738, 646] on icon at bounding box center [727, 644] width 23 height 9
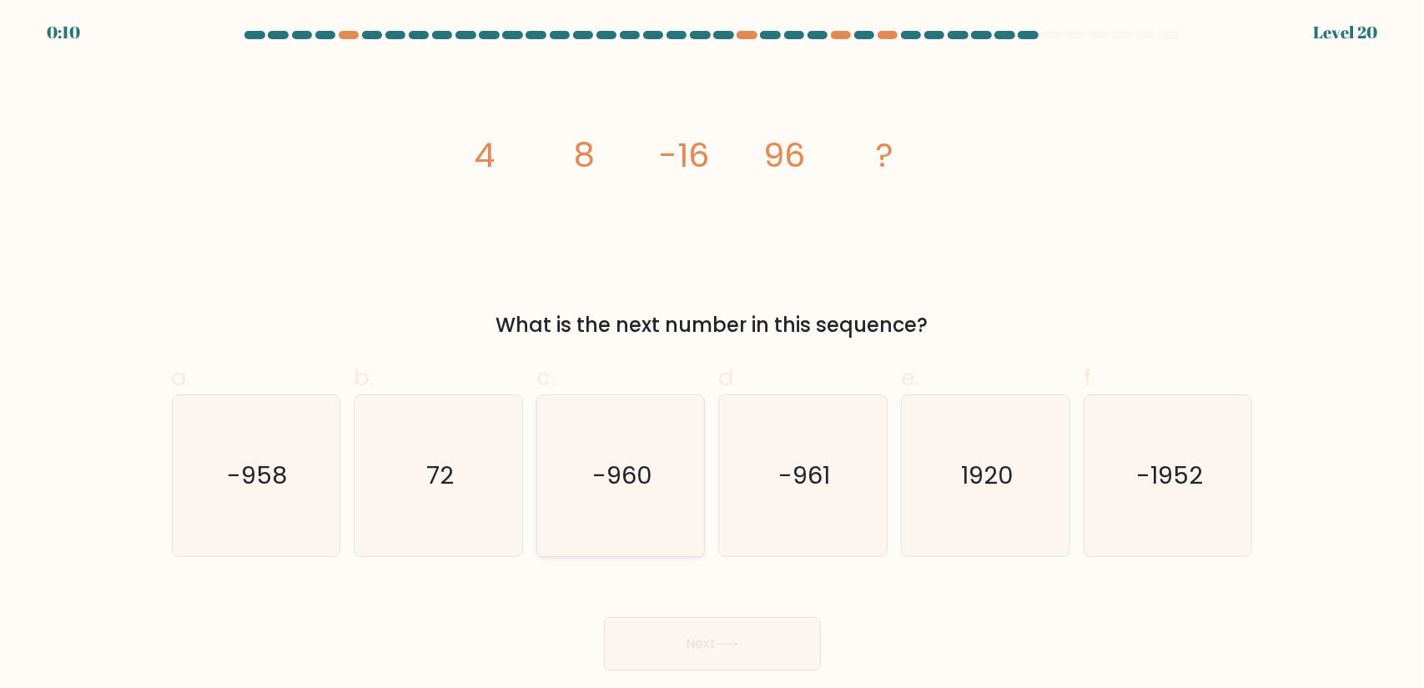
drag, startPoint x: 609, startPoint y: 443, endPoint x: 625, endPoint y: 449, distance: 16.9
click at [611, 444] on icon "-960" at bounding box center [621, 476] width 161 height 161
click at [713, 355] on input "c. -960" at bounding box center [713, 350] width 1 height 11
radio input "true"
click at [749, 639] on button "Next" at bounding box center [712, 643] width 217 height 53
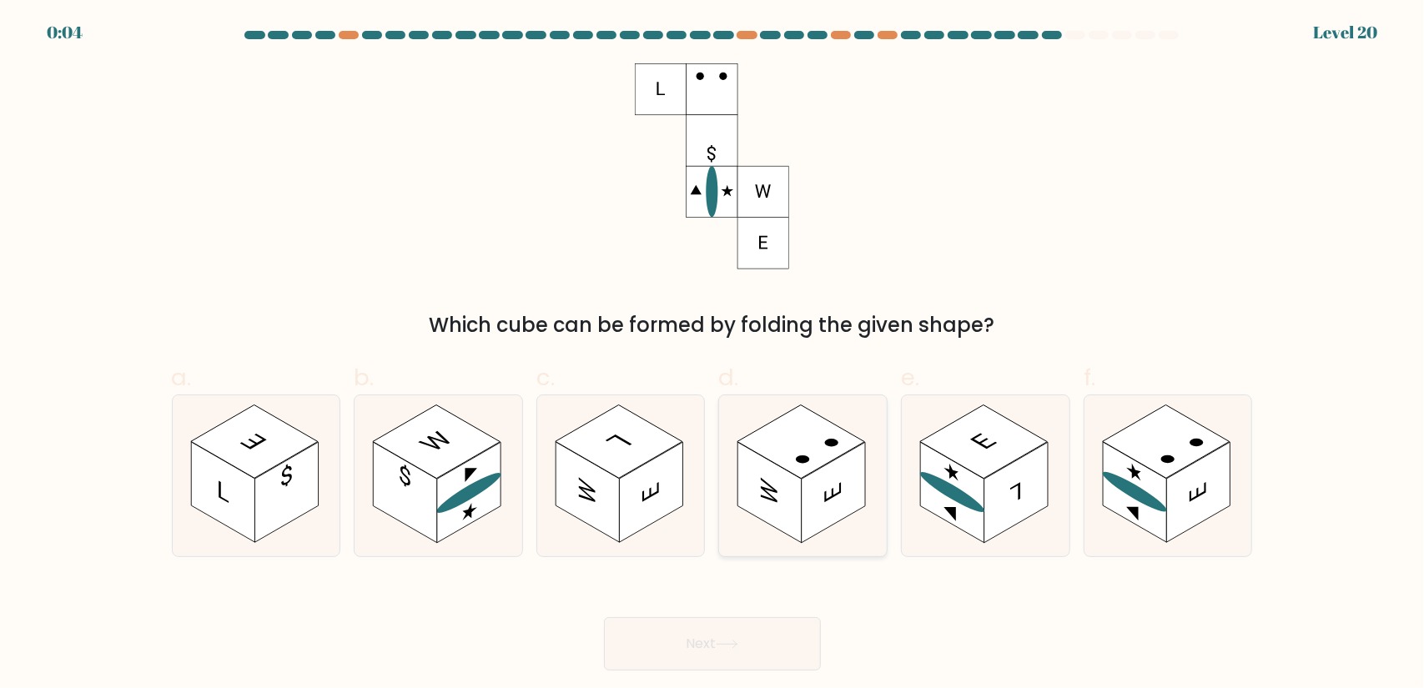
click at [816, 500] on rect at bounding box center [833, 492] width 63 height 101
click at [713, 355] on input "d." at bounding box center [713, 350] width 1 height 11
radio input "true"
click at [747, 649] on button "Next" at bounding box center [712, 643] width 217 height 53
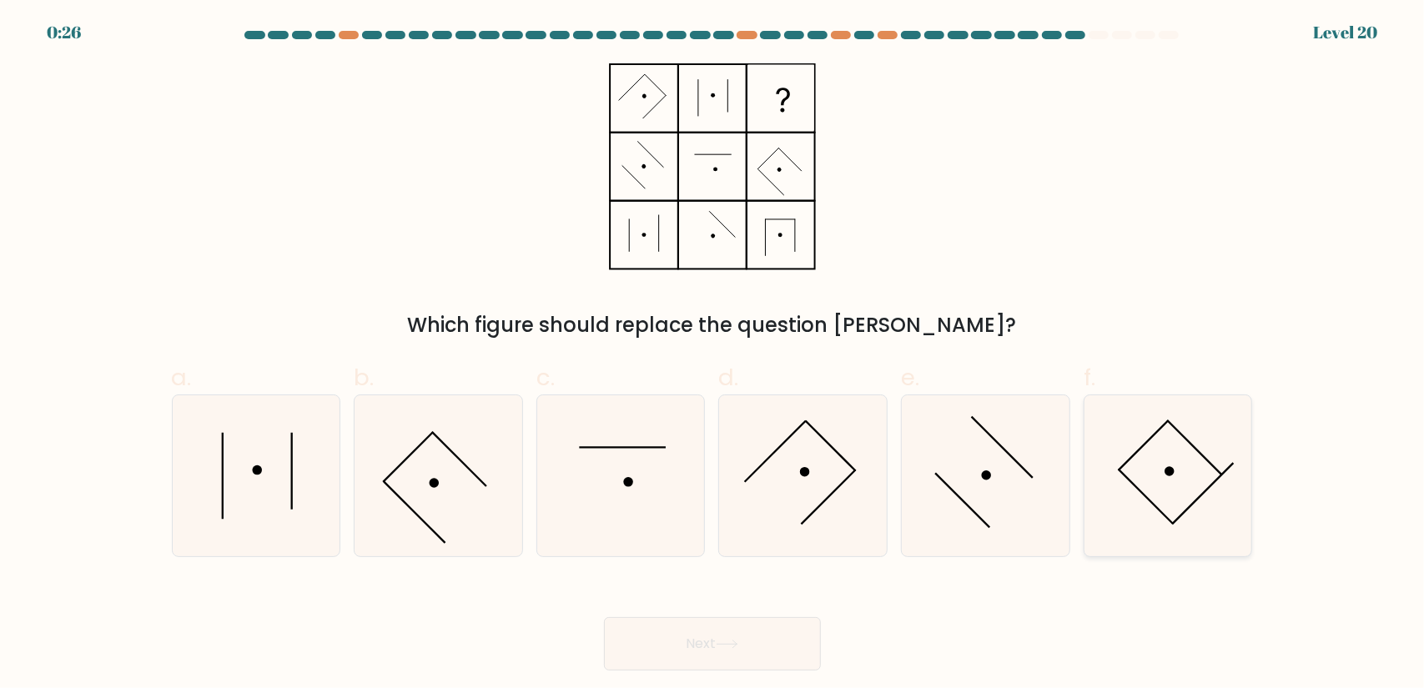
click at [1169, 500] on icon at bounding box center [1168, 476] width 161 height 161
click at [713, 355] on input "f." at bounding box center [713, 350] width 1 height 11
radio input "true"
click at [738, 641] on icon at bounding box center [727, 644] width 23 height 9
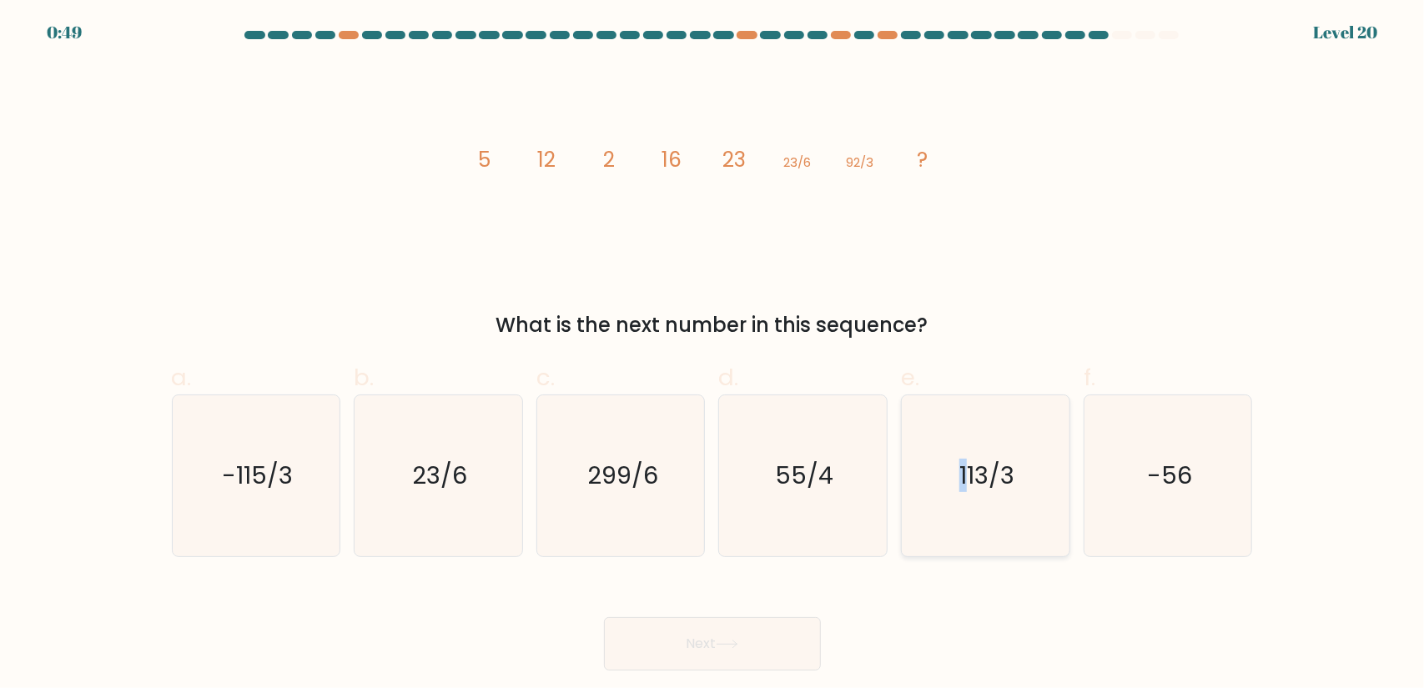
click at [965, 480] on text "113/3" at bounding box center [987, 475] width 55 height 33
click at [988, 518] on icon "113/3" at bounding box center [985, 476] width 161 height 161
click at [713, 355] on input "e. 113/3" at bounding box center [713, 350] width 1 height 11
radio input "true"
click at [668, 518] on icon "299/6" at bounding box center [621, 476] width 161 height 161
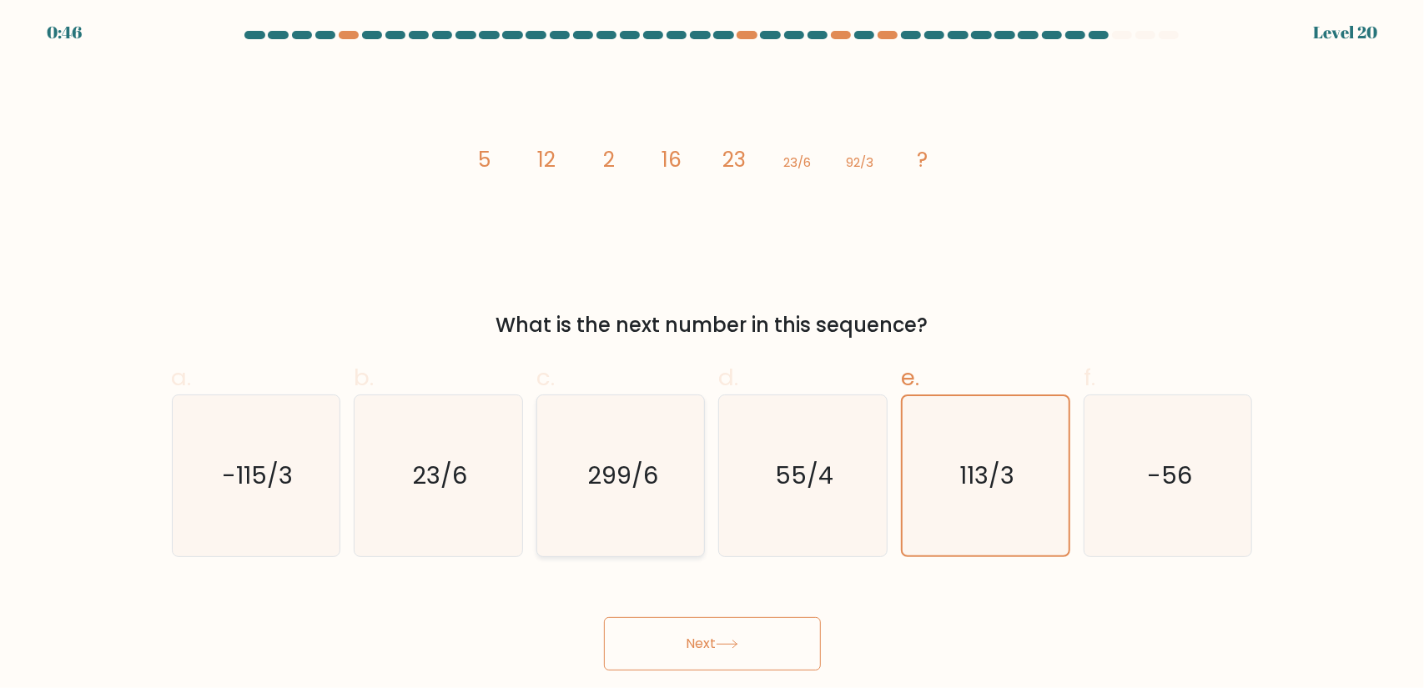
click at [713, 355] on input "c. 299/6" at bounding box center [713, 350] width 1 height 11
radio input "true"
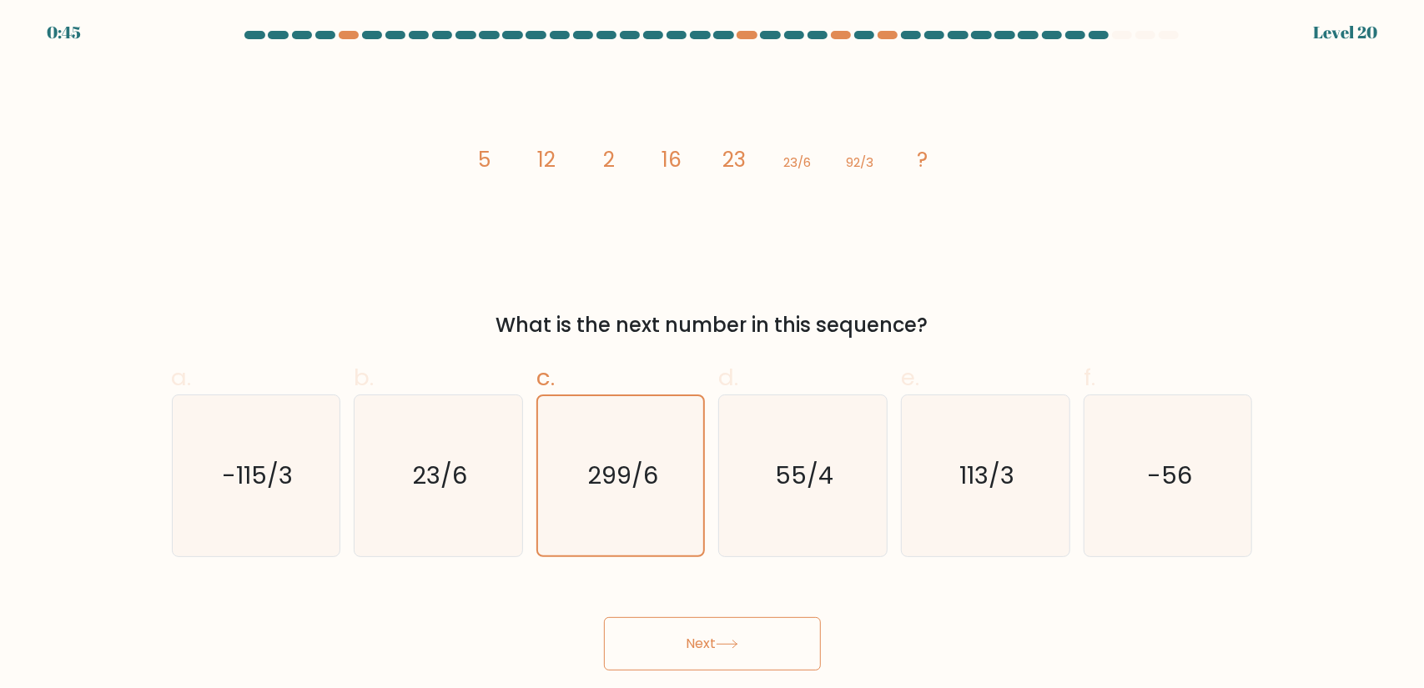
click at [732, 632] on button "Next" at bounding box center [712, 643] width 217 height 53
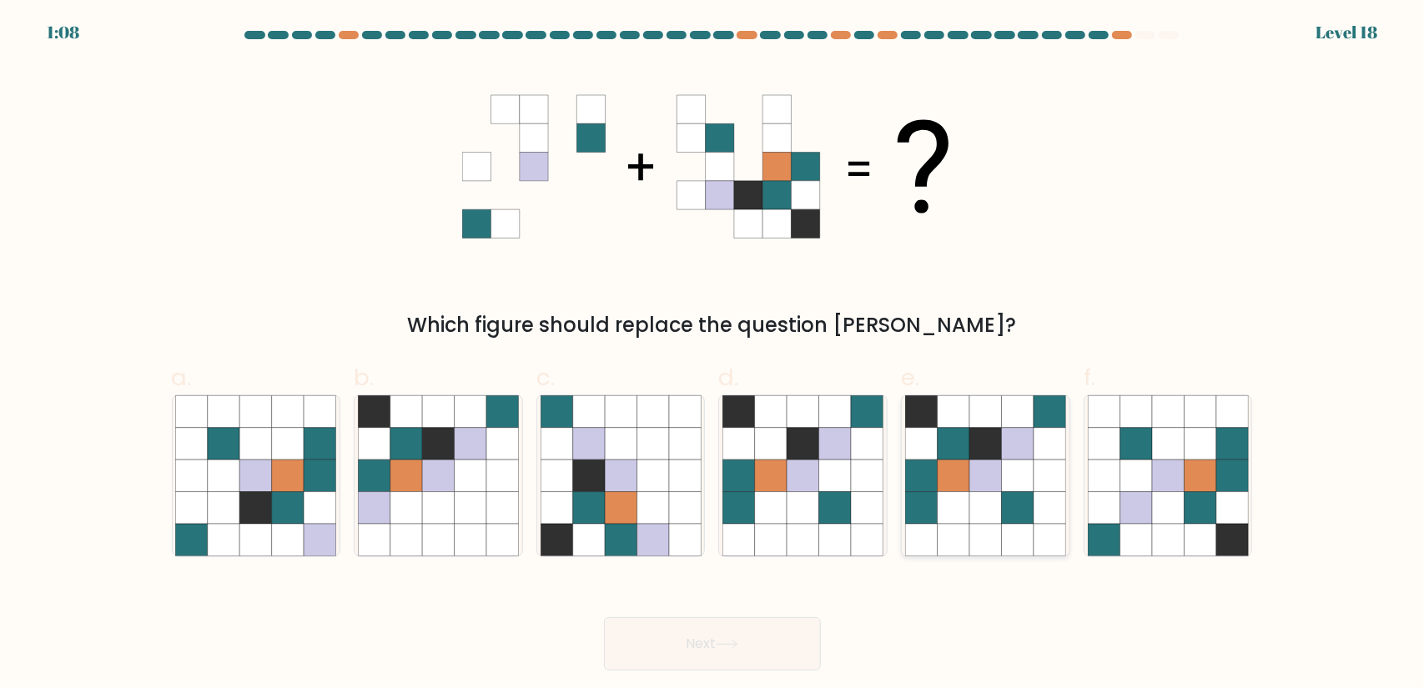
click at [960, 474] on icon at bounding box center [954, 476] width 32 height 32
click at [713, 355] on input "e." at bounding box center [713, 350] width 1 height 11
radio input "true"
click at [743, 657] on button "Next" at bounding box center [712, 643] width 217 height 53
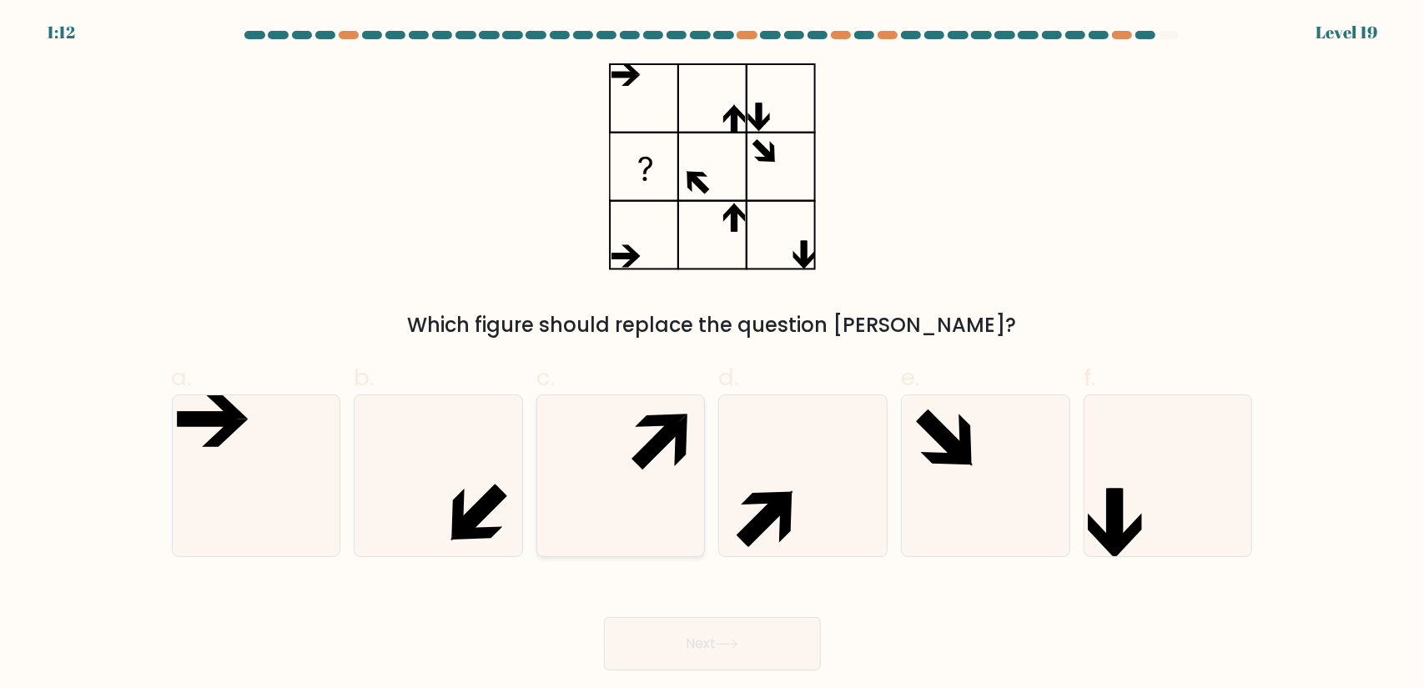
click at [619, 485] on icon at bounding box center [621, 476] width 161 height 161
click at [713, 355] on input "c." at bounding box center [713, 350] width 1 height 11
radio input "true"
click at [767, 654] on button "Next" at bounding box center [712, 643] width 217 height 53
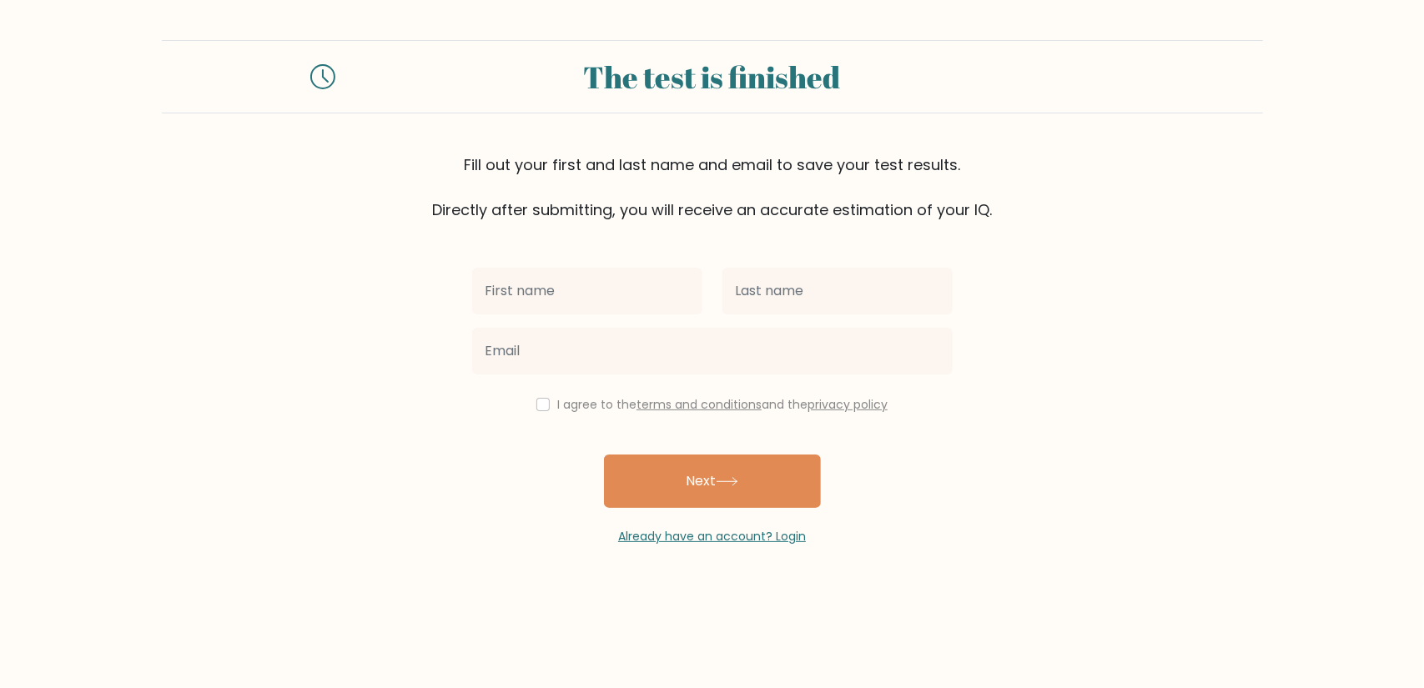
click at [585, 312] on input "text" at bounding box center [587, 291] width 230 height 47
type input "[PERSON_NAME]"
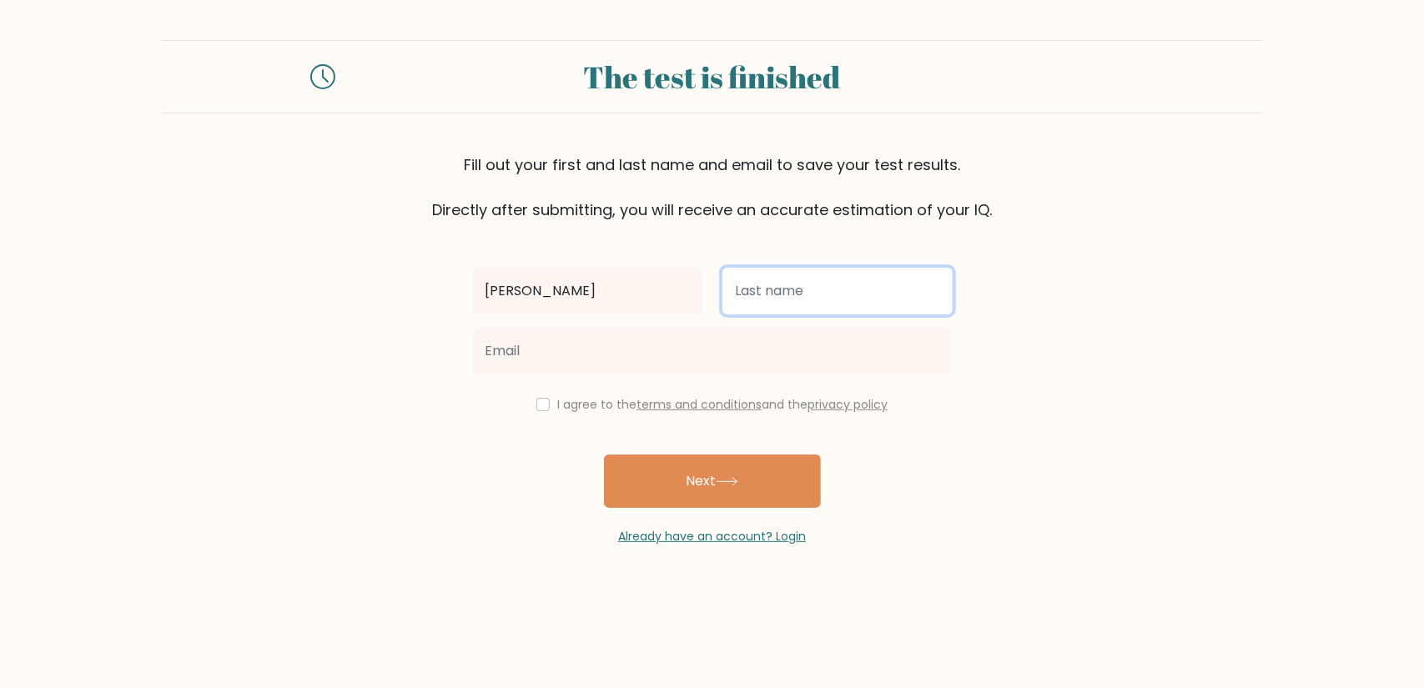
click at [783, 285] on input "text" at bounding box center [838, 291] width 230 height 47
type input "[PERSON_NAME]"
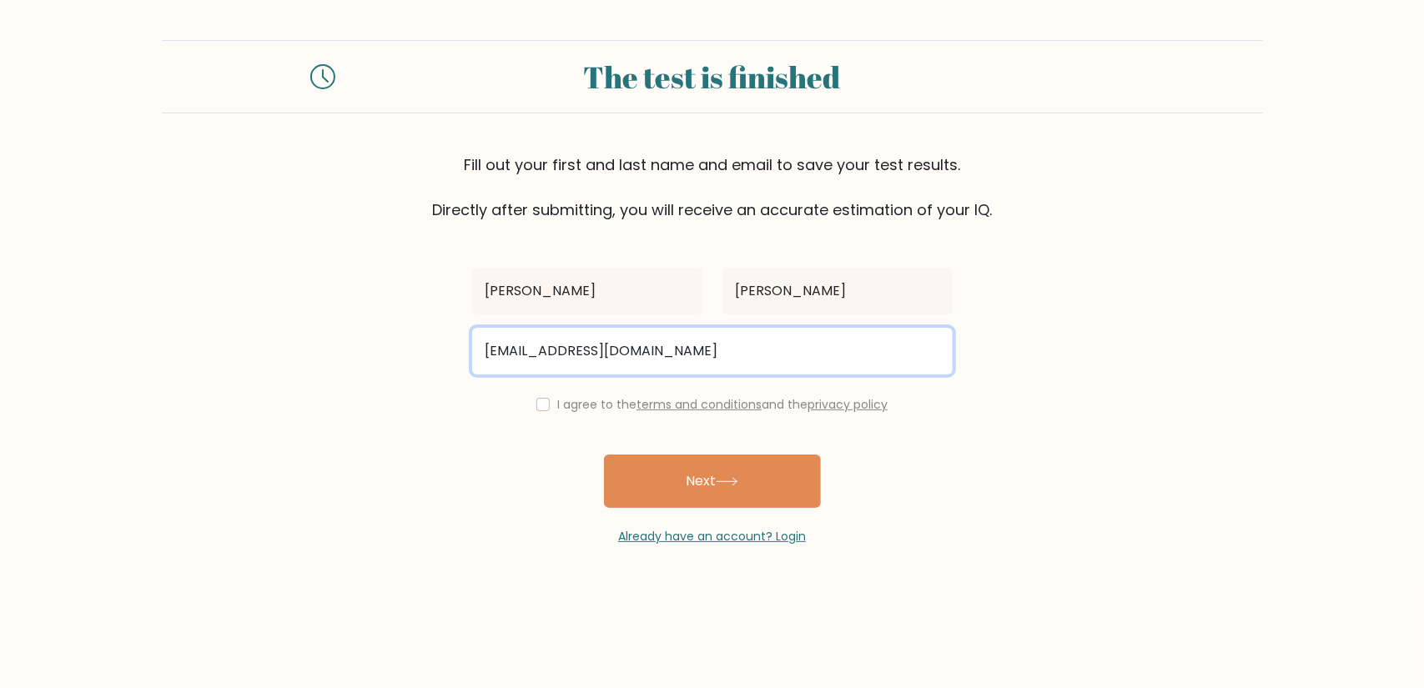
type input "[EMAIL_ADDRESS][DOMAIN_NAME]"
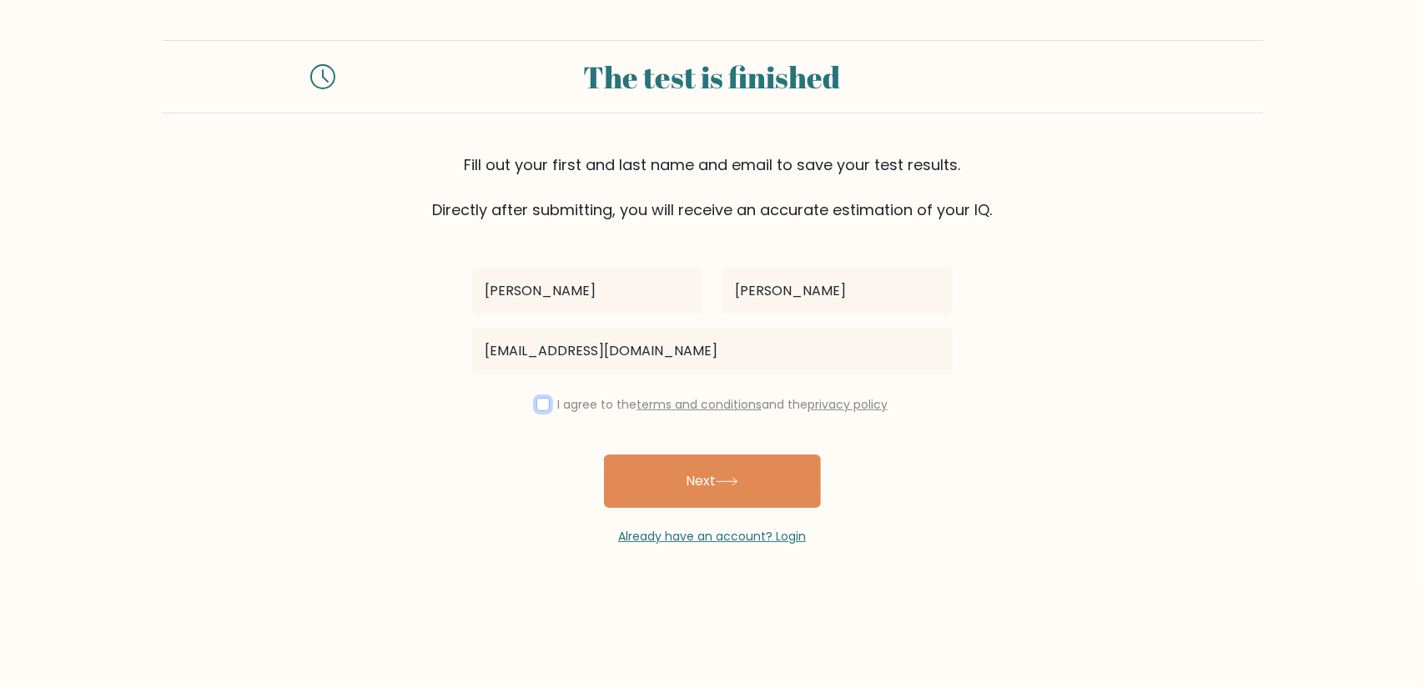
click at [542, 410] on input "checkbox" at bounding box center [543, 404] width 13 height 13
checkbox input "true"
click at [665, 467] on button "Next" at bounding box center [712, 481] width 217 height 53
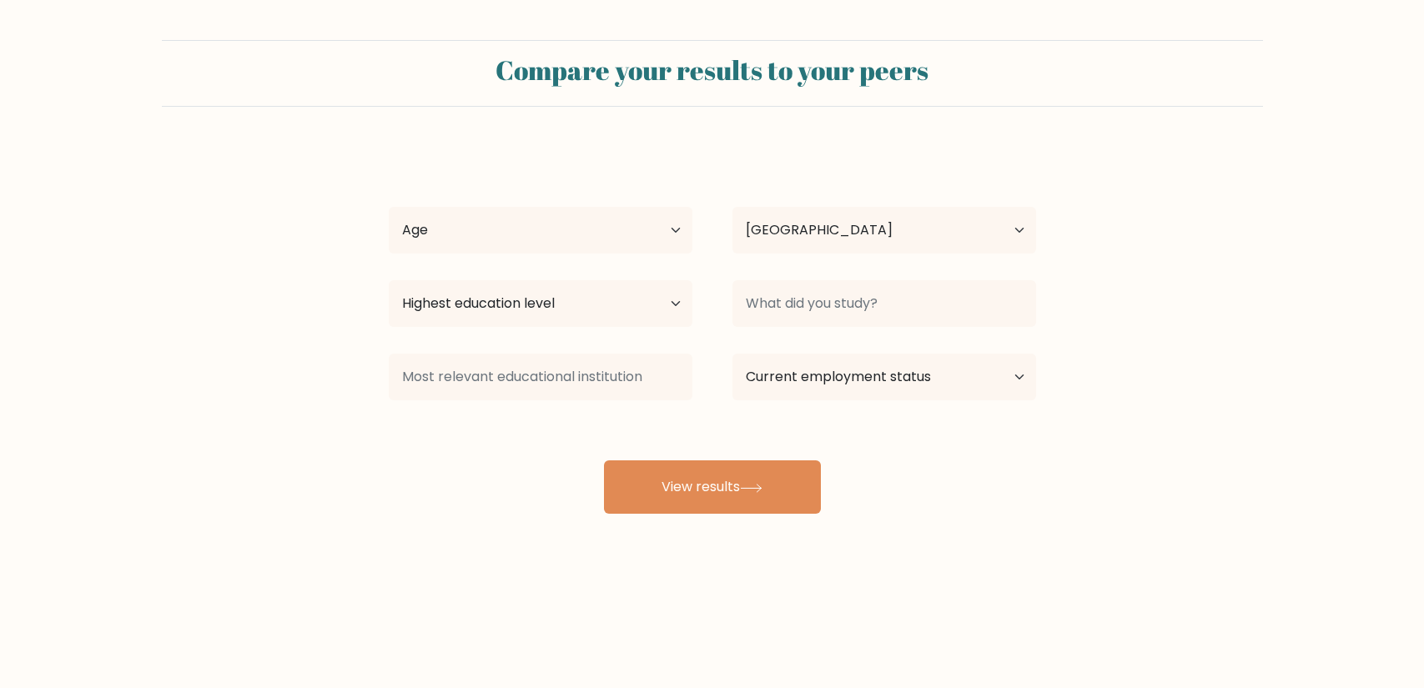
select select "IN"
click at [647, 230] on select "Age Under [DEMOGRAPHIC_DATA] [DEMOGRAPHIC_DATA] [DEMOGRAPHIC_DATA] [DEMOGRAPHIC…" at bounding box center [541, 230] width 304 height 47
select select "18_24"
click at [389, 207] on select "Age Under [DEMOGRAPHIC_DATA] [DEMOGRAPHIC_DATA] [DEMOGRAPHIC_DATA] [DEMOGRAPHIC…" at bounding box center [541, 230] width 304 height 47
click at [860, 229] on select "Country [GEOGRAPHIC_DATA] [GEOGRAPHIC_DATA] [GEOGRAPHIC_DATA] [US_STATE] [GEOGR…" at bounding box center [885, 230] width 304 height 47
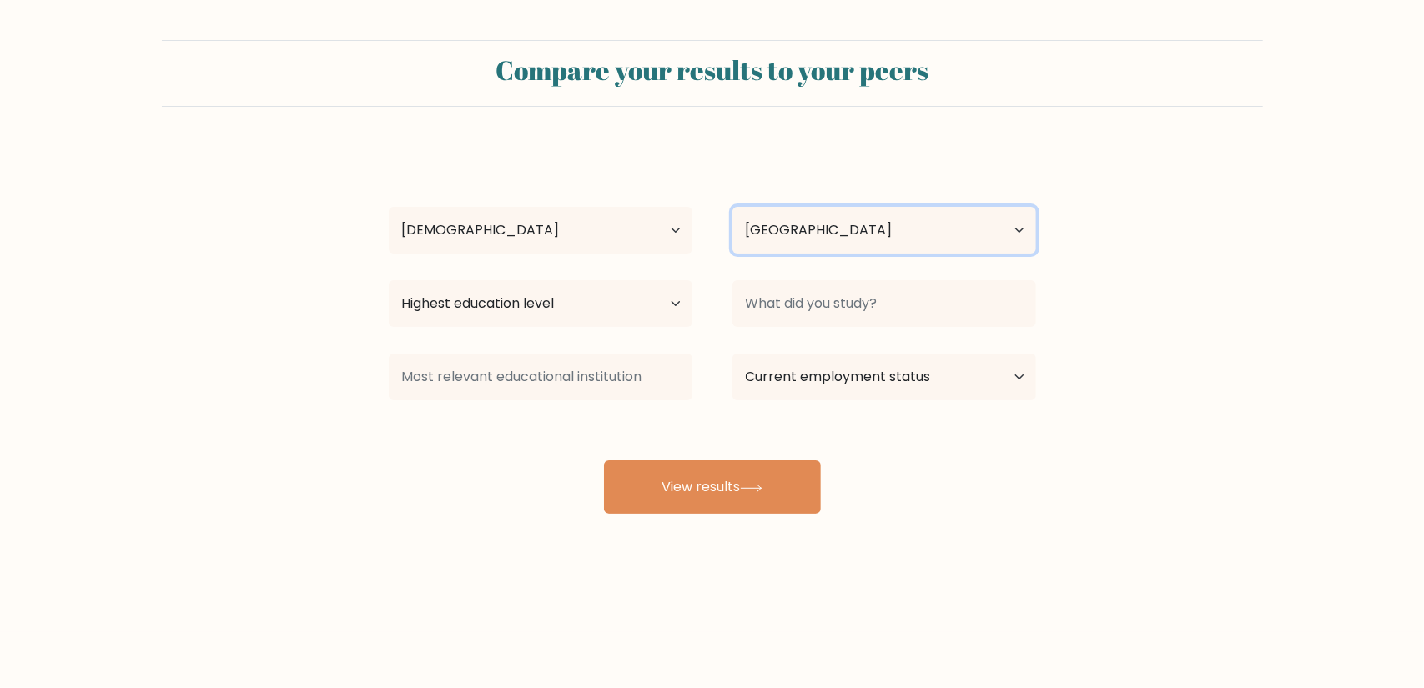
click at [733, 207] on select "Country [GEOGRAPHIC_DATA] [GEOGRAPHIC_DATA] [GEOGRAPHIC_DATA] [US_STATE] [GEOGR…" at bounding box center [885, 230] width 304 height 47
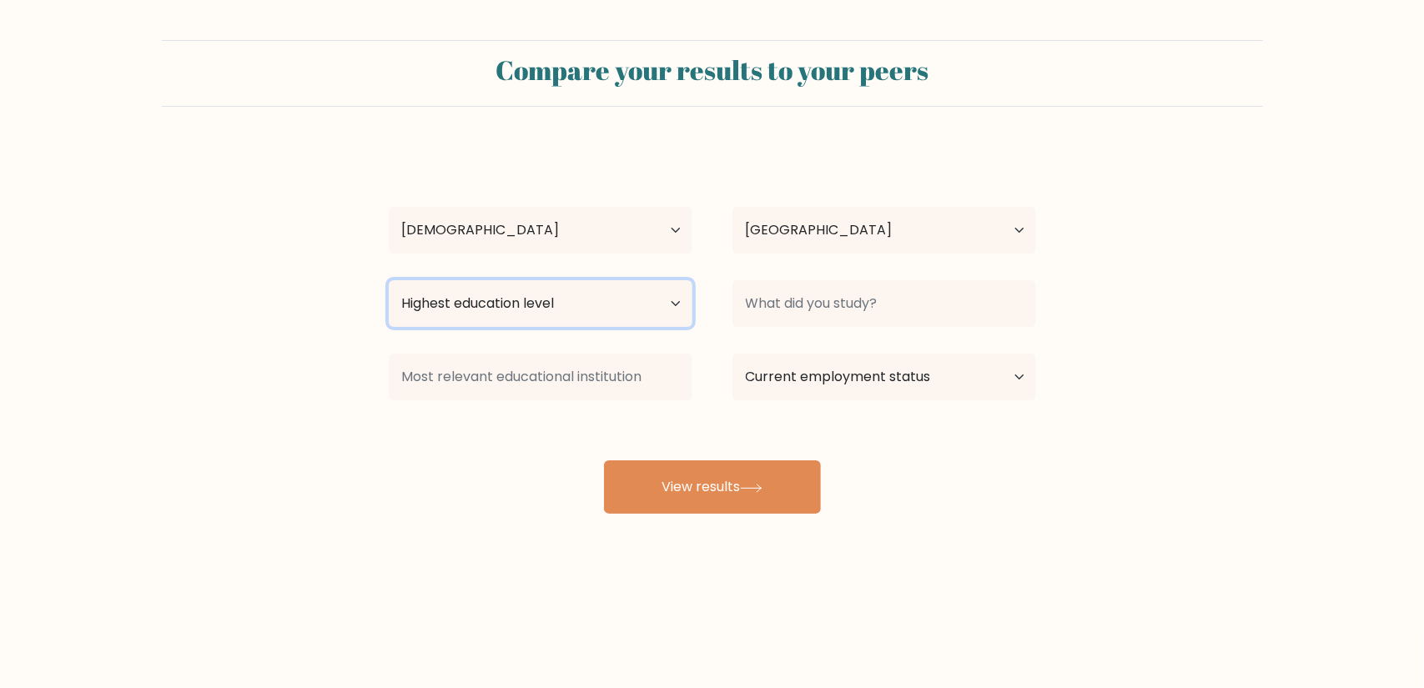
click at [650, 302] on select "Highest education level No schooling Primary Lower Secondary Upper Secondary Oc…" at bounding box center [541, 303] width 304 height 47
click at [389, 280] on select "Highest education level No schooling Primary Lower Secondary Upper Secondary Oc…" at bounding box center [541, 303] width 304 height 47
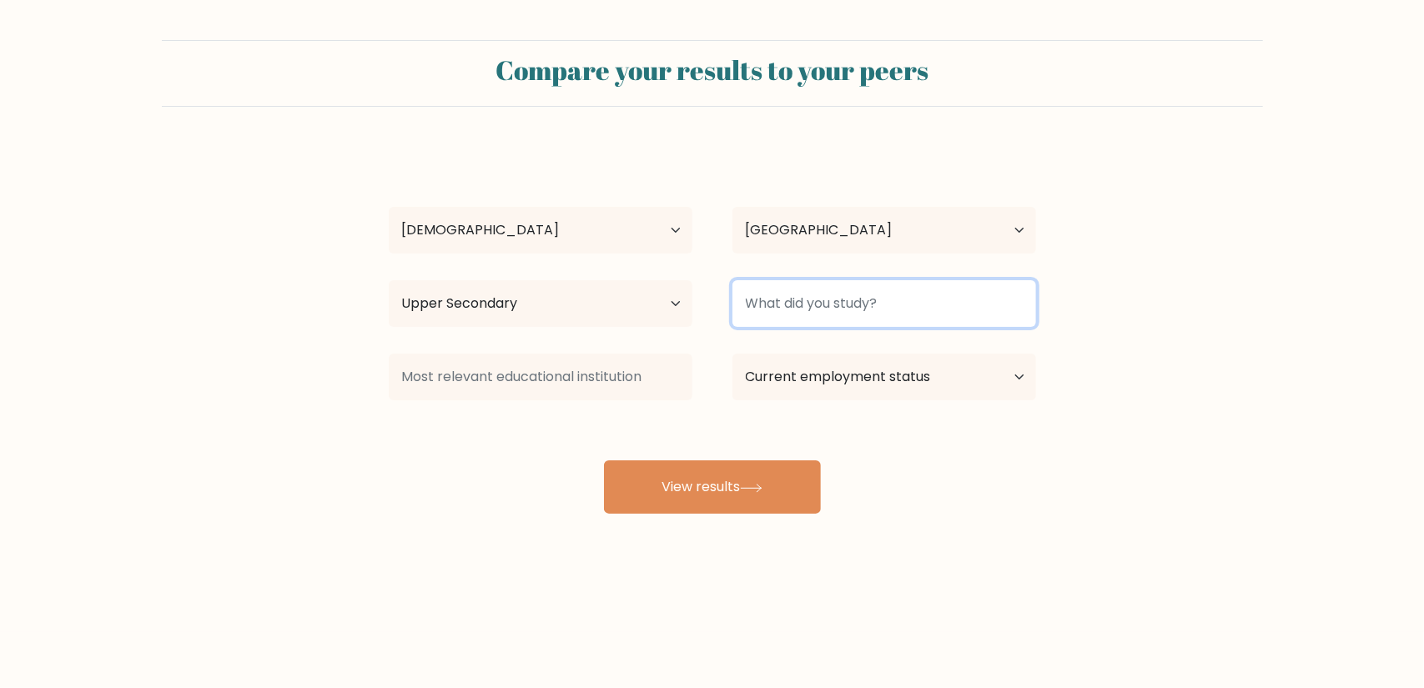
click at [874, 316] on input at bounding box center [885, 303] width 304 height 47
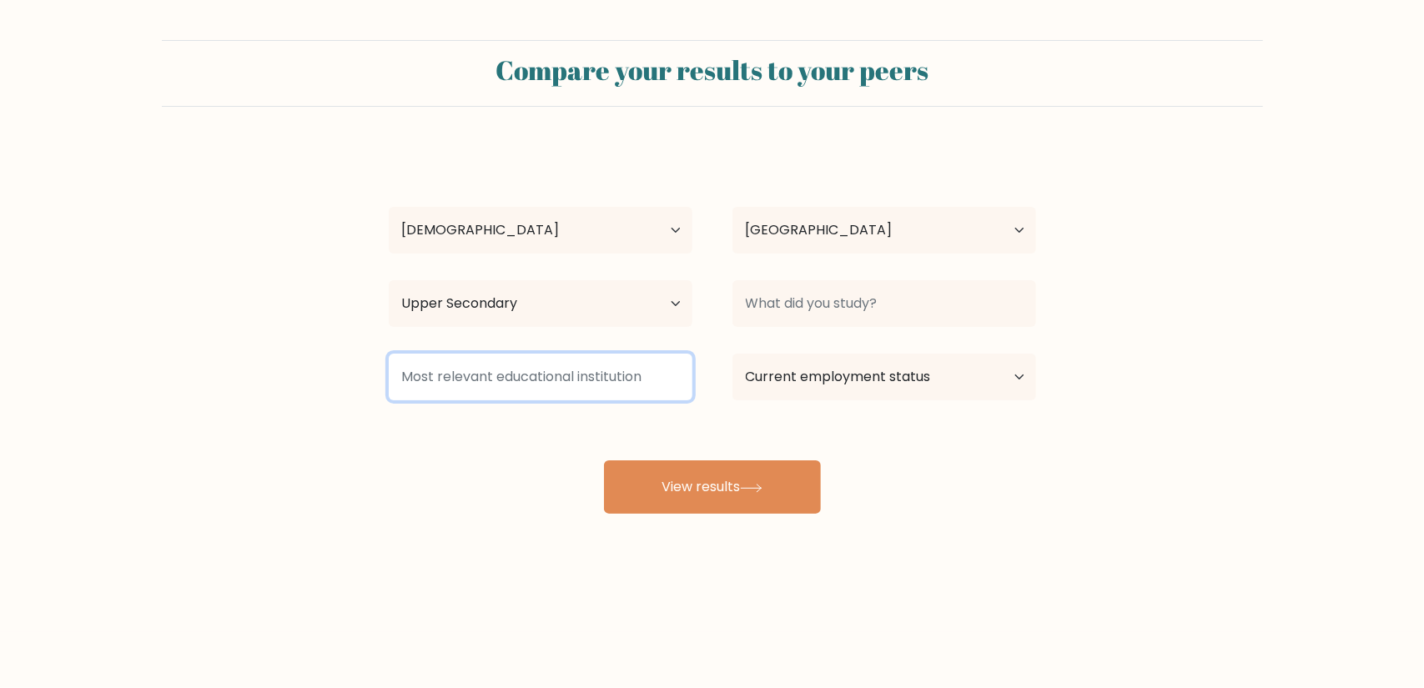
click at [571, 389] on input at bounding box center [541, 377] width 304 height 47
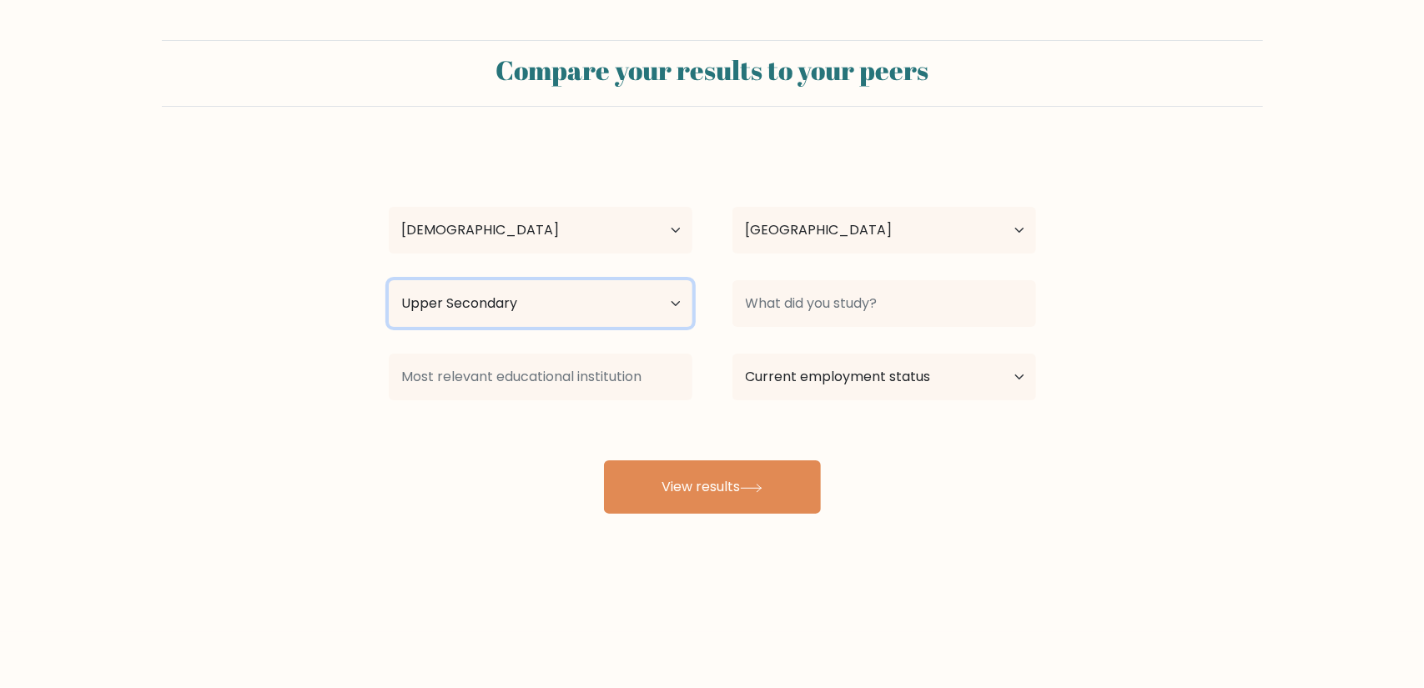
click at [638, 313] on select "Highest education level No schooling Primary Lower Secondary Upper Secondary Oc…" at bounding box center [541, 303] width 304 height 47
click at [389, 280] on select "Highest education level No schooling Primary Lower Secondary Upper Secondary Oc…" at bounding box center [541, 303] width 304 height 47
click at [622, 323] on select "Highest education level No schooling Primary Lower Secondary Upper Secondary Oc…" at bounding box center [541, 303] width 304 height 47
select select "upper_secondary"
click at [389, 280] on select "Highest education level No schooling Primary Lower Secondary Upper Secondary Oc…" at bounding box center [541, 303] width 304 height 47
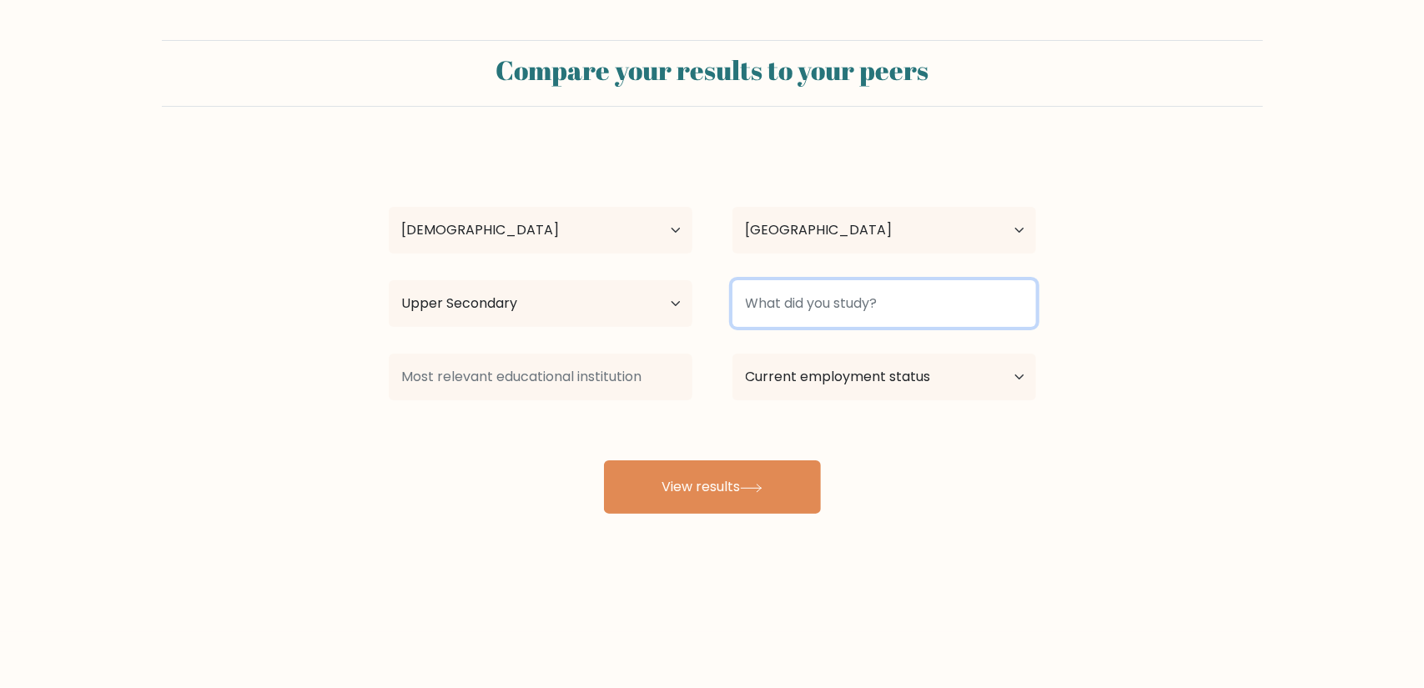
click at [859, 311] on input at bounding box center [885, 303] width 304 height 47
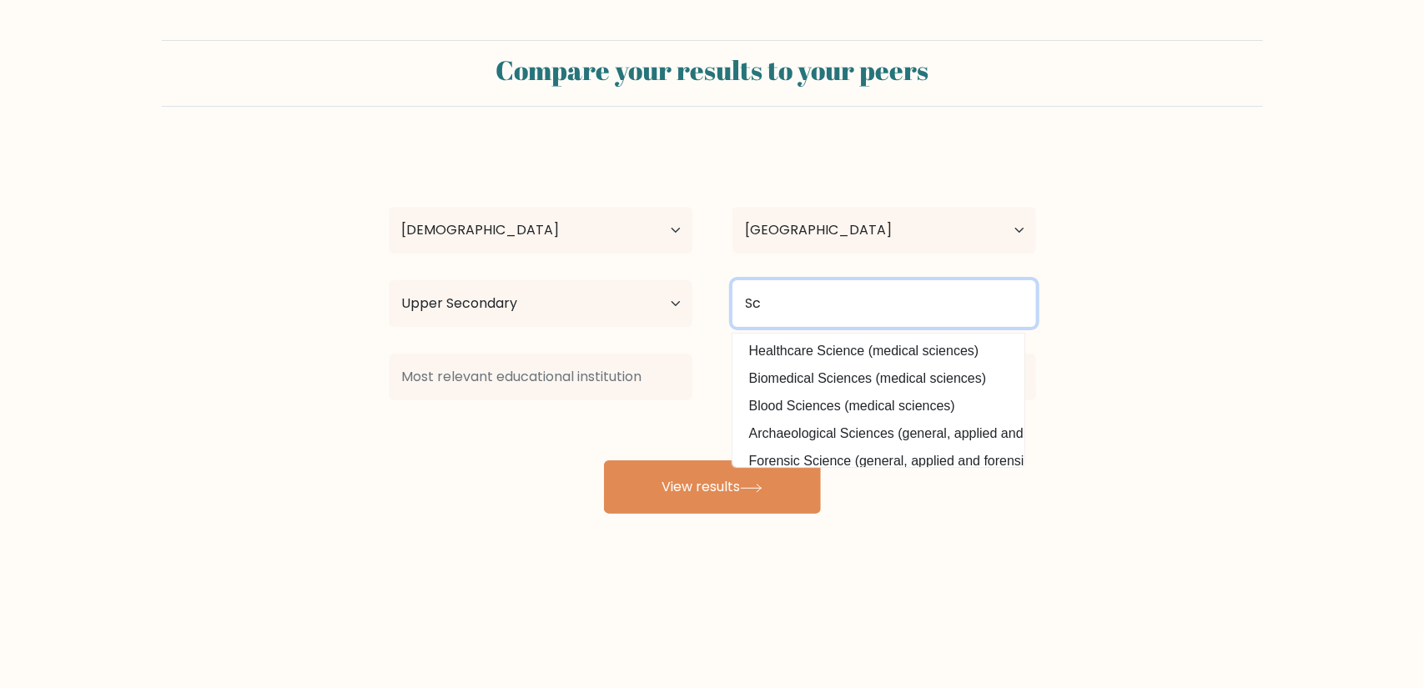
type input "S"
type input "M"
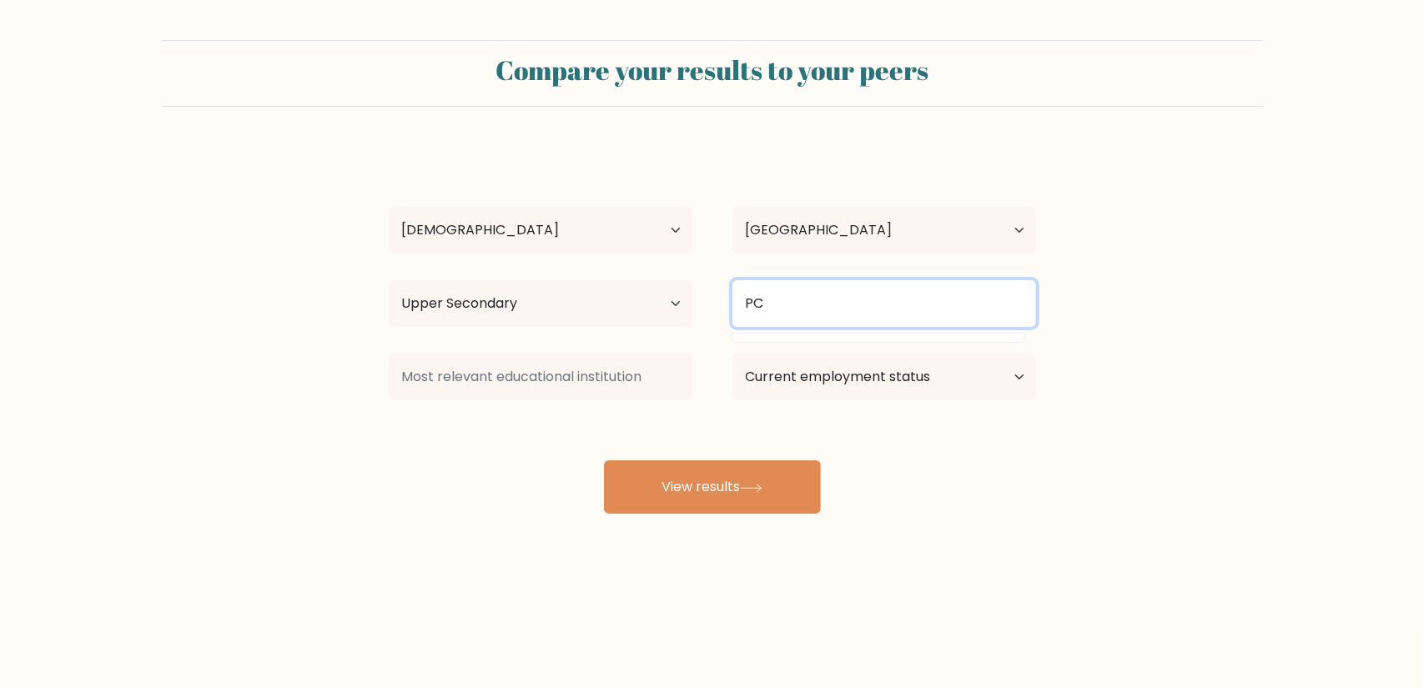
type input "P"
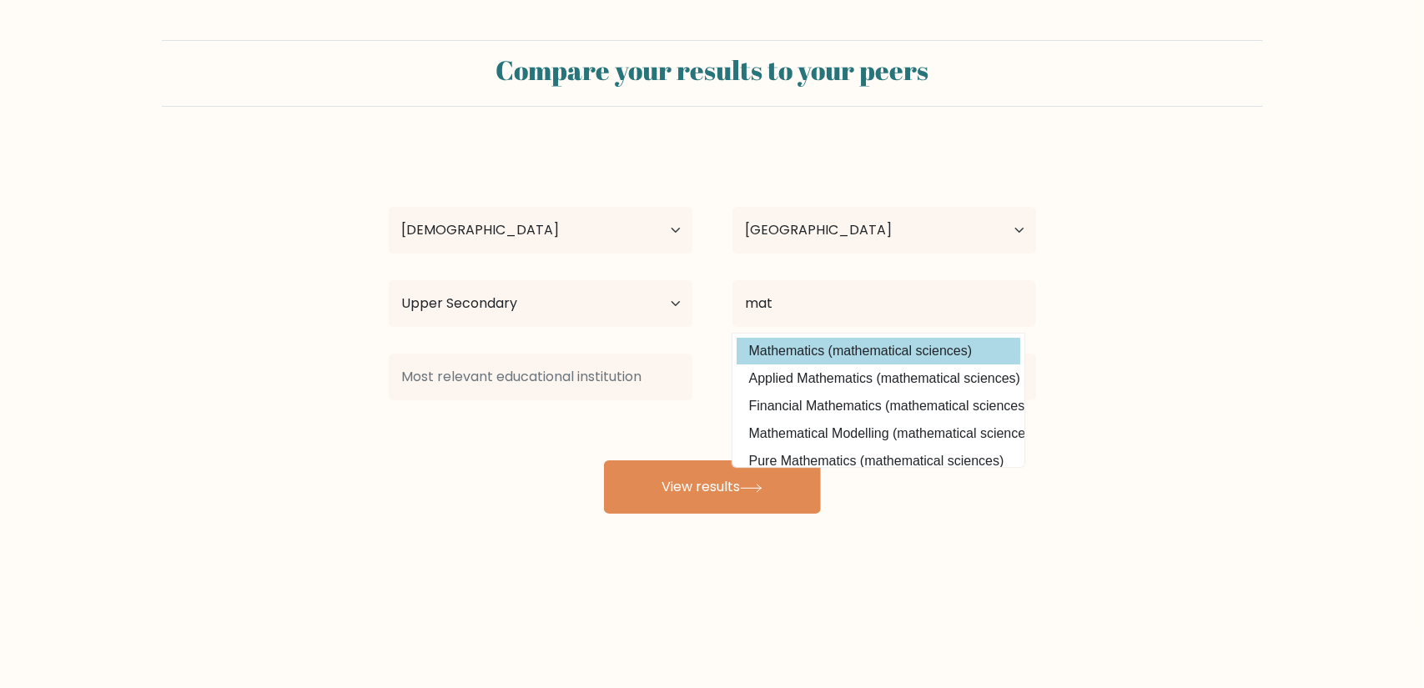
click at [879, 355] on div "[PERSON_NAME] Age Under [DEMOGRAPHIC_DATA] [DEMOGRAPHIC_DATA] [DEMOGRAPHIC_DATA…" at bounding box center [713, 330] width 668 height 367
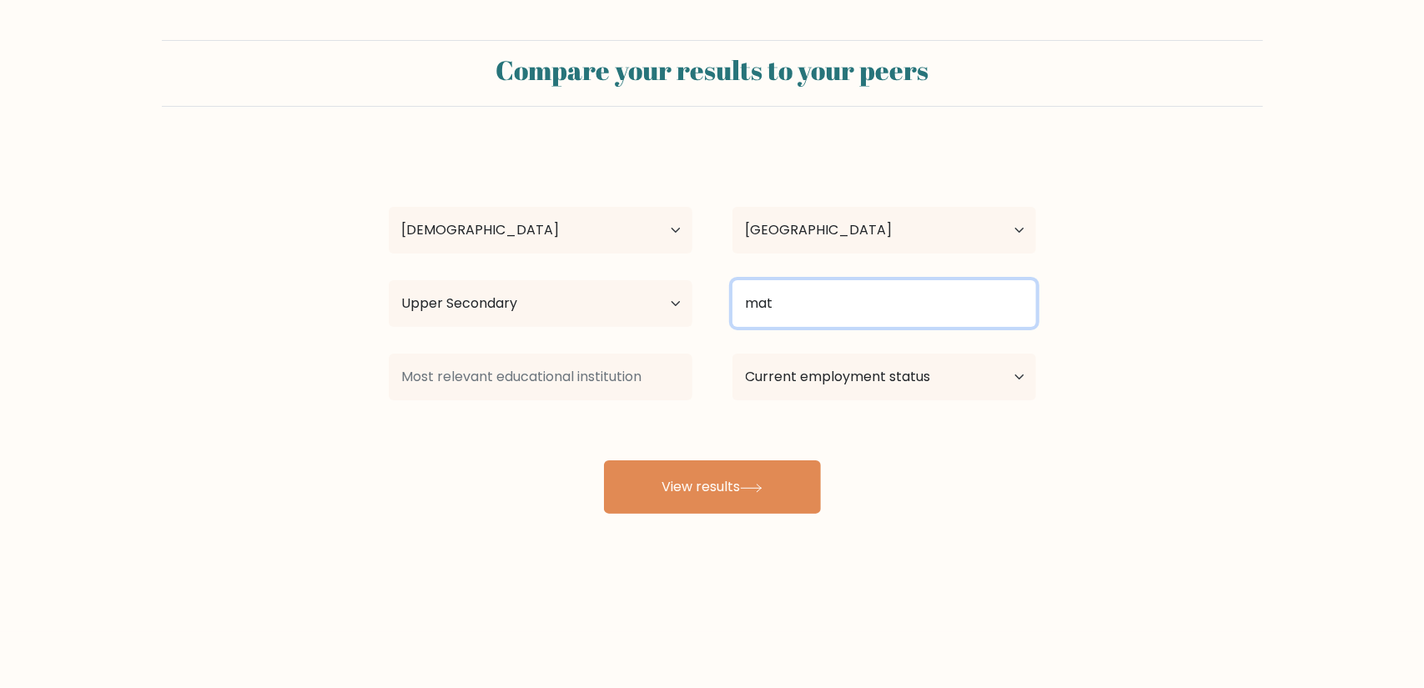
click at [820, 305] on input "mat" at bounding box center [885, 303] width 304 height 47
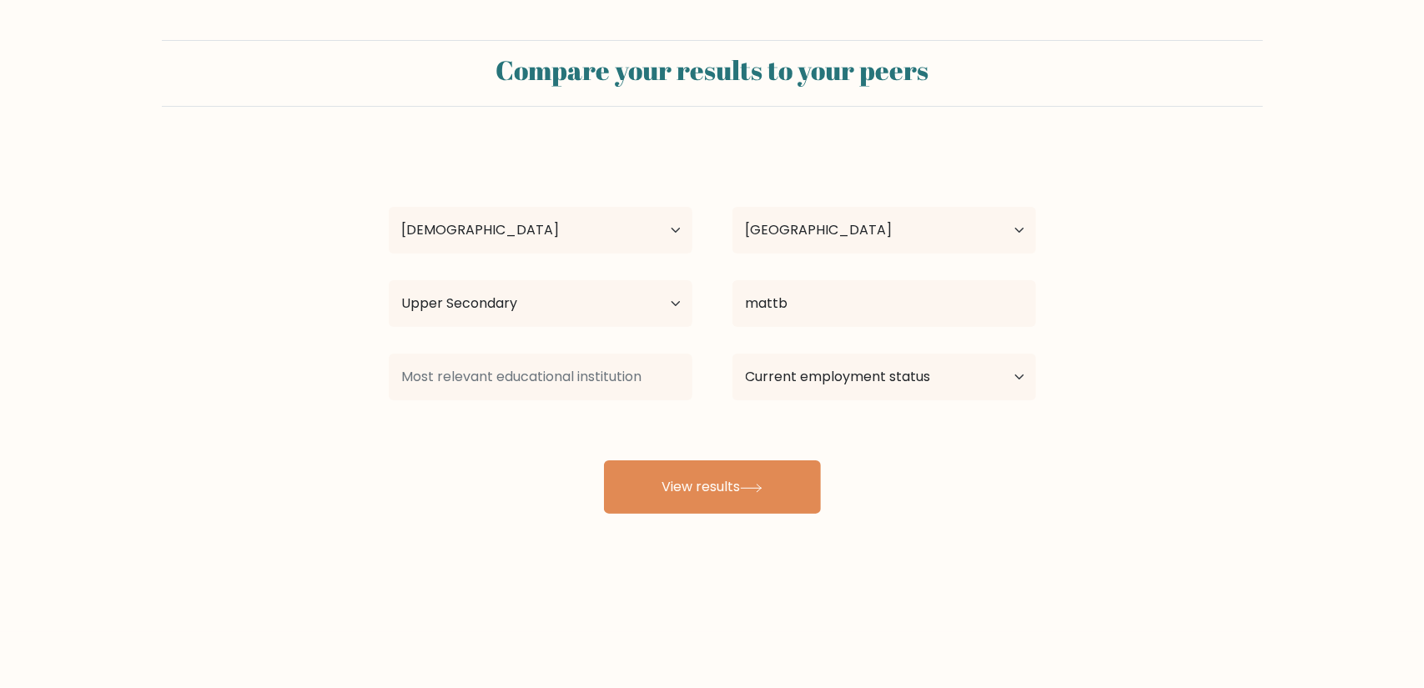
click at [834, 368] on div "[PERSON_NAME] Age Under [DEMOGRAPHIC_DATA] [DEMOGRAPHIC_DATA] [DEMOGRAPHIC_DATA…" at bounding box center [713, 330] width 668 height 367
click at [834, 368] on select "Current employment status Employed Student Retired Other / prefer not to answer" at bounding box center [885, 377] width 304 height 47
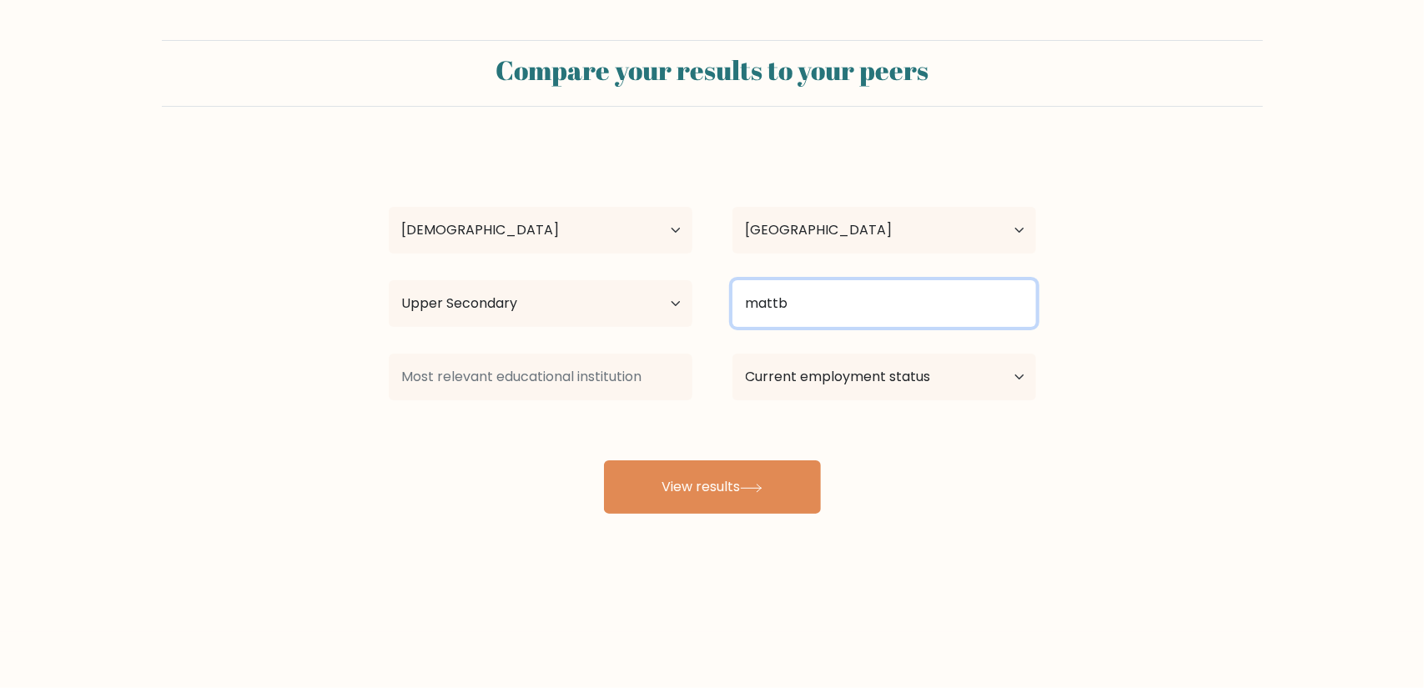
click at [849, 296] on input "mattb" at bounding box center [885, 303] width 304 height 47
drag, startPoint x: 849, startPoint y: 296, endPoint x: 763, endPoint y: 310, distance: 87.8
click at [754, 306] on input "mattb" at bounding box center [885, 303] width 304 height 47
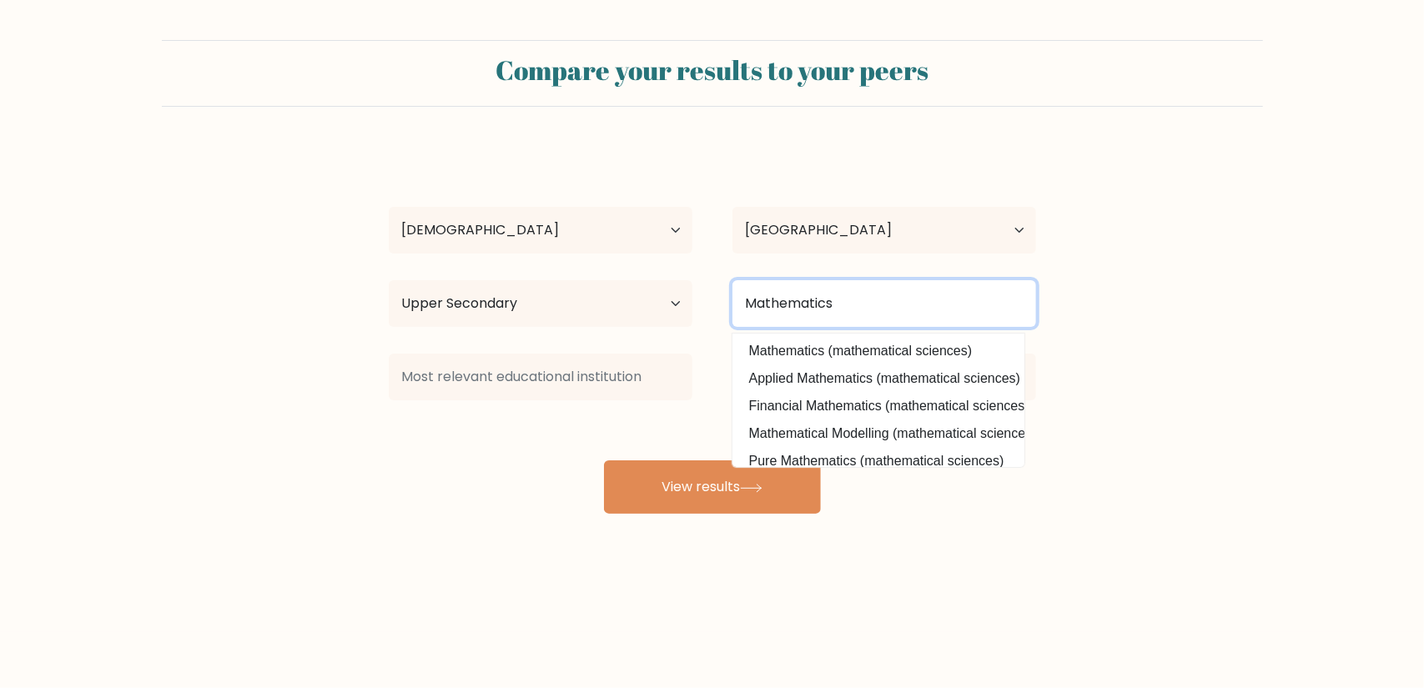
drag, startPoint x: 876, startPoint y: 310, endPoint x: 658, endPoint y: 310, distance: 217.8
click at [658, 310] on div "Highest education level No schooling Primary Lower Secondary Upper Secondary Oc…" at bounding box center [713, 304] width 688 height 60
type input "Mathematics"
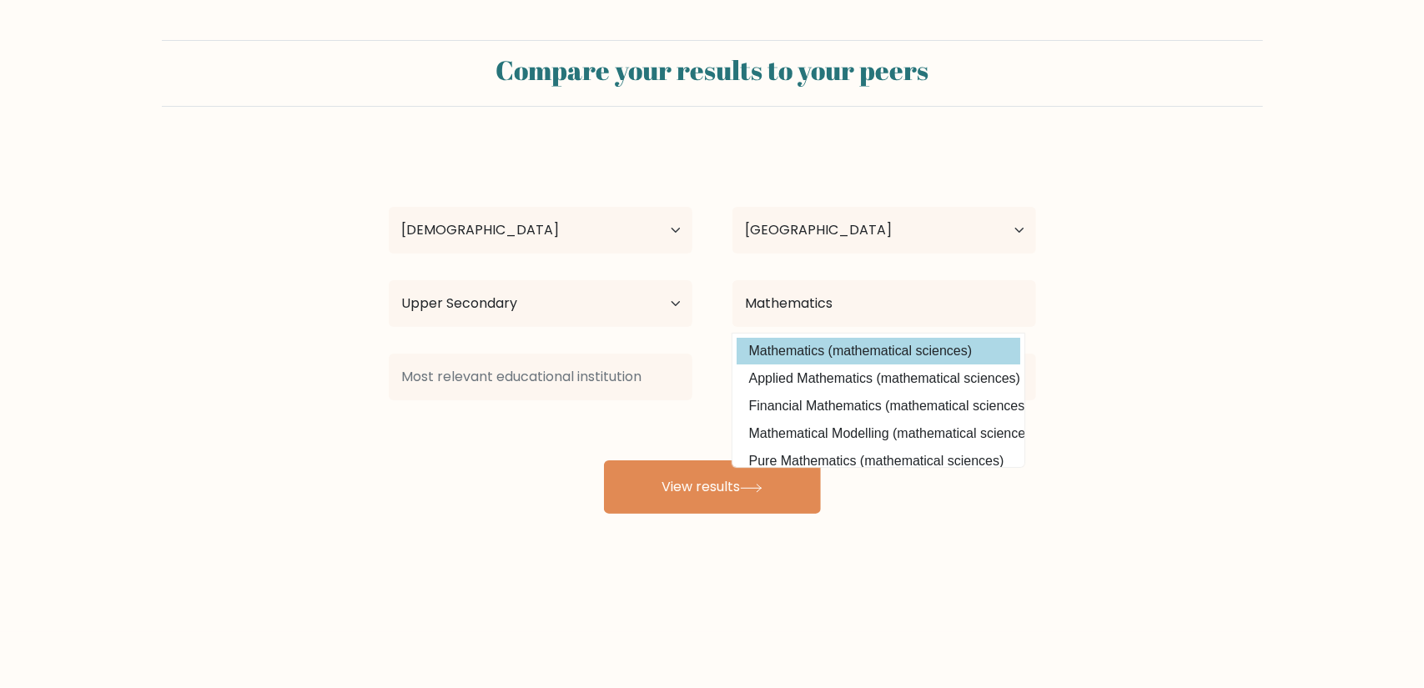
click at [866, 346] on div "[PERSON_NAME] Age Under [DEMOGRAPHIC_DATA] [DEMOGRAPHIC_DATA] [DEMOGRAPHIC_DATA…" at bounding box center [713, 330] width 668 height 367
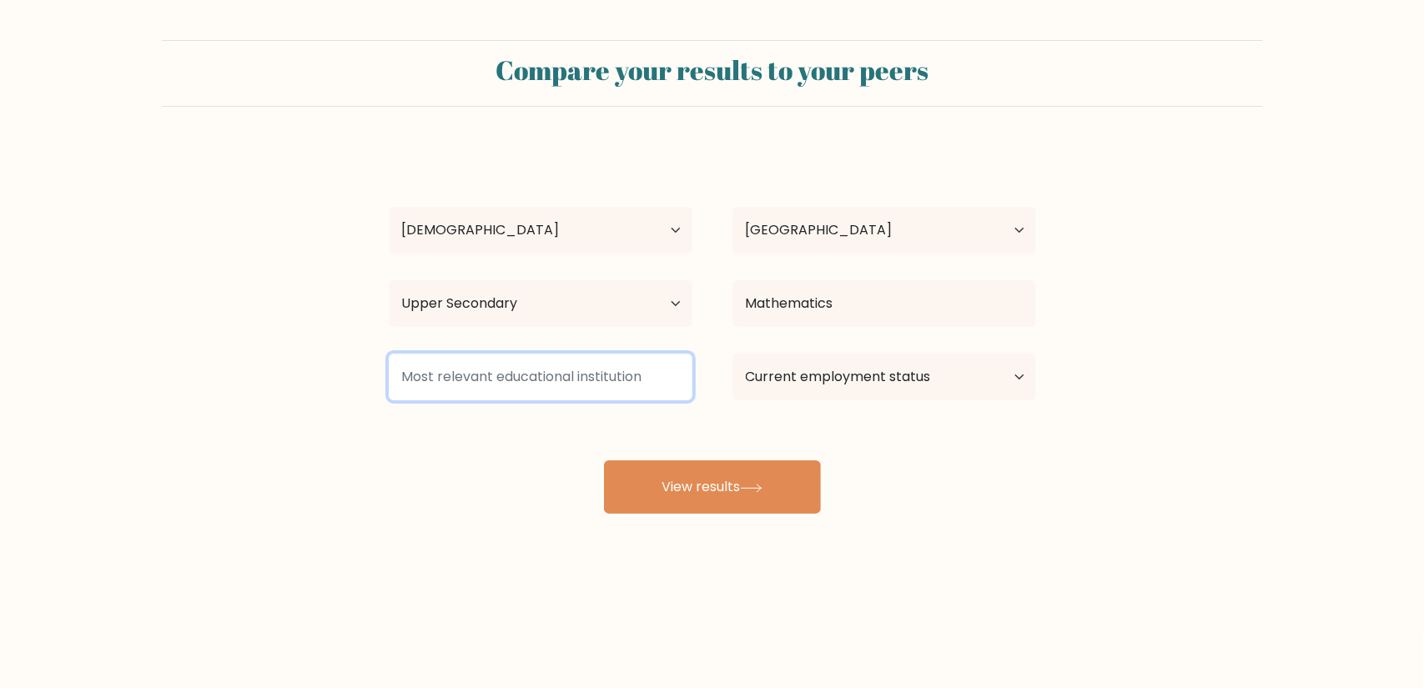
click at [601, 380] on input at bounding box center [541, 377] width 304 height 47
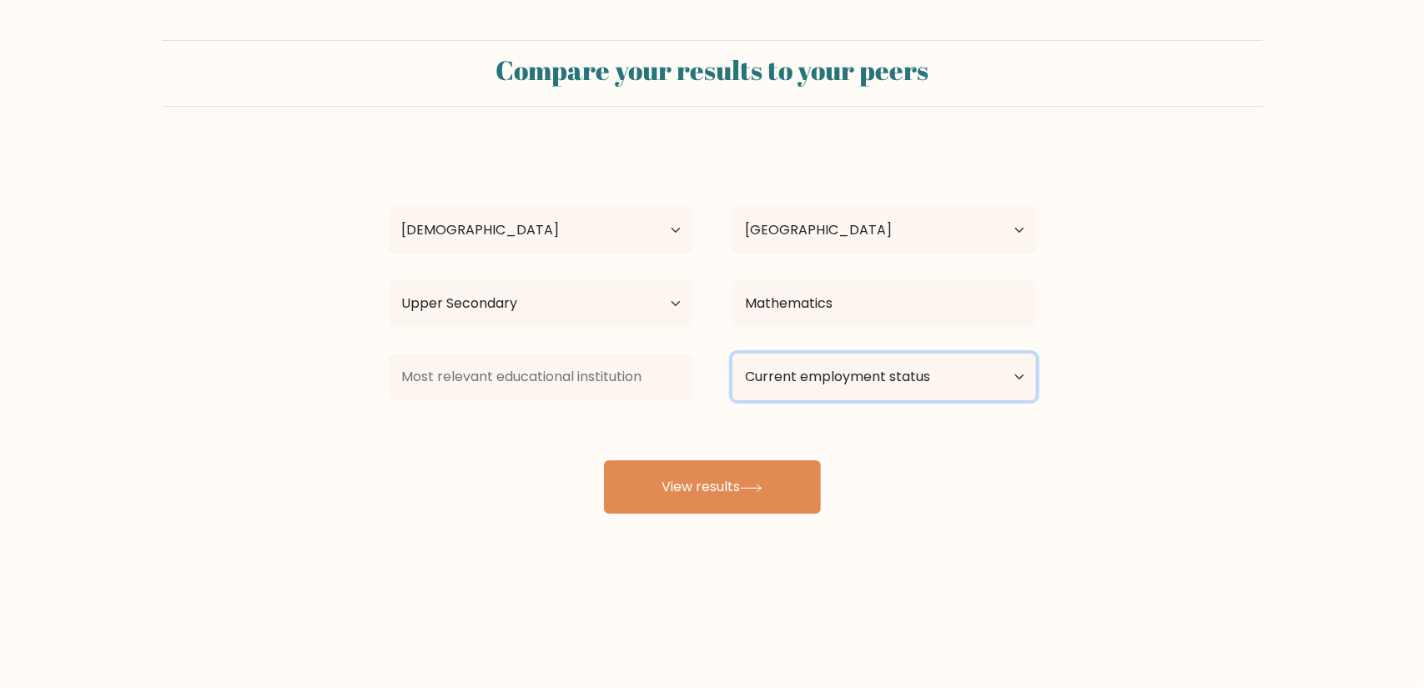
click at [853, 376] on select "Current employment status Employed Student Retired Other / prefer not to answer" at bounding box center [885, 377] width 304 height 47
select select "other"
click at [733, 354] on select "Current employment status Employed Student Retired Other / prefer not to answer" at bounding box center [885, 377] width 304 height 47
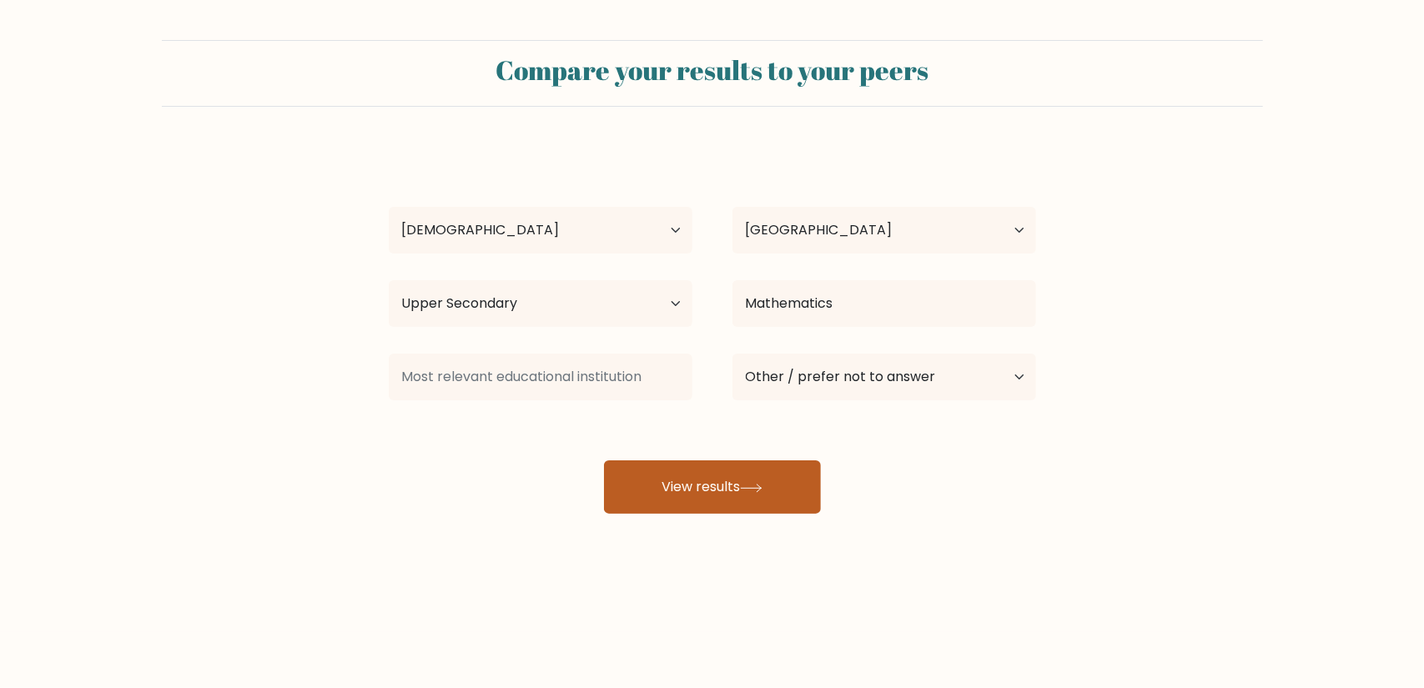
click at [783, 491] on button "View results" at bounding box center [712, 487] width 217 height 53
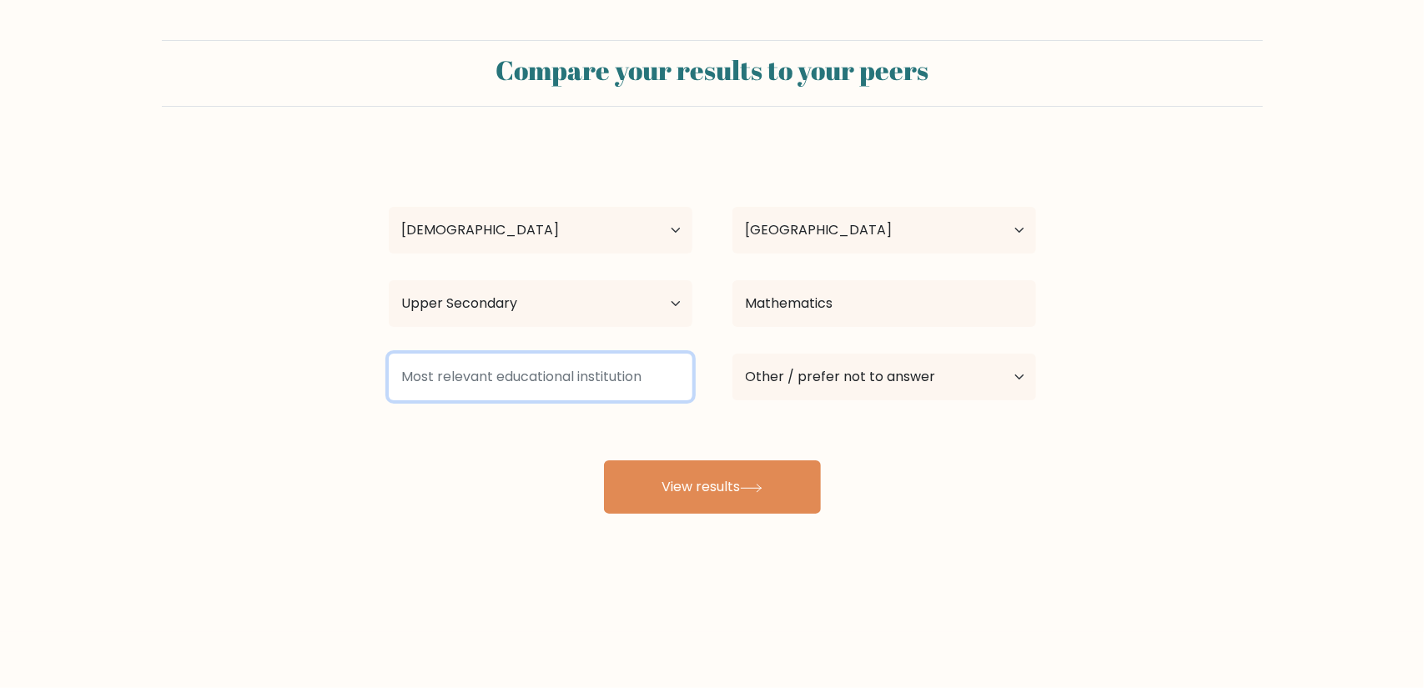
click at [572, 385] on input at bounding box center [541, 377] width 304 height 47
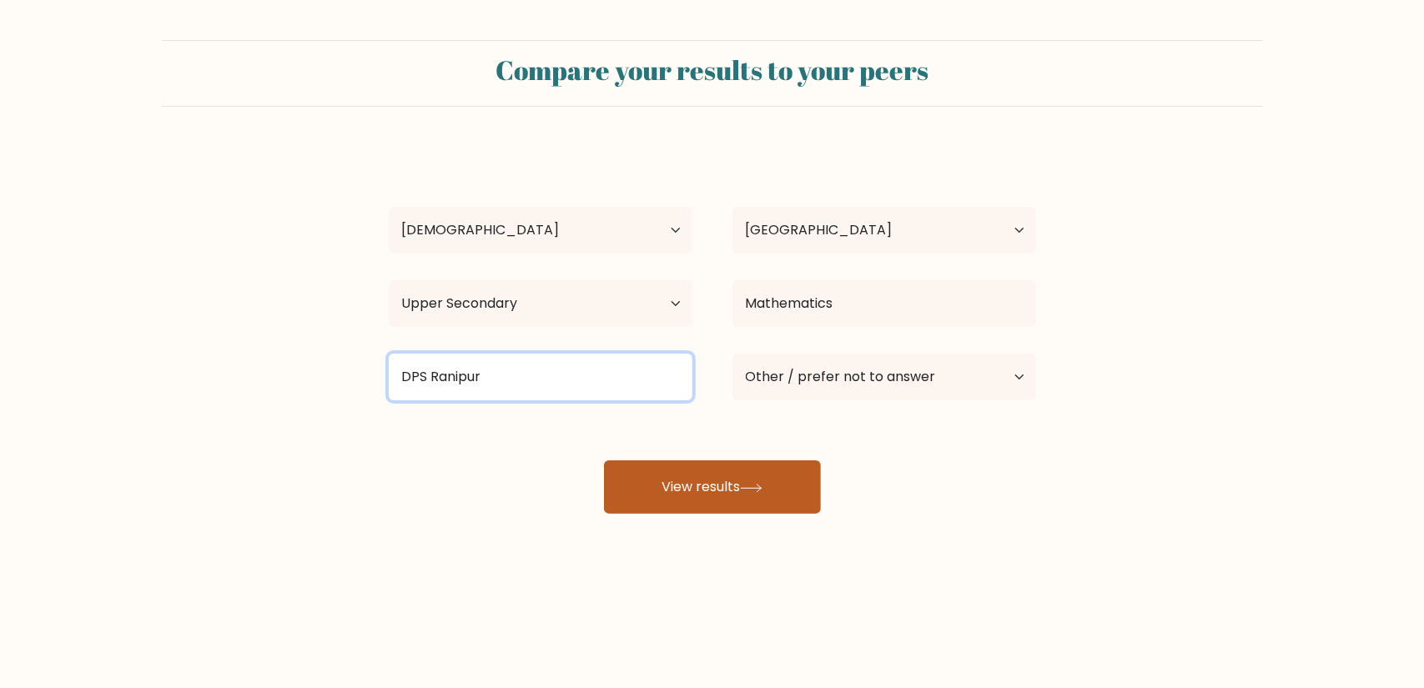
type input "DPS Ranipur"
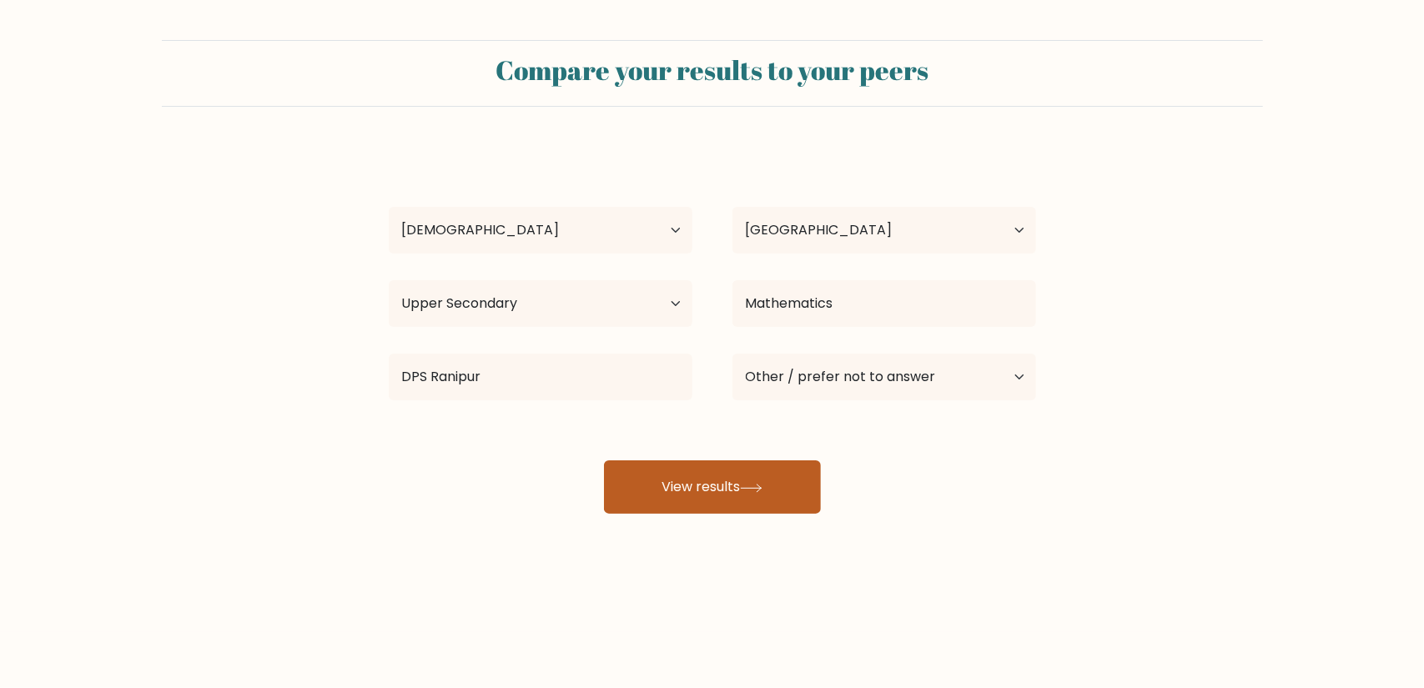
click at [673, 473] on button "View results" at bounding box center [712, 487] width 217 height 53
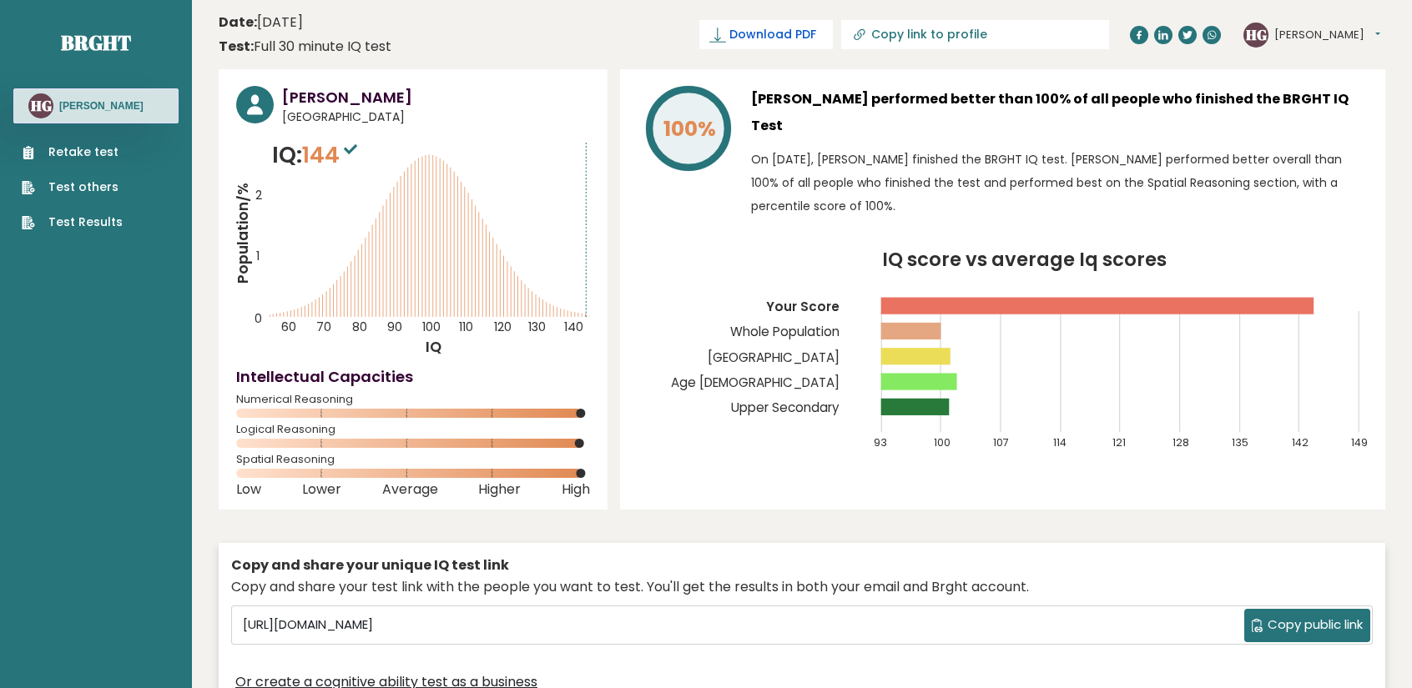
click at [816, 34] on span "Download PDF" at bounding box center [772, 35] width 87 height 18
click at [784, 221] on div "100% [PERSON_NAME] performed better than 100% of all people who finished the BR…" at bounding box center [1002, 289] width 765 height 441
click at [102, 219] on link "Test Results" at bounding box center [72, 223] width 101 height 18
click at [821, 34] on span "✓ Your PDF is downloaded..." at bounding box center [737, 34] width 189 height 29
click at [833, 36] on span "✓ Your PDF is downloaded..." at bounding box center [737, 34] width 189 height 29
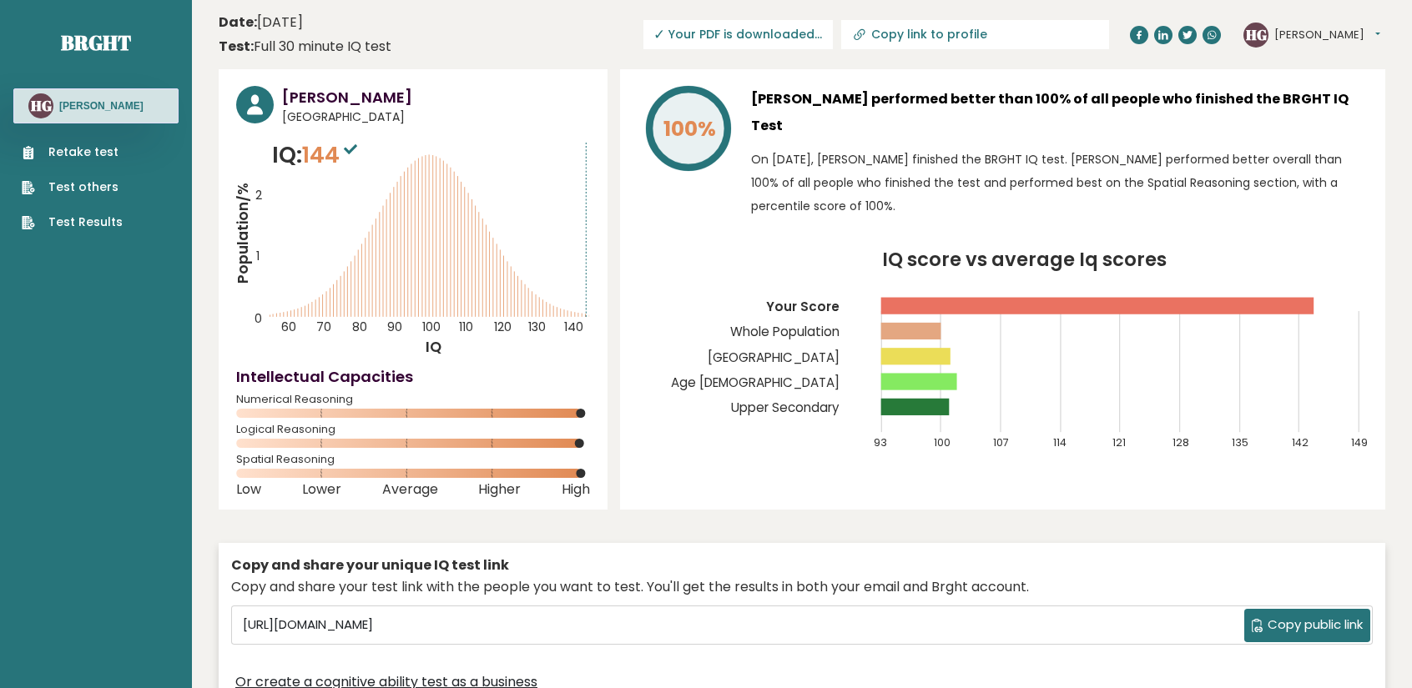
click at [1274, 32] on button "[PERSON_NAME]" at bounding box center [1327, 35] width 106 height 17
click at [1323, 84] on link "Profile" at bounding box center [1317, 84] width 85 height 23
click at [816, 37] on span "Download PDF" at bounding box center [772, 35] width 87 height 18
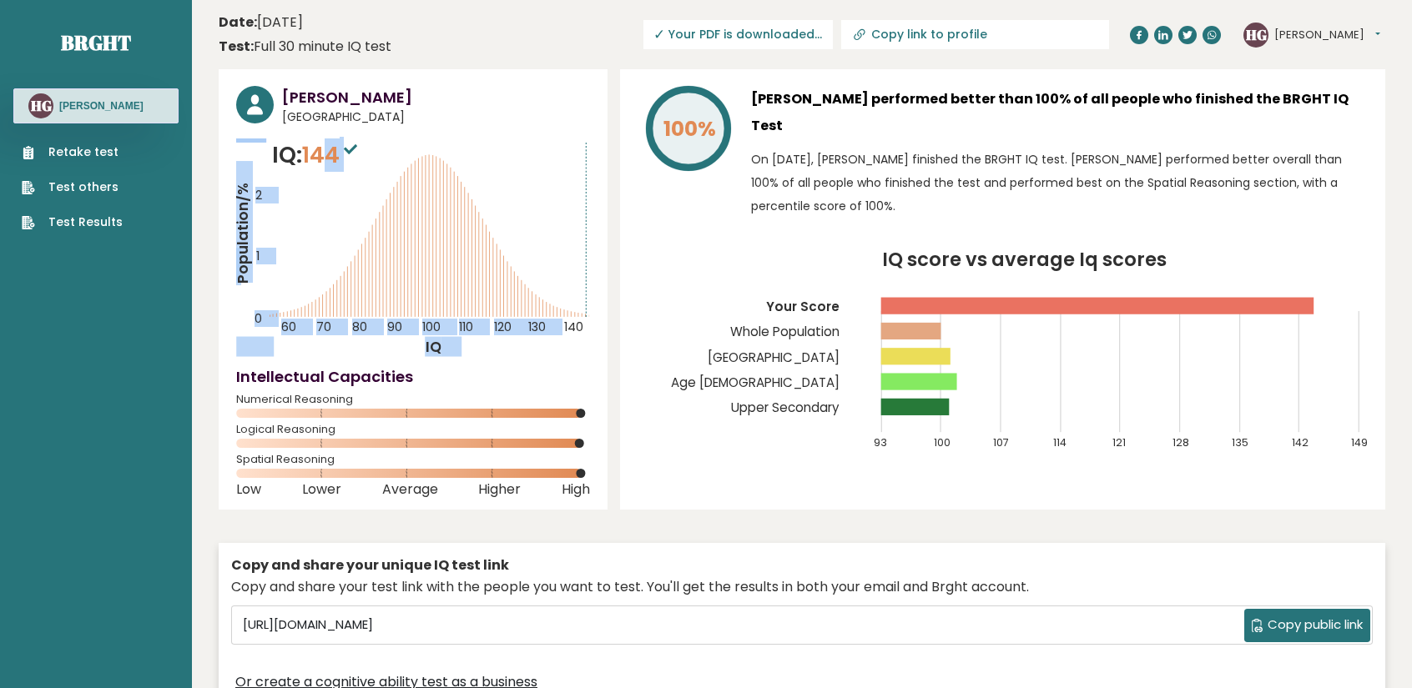
drag, startPoint x: 330, startPoint y: 151, endPoint x: 387, endPoint y: 149, distance: 56.8
click at [387, 149] on div "IQ: 144 Population/% IQ 0 1 2 60 70 80 90 100 110 120 130 140" at bounding box center [413, 248] width 354 height 219
click at [387, 140] on icon "Population/% IQ 0 1 2 60 70 80 90 100 110 120 130 140" at bounding box center [413, 248] width 354 height 219
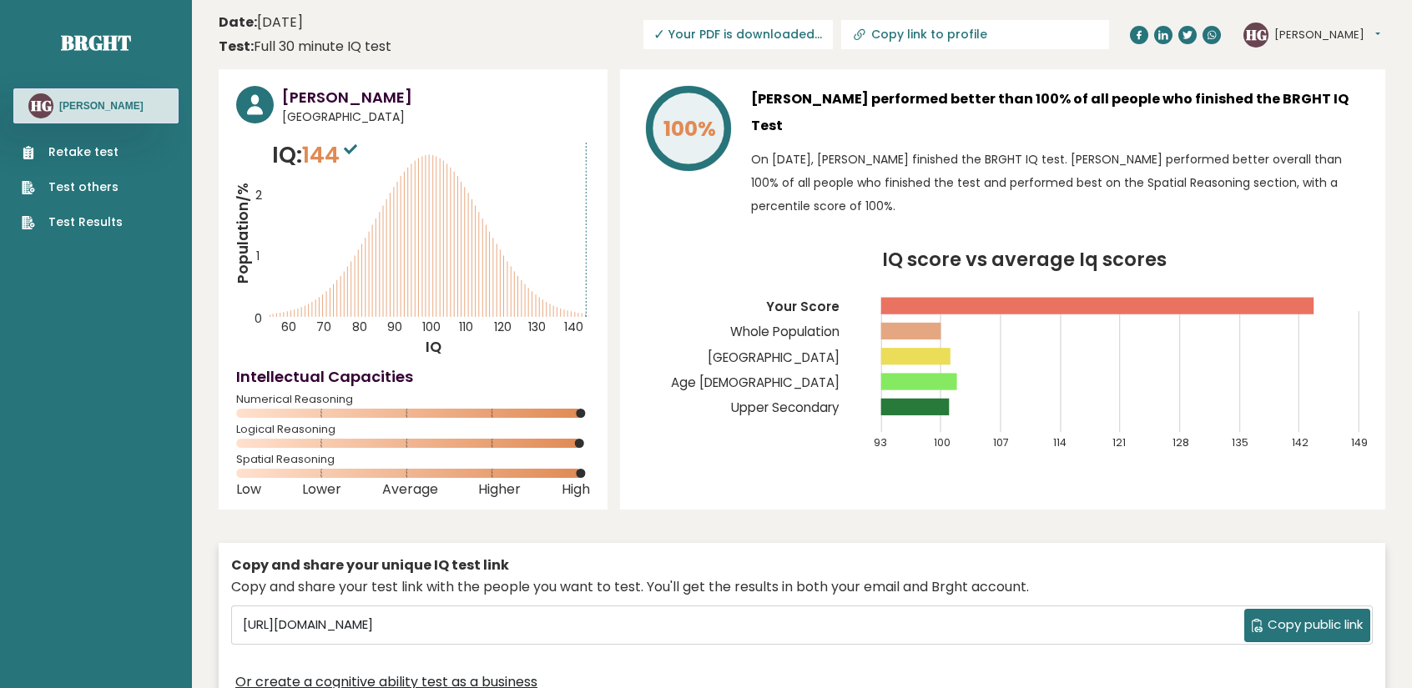
click at [833, 33] on span "✓ Your PDF is downloaded..." at bounding box center [737, 34] width 189 height 29
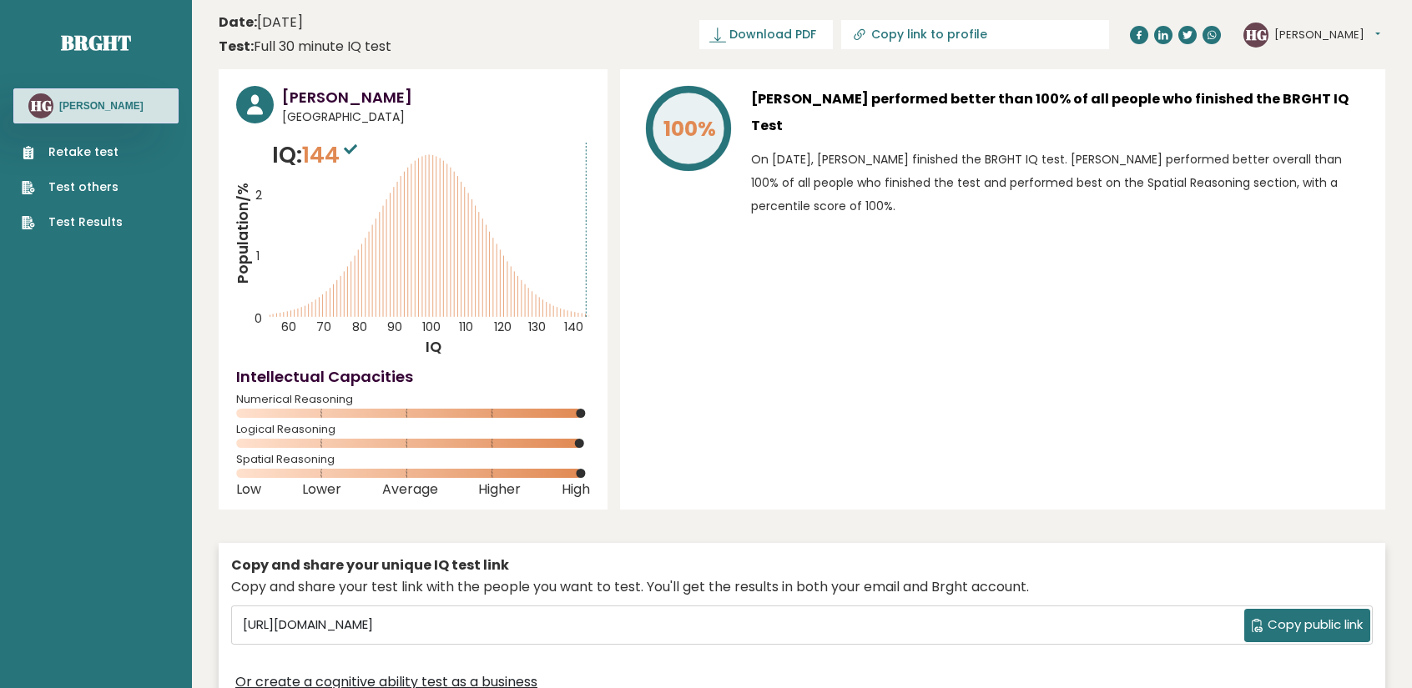
click at [806, 48] on link "Download PDF" at bounding box center [766, 34] width 134 height 29
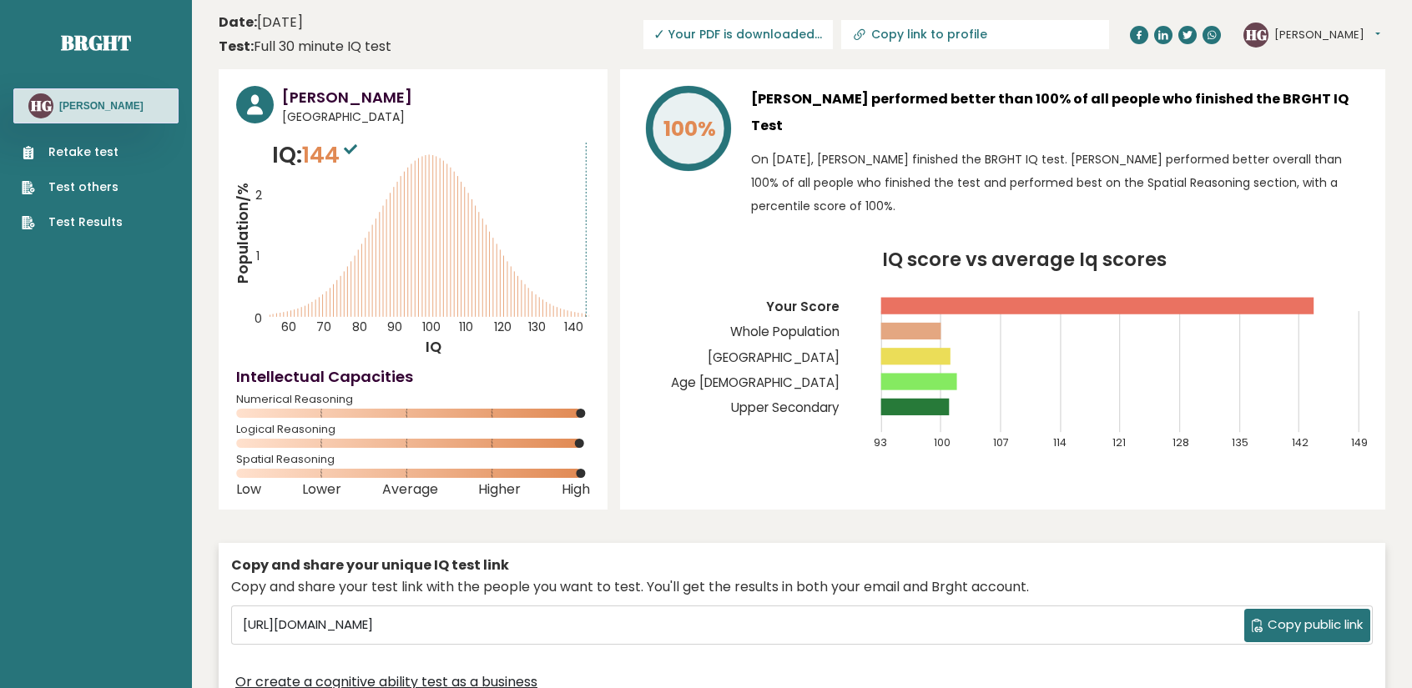
click at [895, 208] on div "100% Harshit Gupta performed better than 100% of all people who finished the BR…" at bounding box center [1002, 289] width 765 height 441
click at [1311, 31] on button "[PERSON_NAME]" at bounding box center [1327, 35] width 106 height 17
click at [54, 181] on link "Test others" at bounding box center [72, 188] width 101 height 18
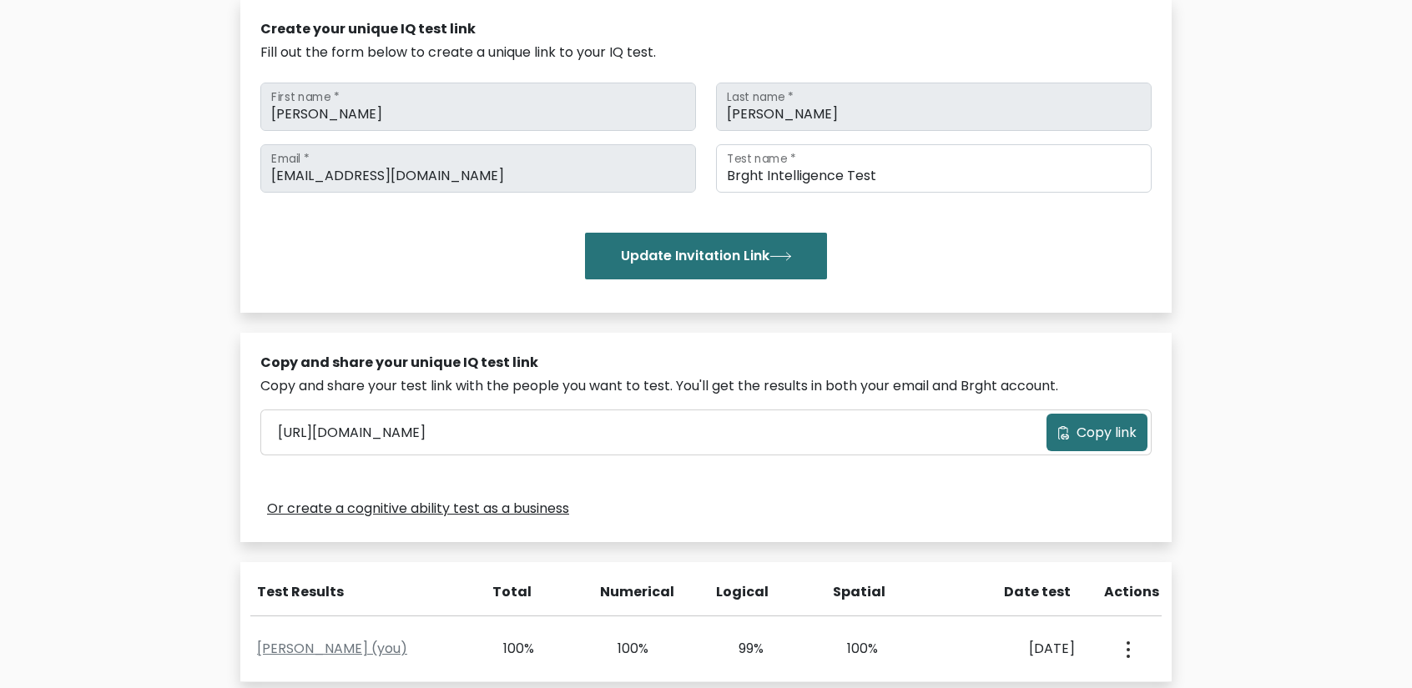
scroll to position [389, 0]
